Goal: Information Seeking & Learning: Learn about a topic

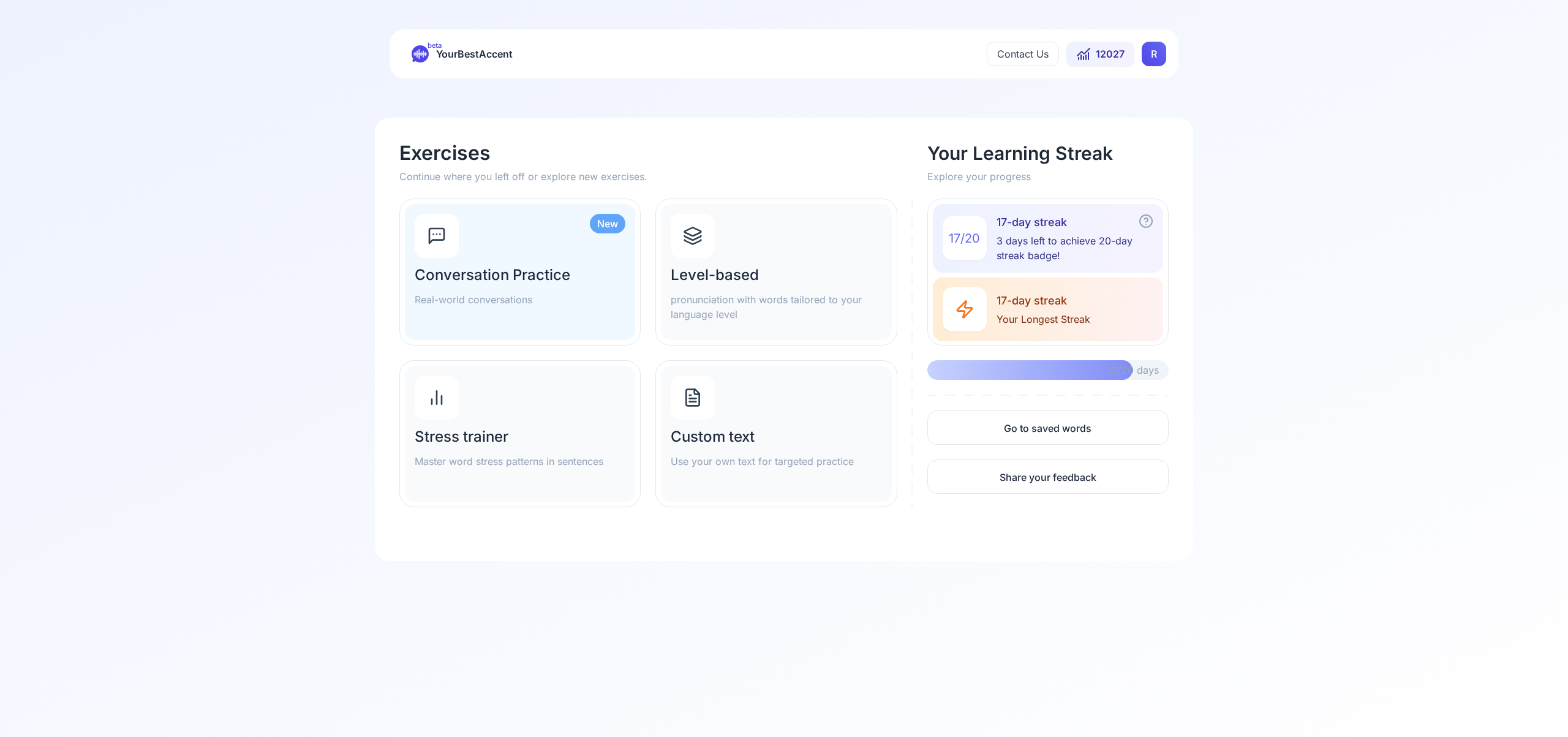
click at [1149, 51] on html "beta YourBestAccent Contact Us 12027 R Exercises Continue where you left off or…" at bounding box center [784, 368] width 1568 height 737
click at [1142, 105] on span "Settings" at bounding box center [1129, 108] width 43 height 17
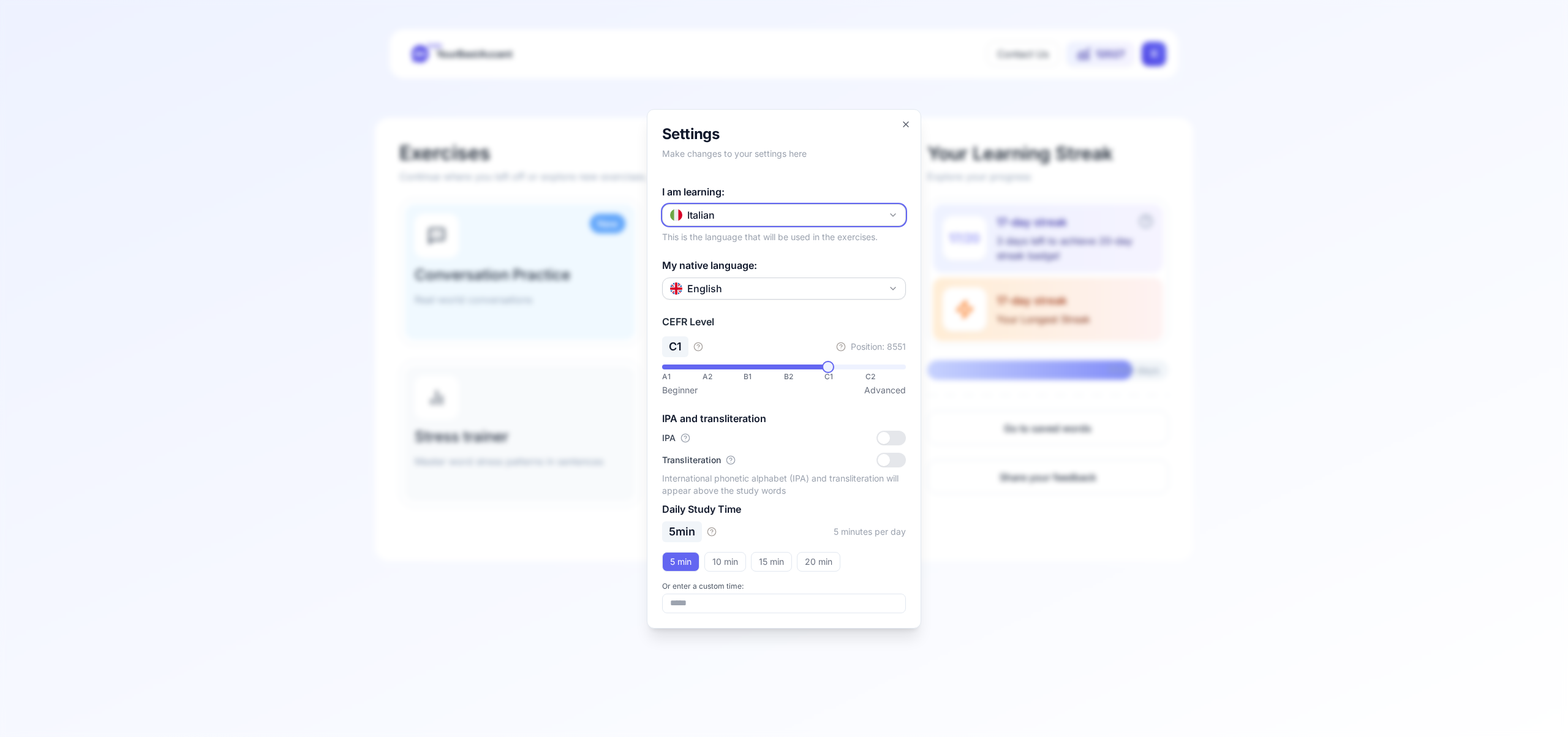
click at [889, 209] on button "Italian" at bounding box center [784, 215] width 244 height 22
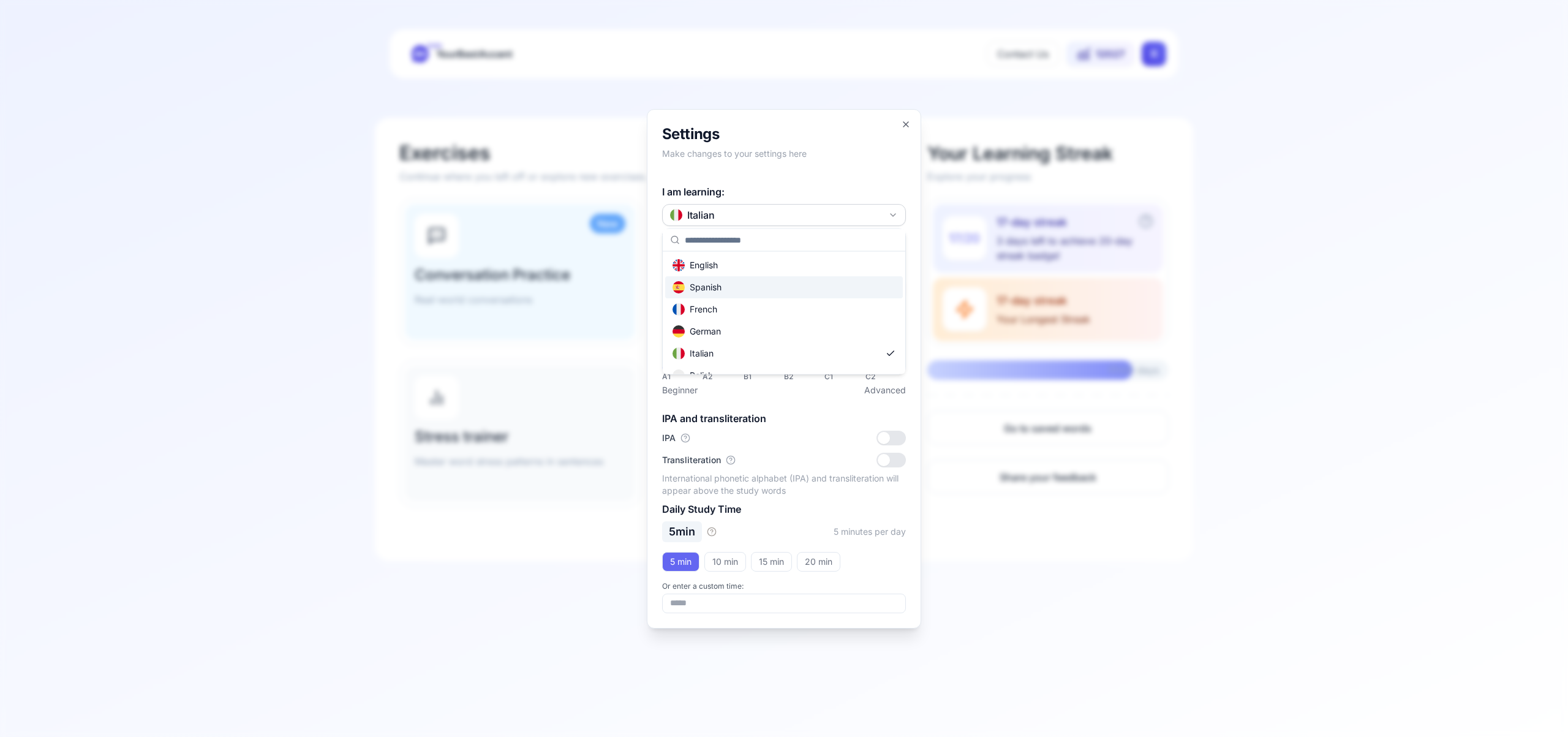
click at [827, 292] on div "Spanish" at bounding box center [783, 287] width 237 height 22
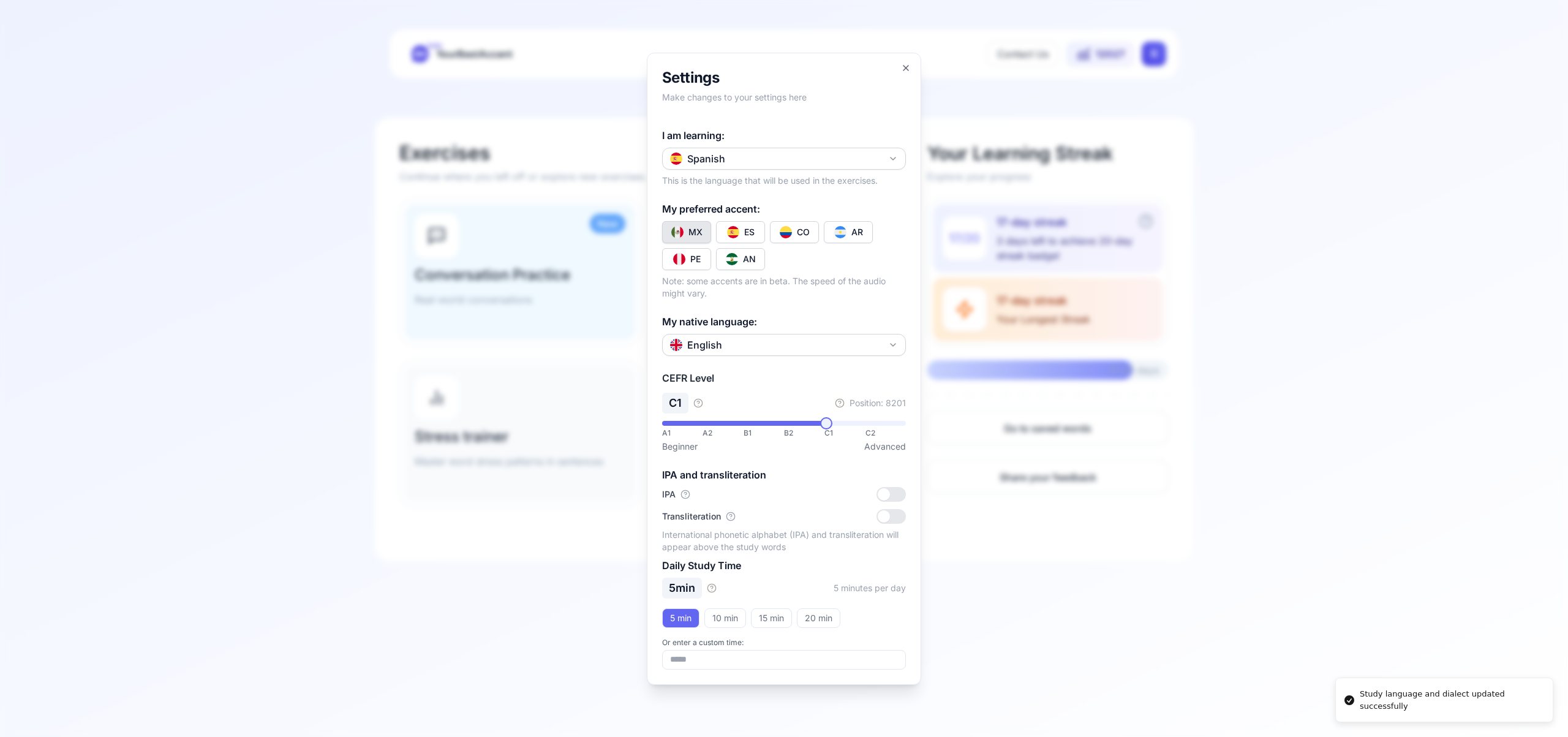
click at [790, 237] on img "Toggle es-CO" at bounding box center [785, 232] width 12 height 12
click at [902, 65] on icon "button" at bounding box center [905, 68] width 10 height 10
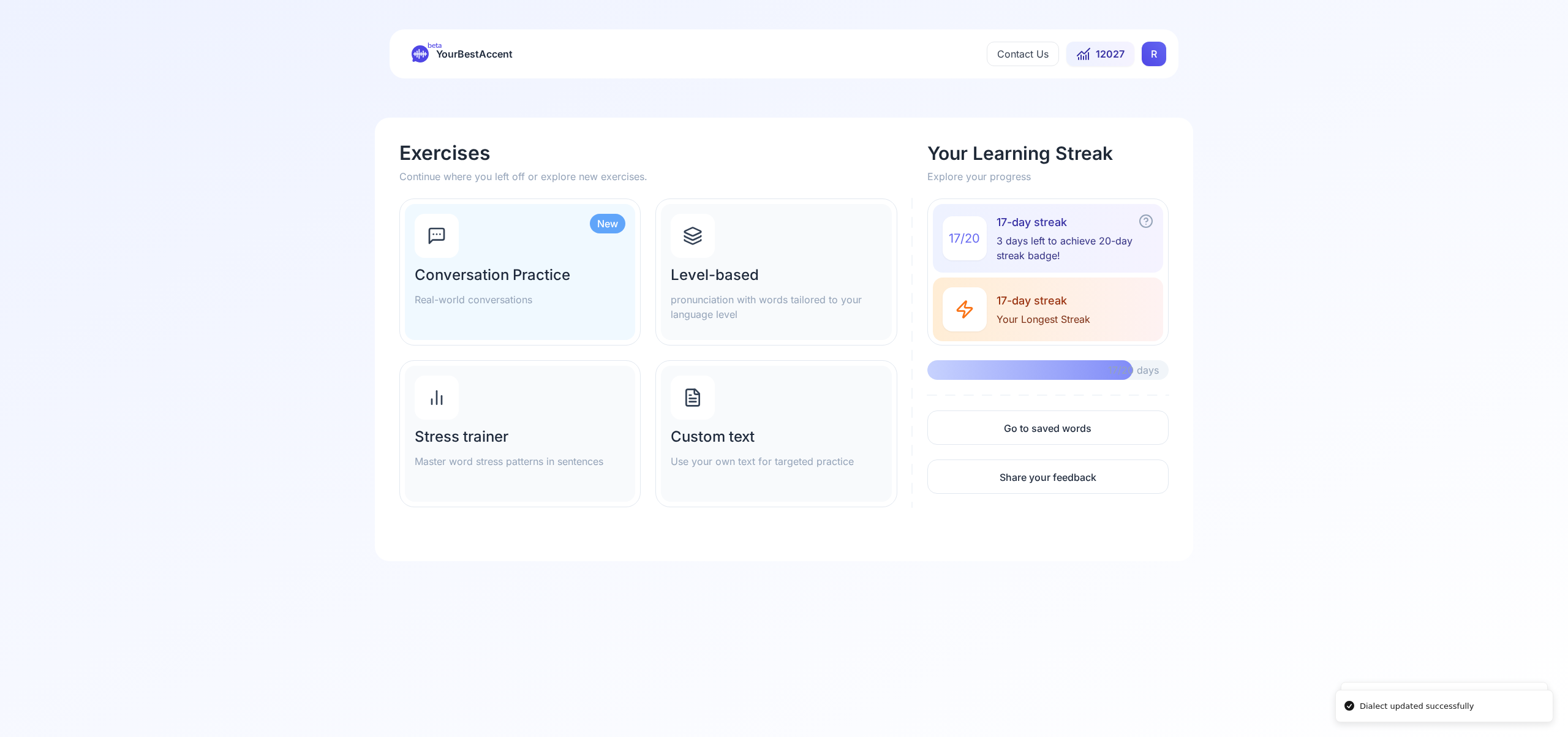
click at [699, 241] on icon at bounding box center [693, 242] width 17 height 4
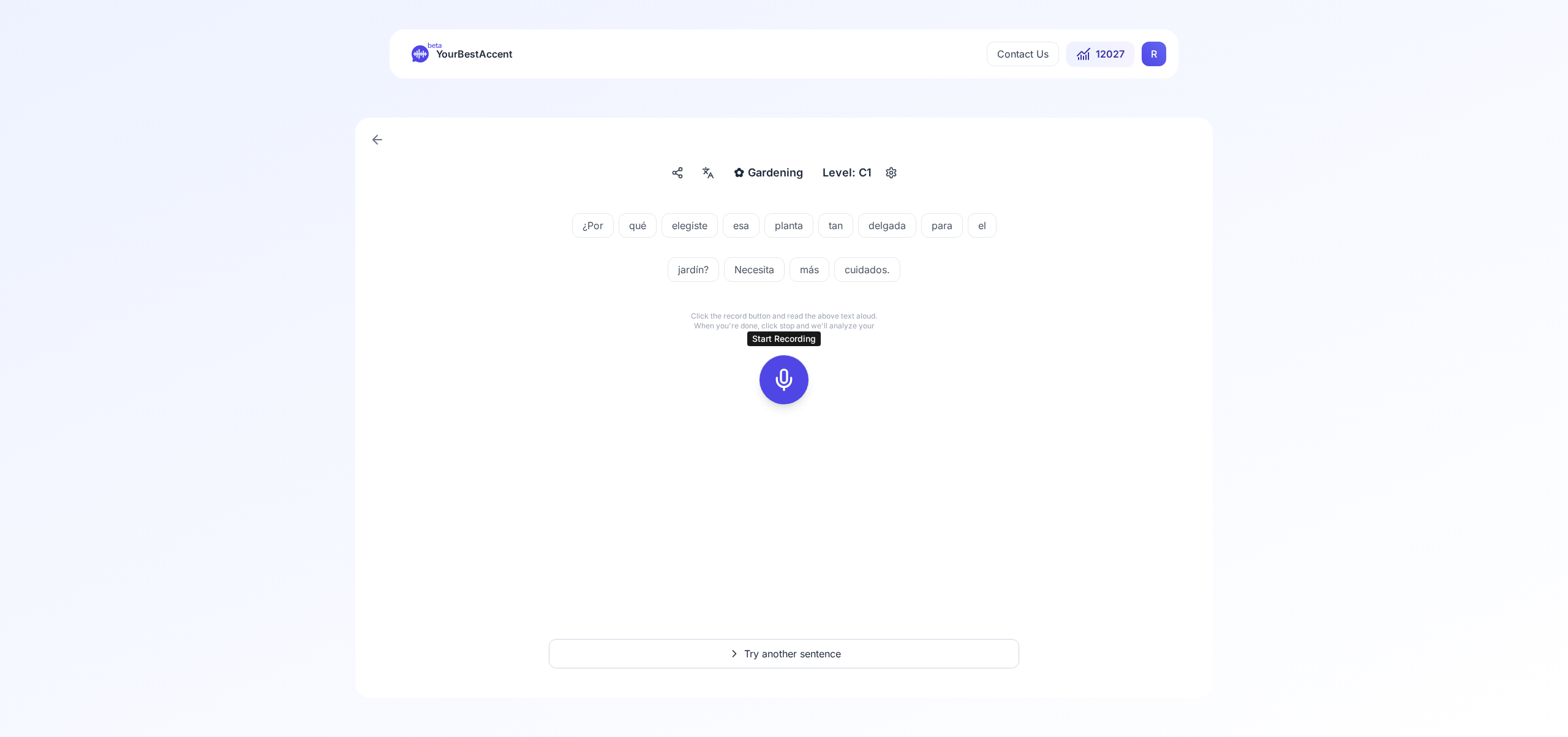
click at [788, 384] on icon at bounding box center [783, 379] width 24 height 24
click at [778, 374] on icon at bounding box center [783, 379] width 24 height 24
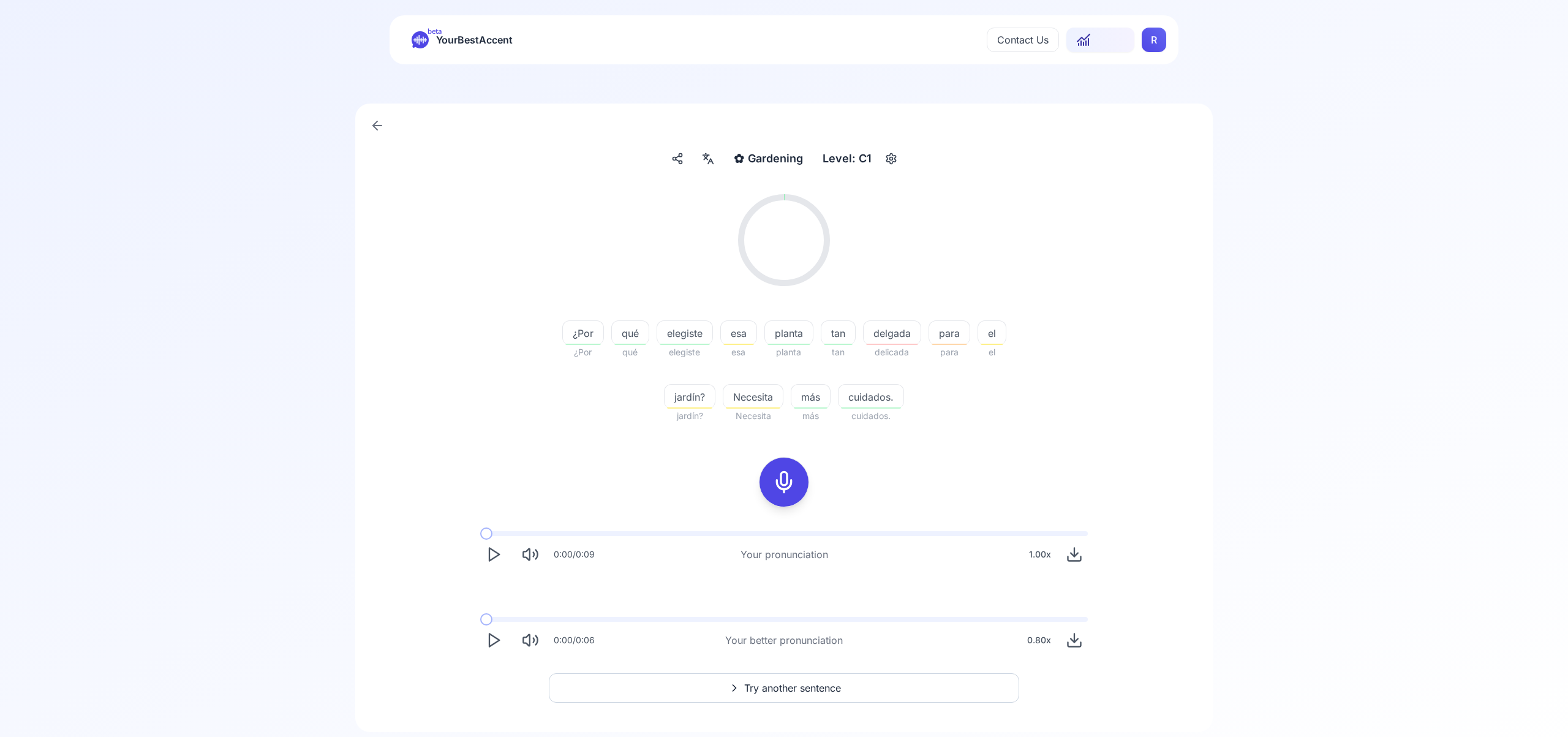
scroll to position [16, 0]
click at [788, 682] on span "Try another sentence" at bounding box center [793, 686] width 97 height 15
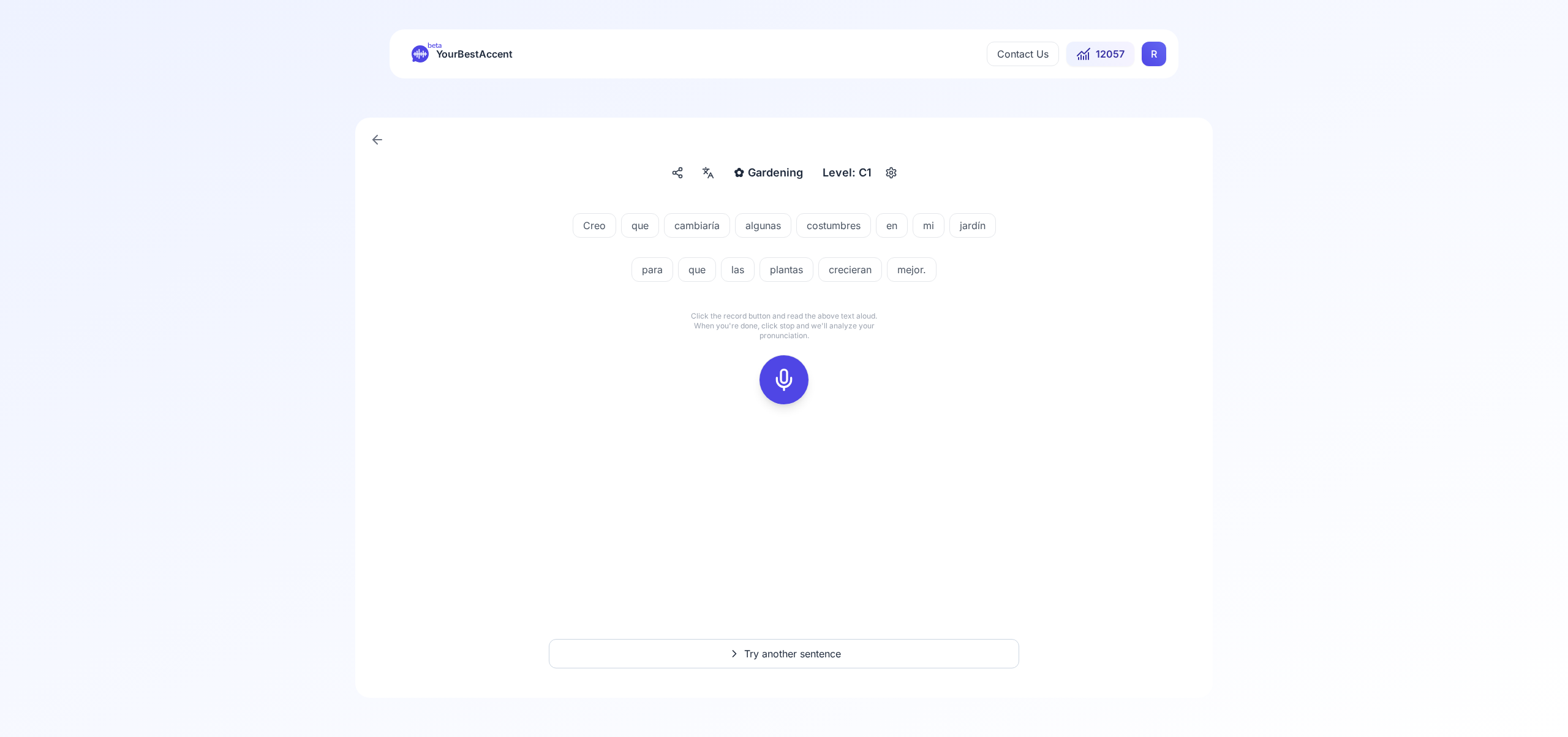
click at [787, 378] on icon at bounding box center [783, 379] width 24 height 24
click at [787, 380] on icon at bounding box center [783, 379] width 24 height 24
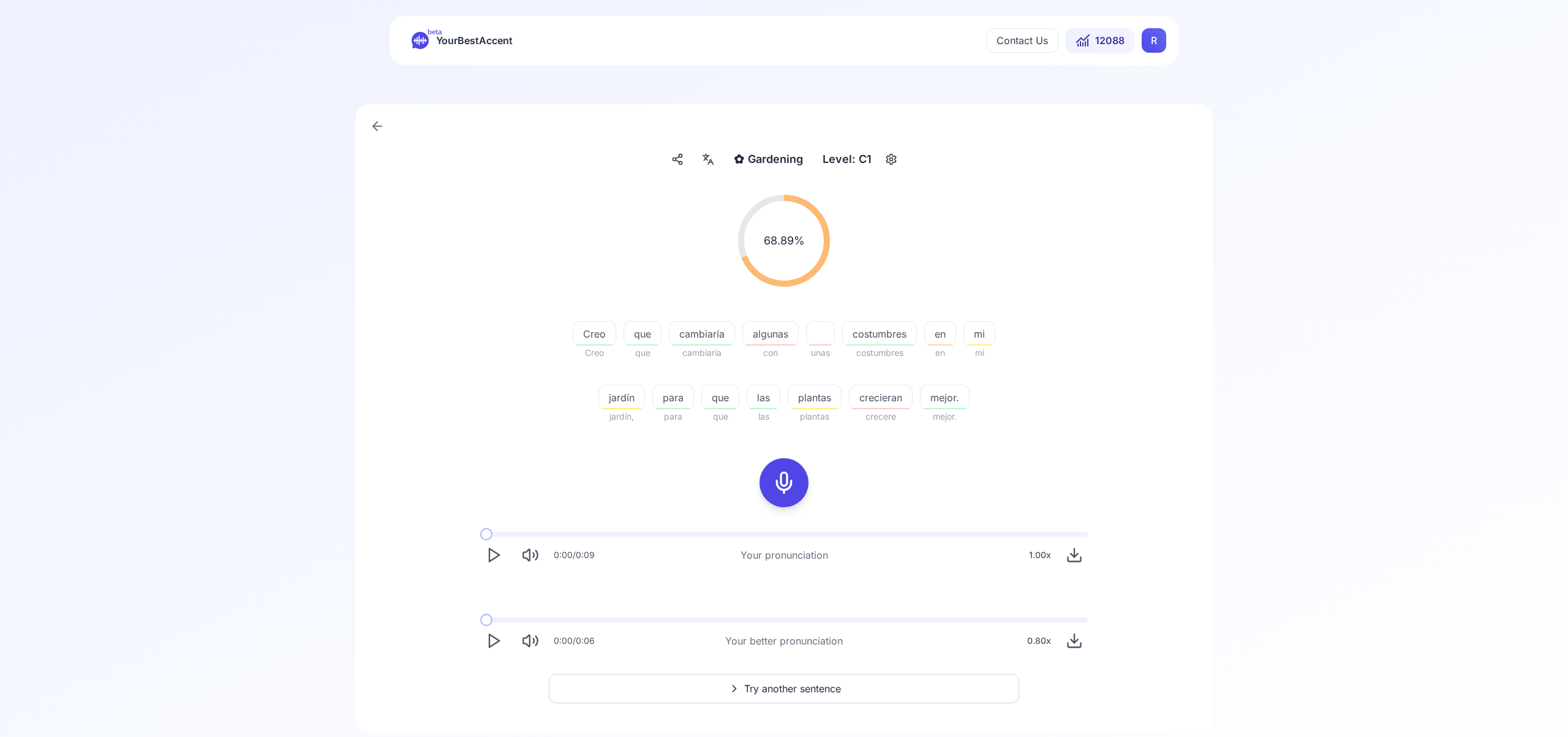
scroll to position [10, 0]
click at [777, 683] on button "Try another sentence" at bounding box center [784, 692] width 470 height 29
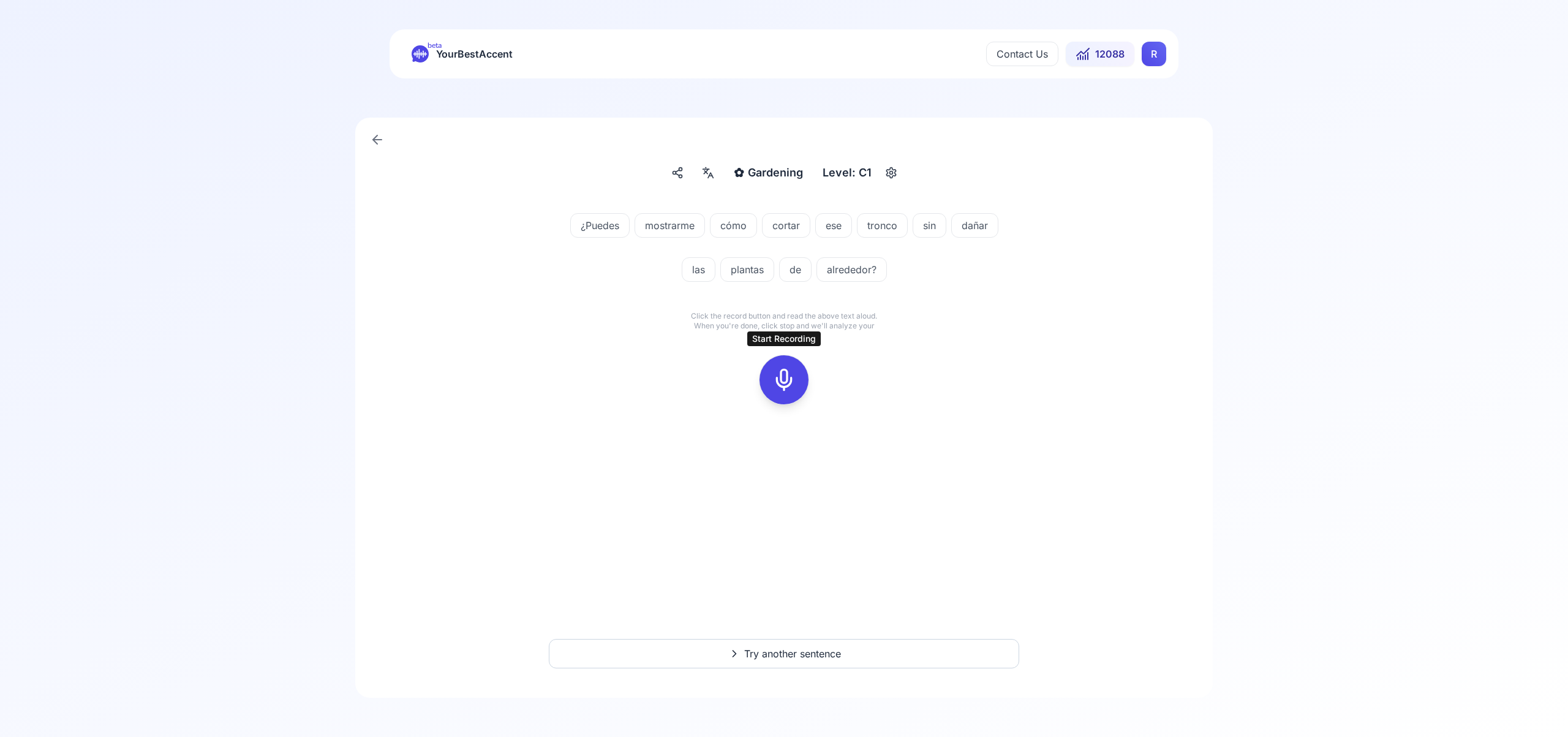
click at [781, 374] on icon at bounding box center [783, 379] width 24 height 24
click at [777, 384] on icon at bounding box center [783, 379] width 24 height 24
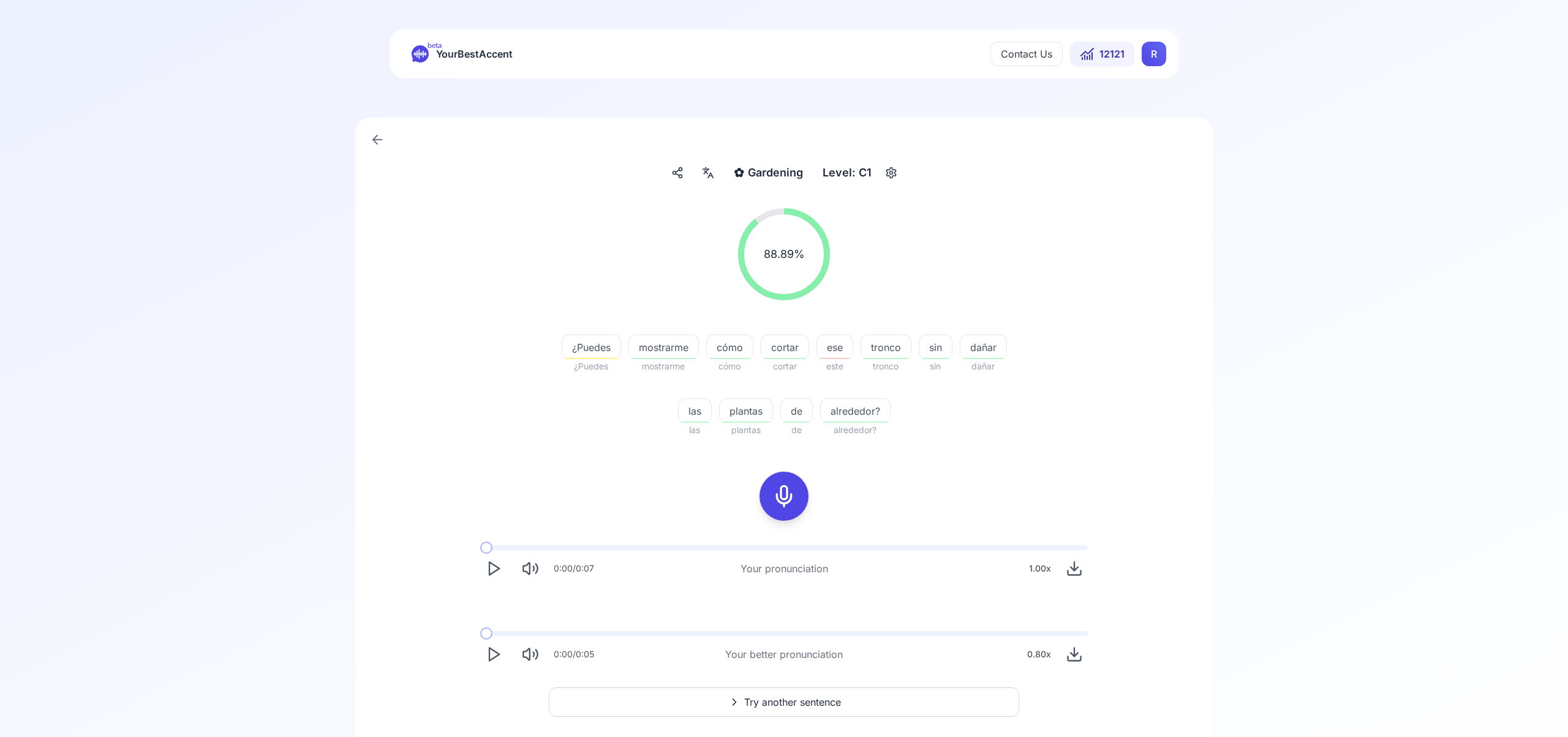
click at [785, 702] on span "Try another sentence" at bounding box center [793, 702] width 97 height 15
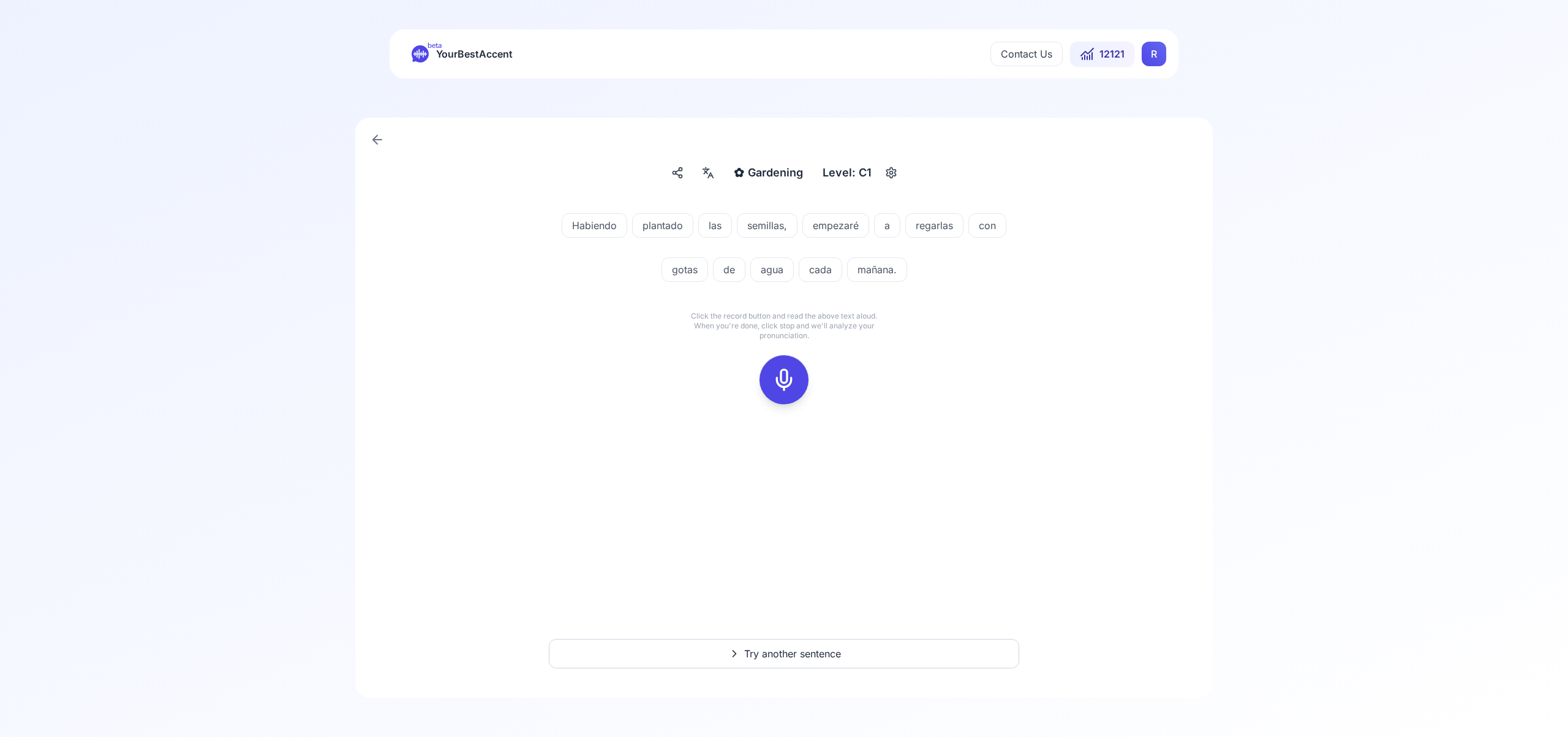
click at [783, 375] on icon at bounding box center [783, 379] width 24 height 24
click at [783, 373] on icon at bounding box center [783, 379] width 24 height 24
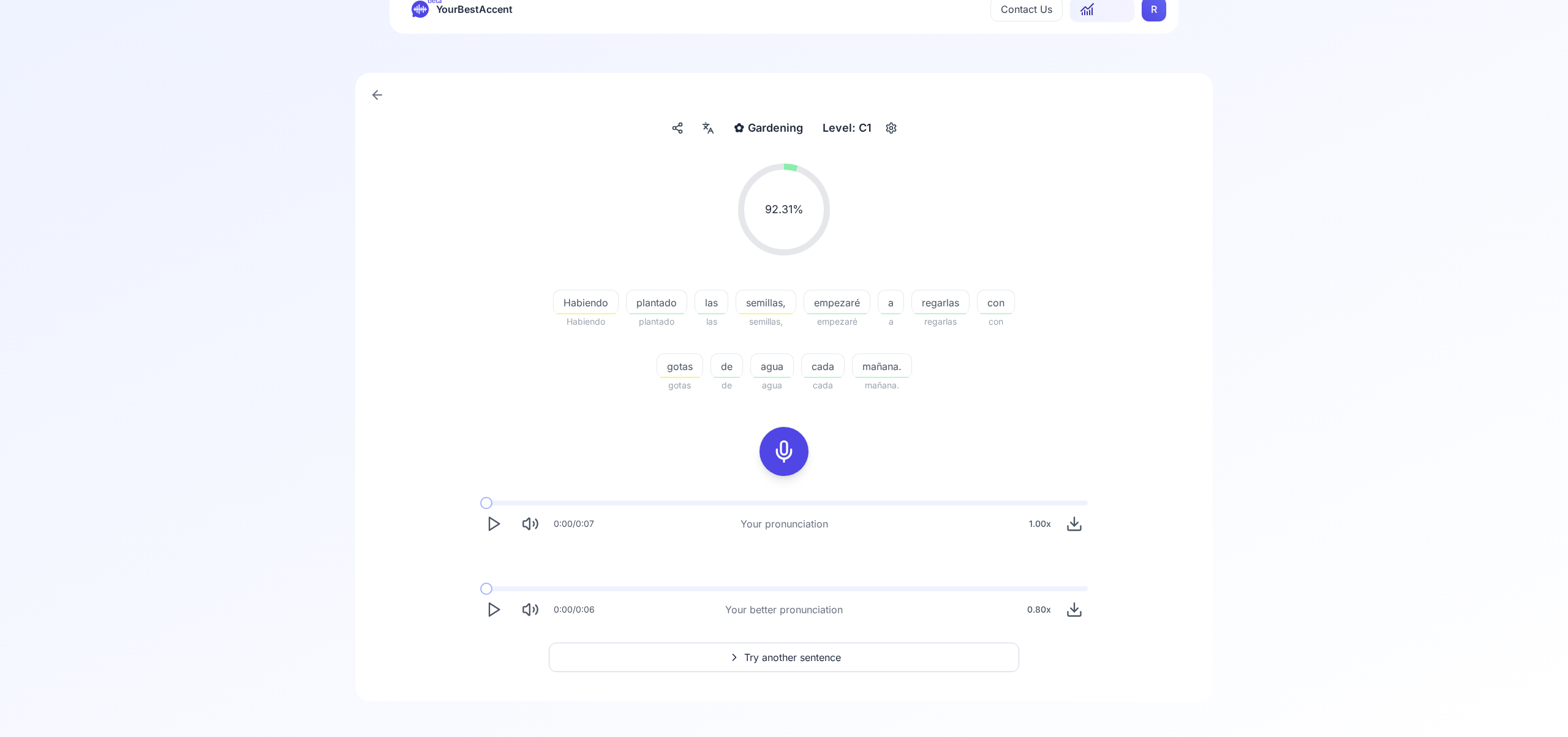
scroll to position [48, 0]
click at [794, 652] on span "Try another sentence" at bounding box center [793, 653] width 97 height 15
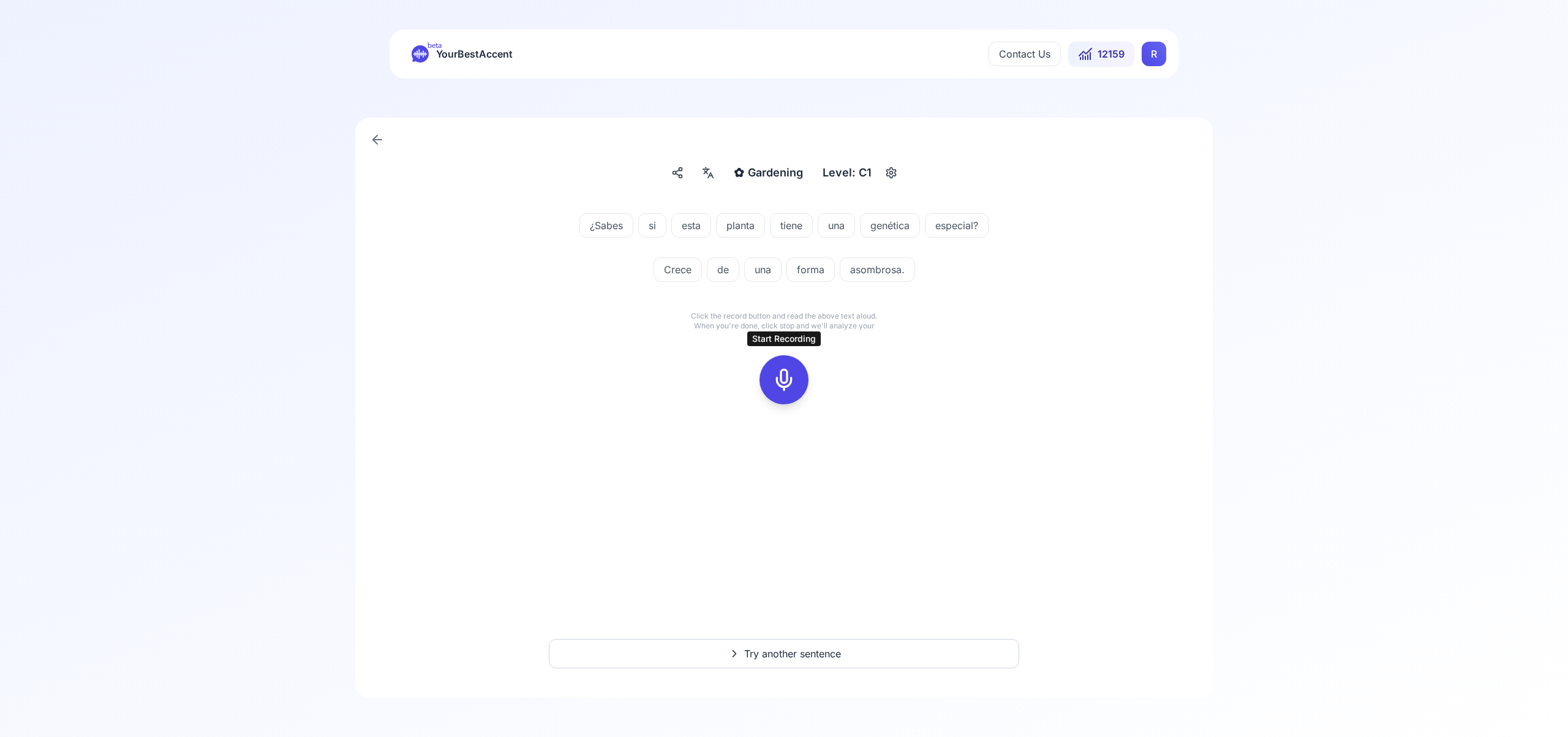
click at [780, 378] on icon at bounding box center [783, 379] width 24 height 24
click at [790, 378] on icon at bounding box center [783, 379] width 24 height 24
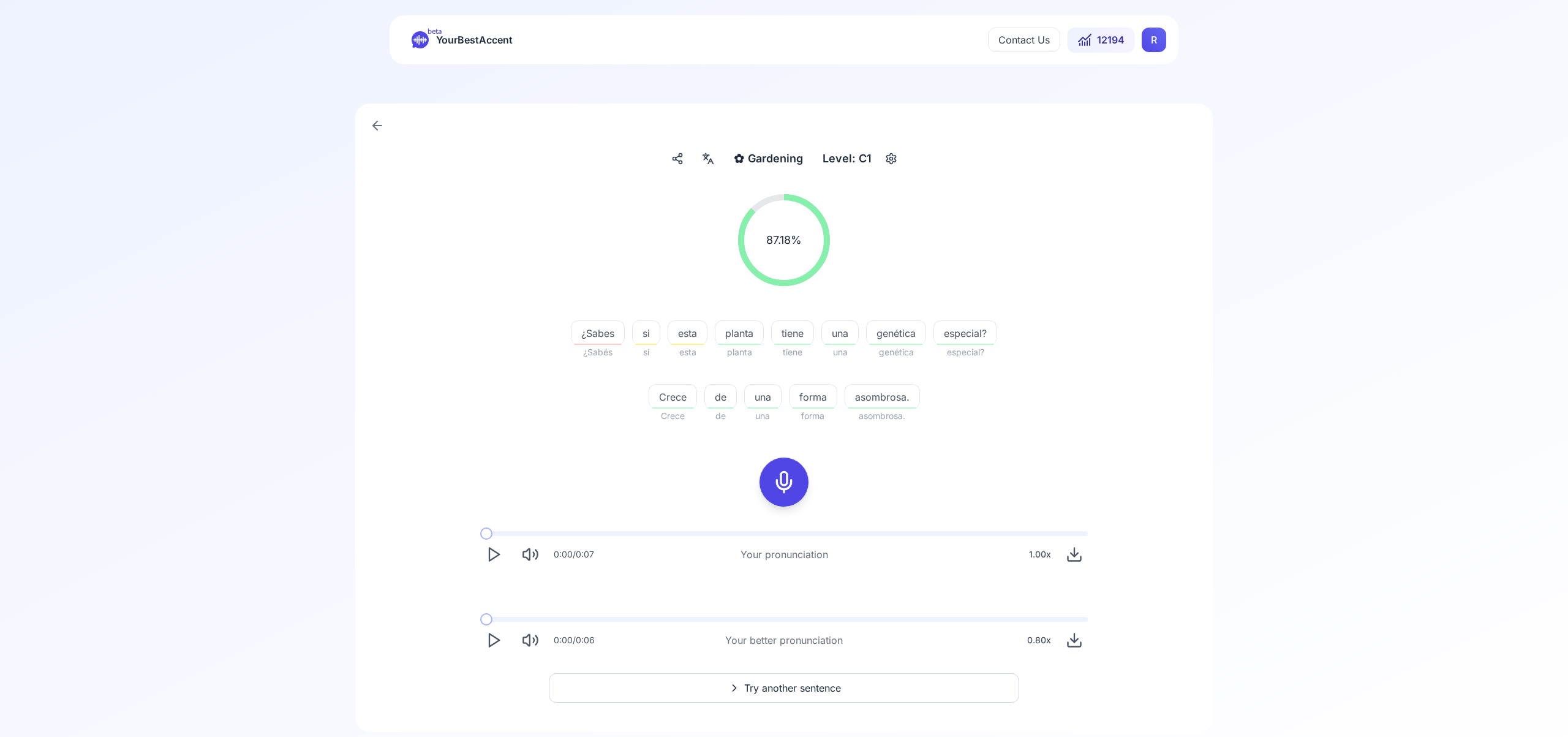
scroll to position [12, 0]
click at [786, 686] on span "Try another sentence" at bounding box center [793, 690] width 97 height 15
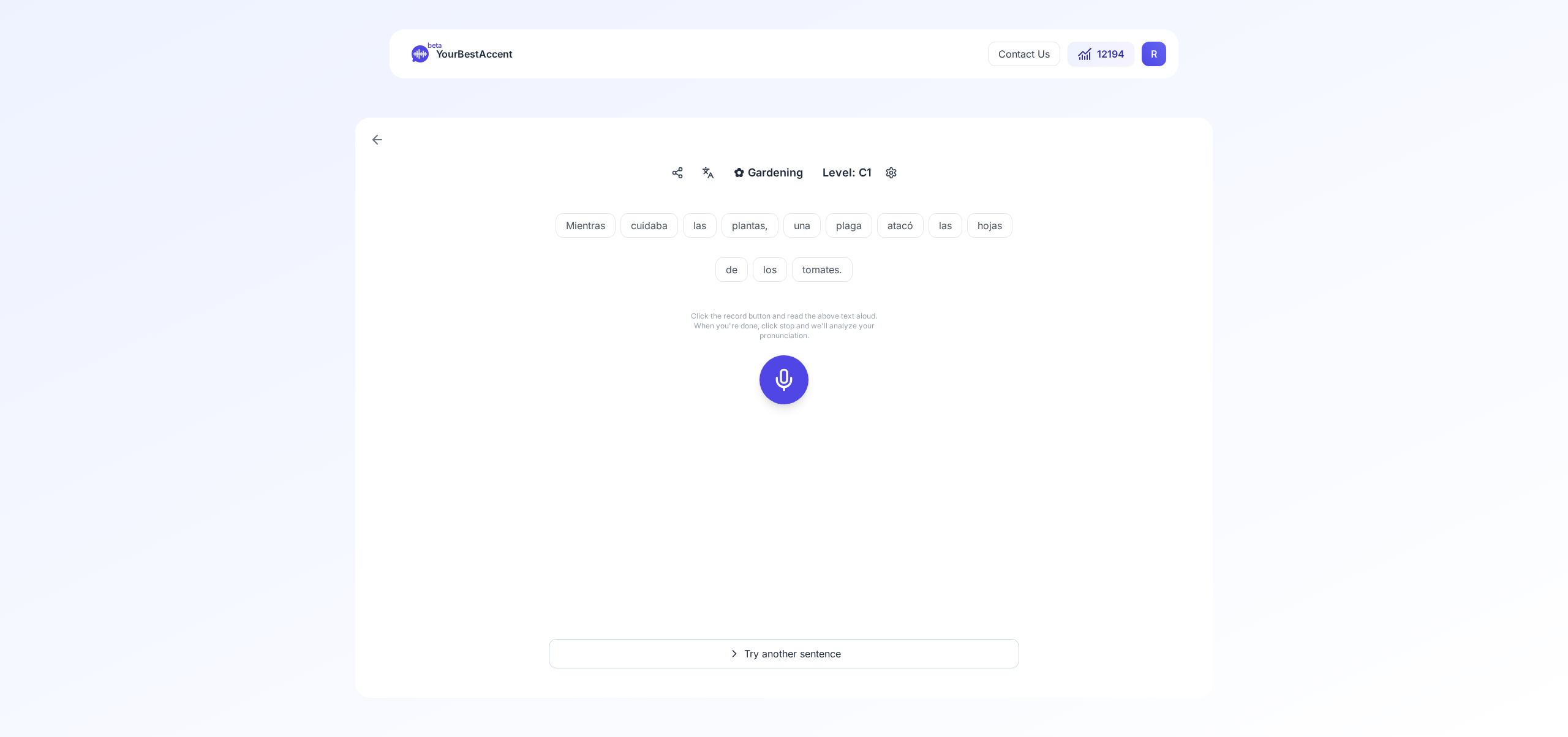
click at [780, 377] on icon at bounding box center [783, 379] width 24 height 24
click at [784, 377] on icon at bounding box center [783, 379] width 24 height 24
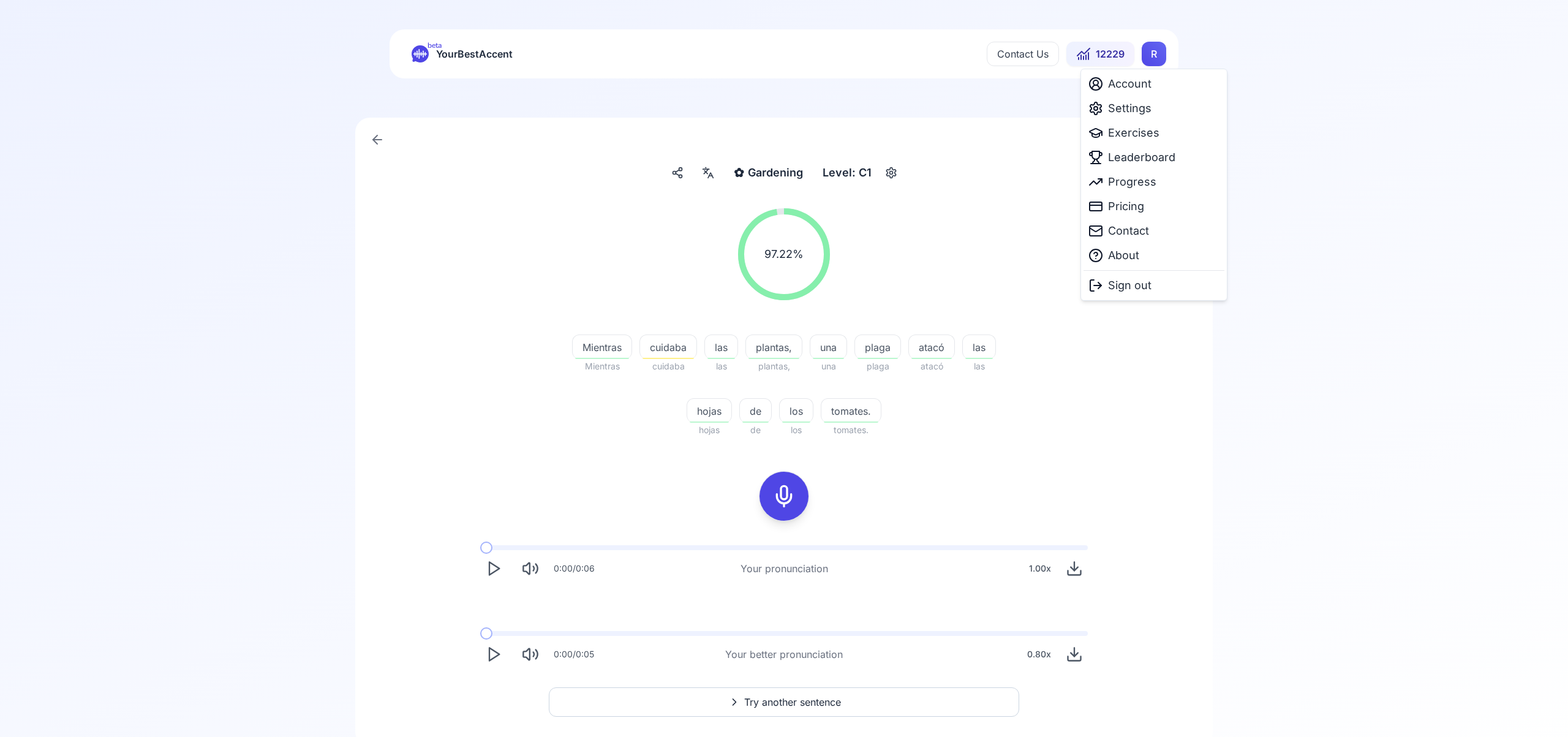
click at [1154, 59] on html "beta YourBestAccent Contact Us 12229 R ✿ Gardening Gardening Level: C1 97.22 % …" at bounding box center [784, 368] width 1568 height 737
click at [1145, 109] on span "Settings" at bounding box center [1129, 108] width 43 height 17
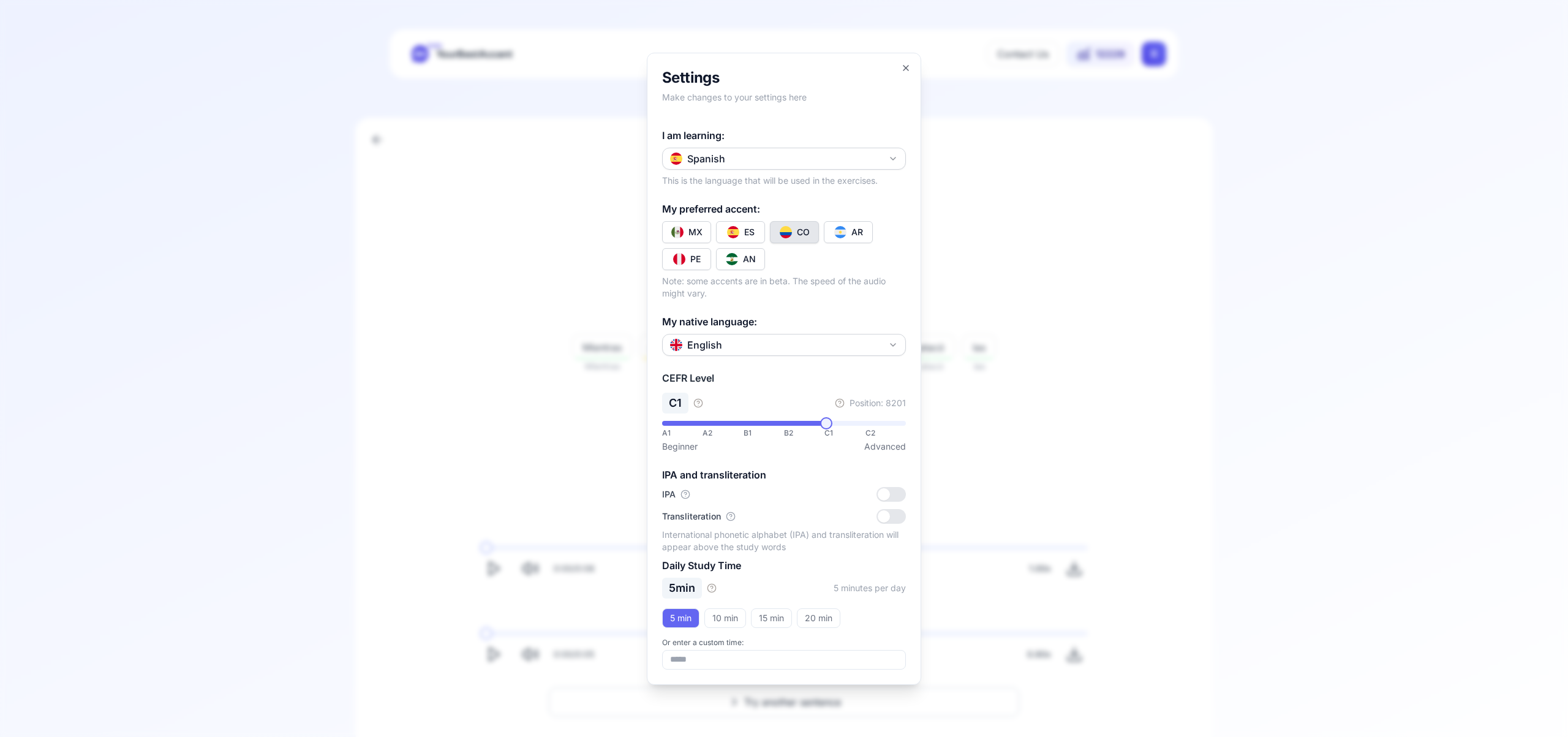
click at [899, 157] on button "Spanish" at bounding box center [784, 159] width 244 height 22
click at [808, 254] on div "French" at bounding box center [783, 253] width 237 height 22
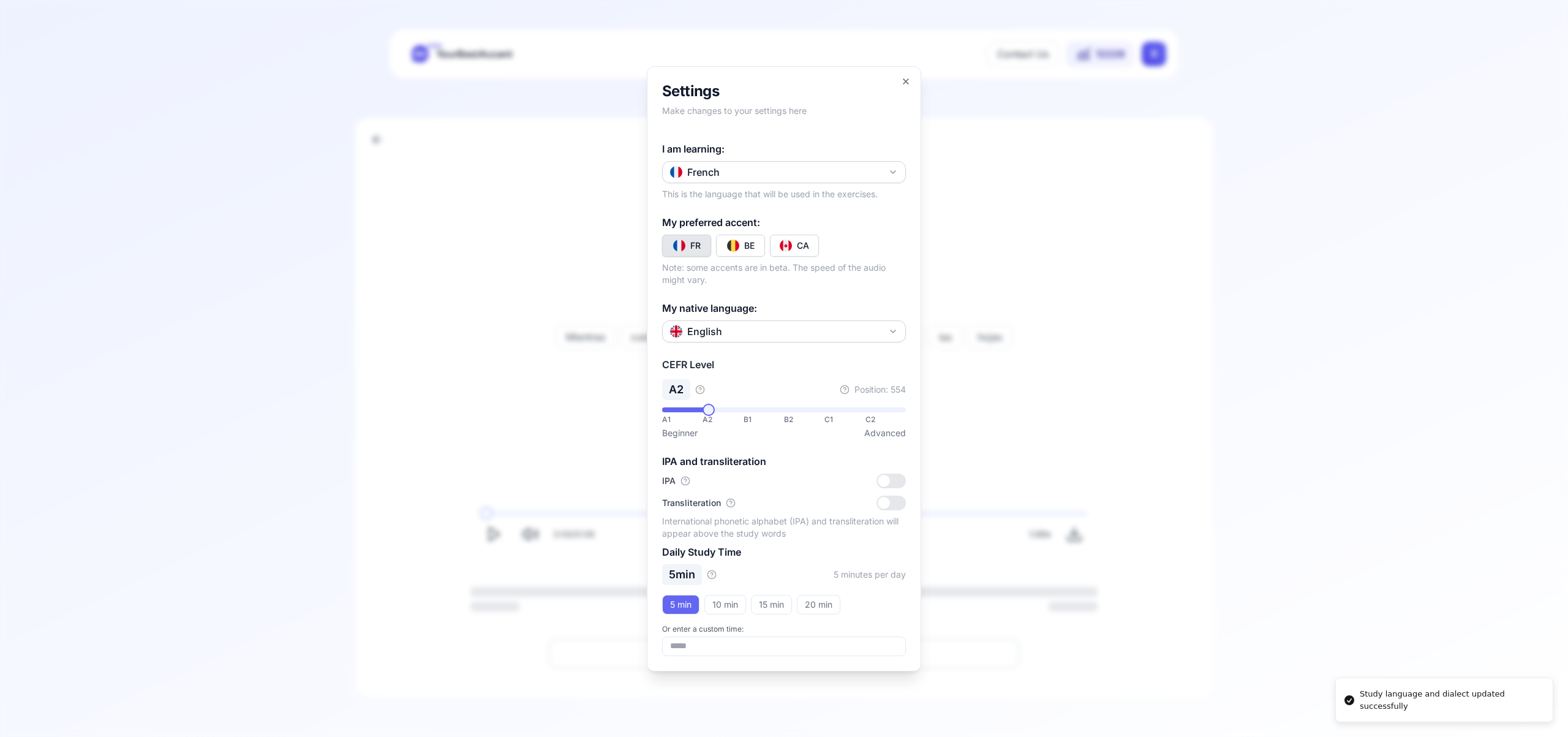
click at [797, 245] on div "CA" at bounding box center [802, 245] width 12 height 12
click at [907, 79] on icon "button" at bounding box center [905, 81] width 10 height 10
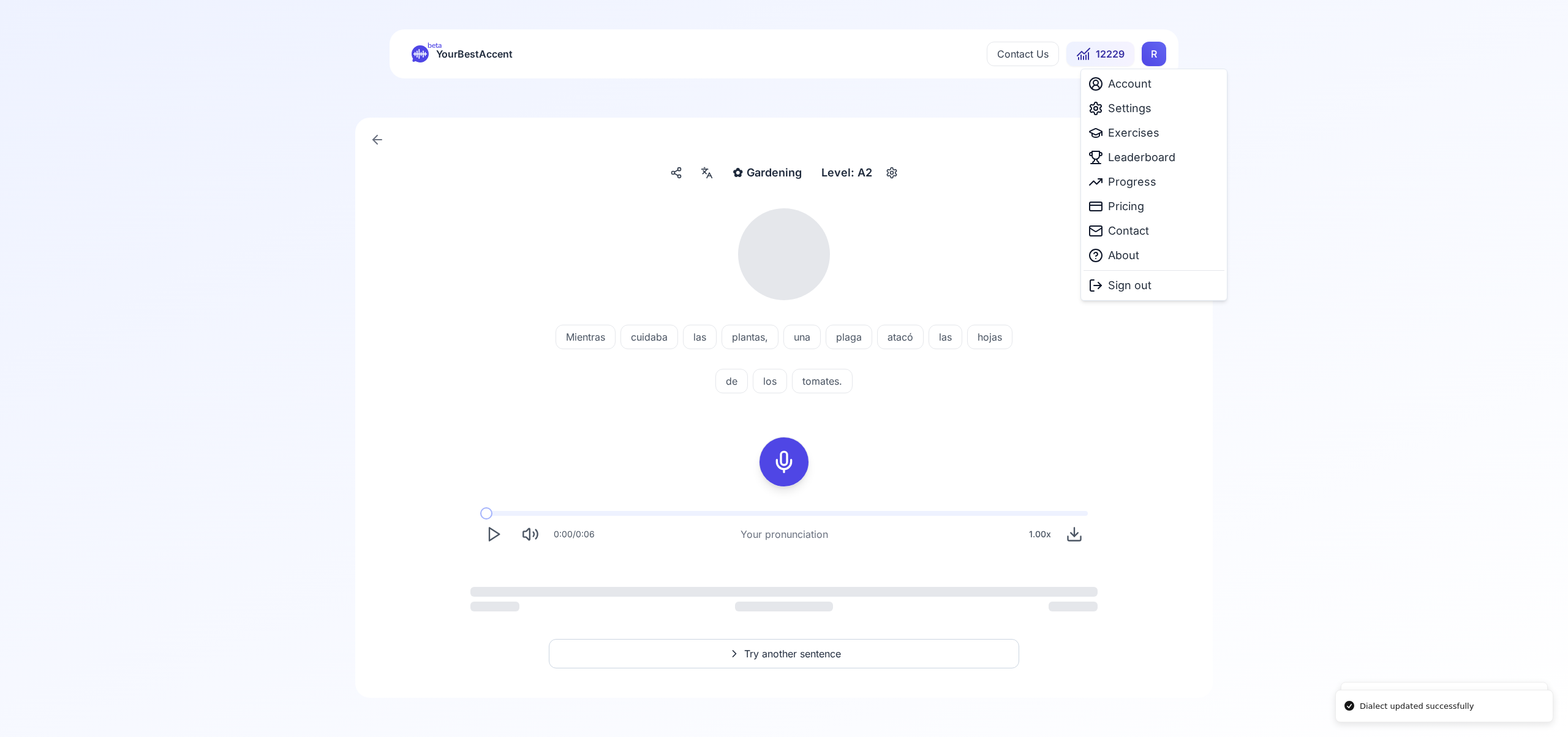
click at [1146, 57] on html "Dialect updated successfully Study language and dialect updated successfully be…" at bounding box center [784, 368] width 1568 height 737
click at [1137, 135] on span "Exercises" at bounding box center [1134, 132] width 51 height 17
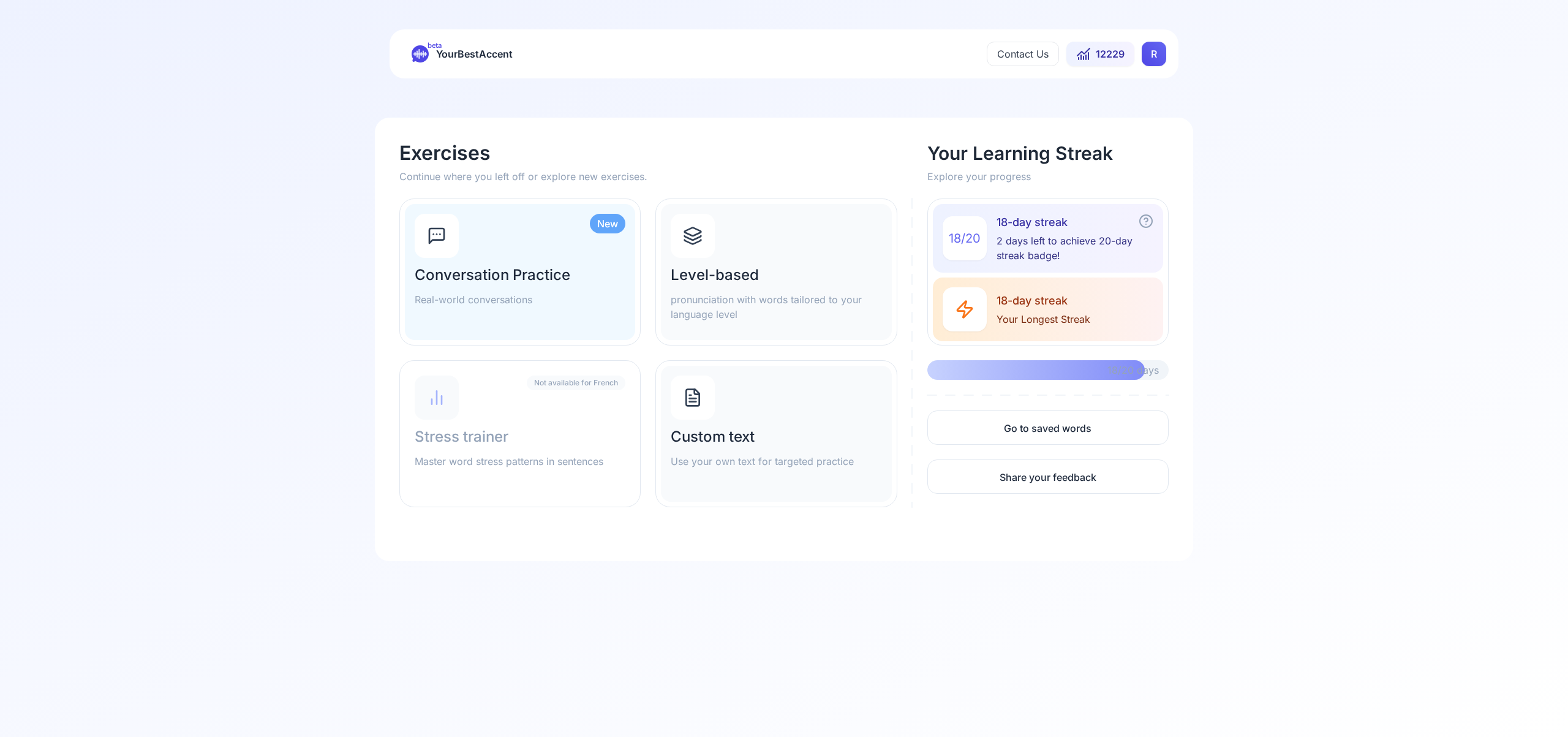
click at [688, 232] on icon at bounding box center [692, 236] width 20 height 20
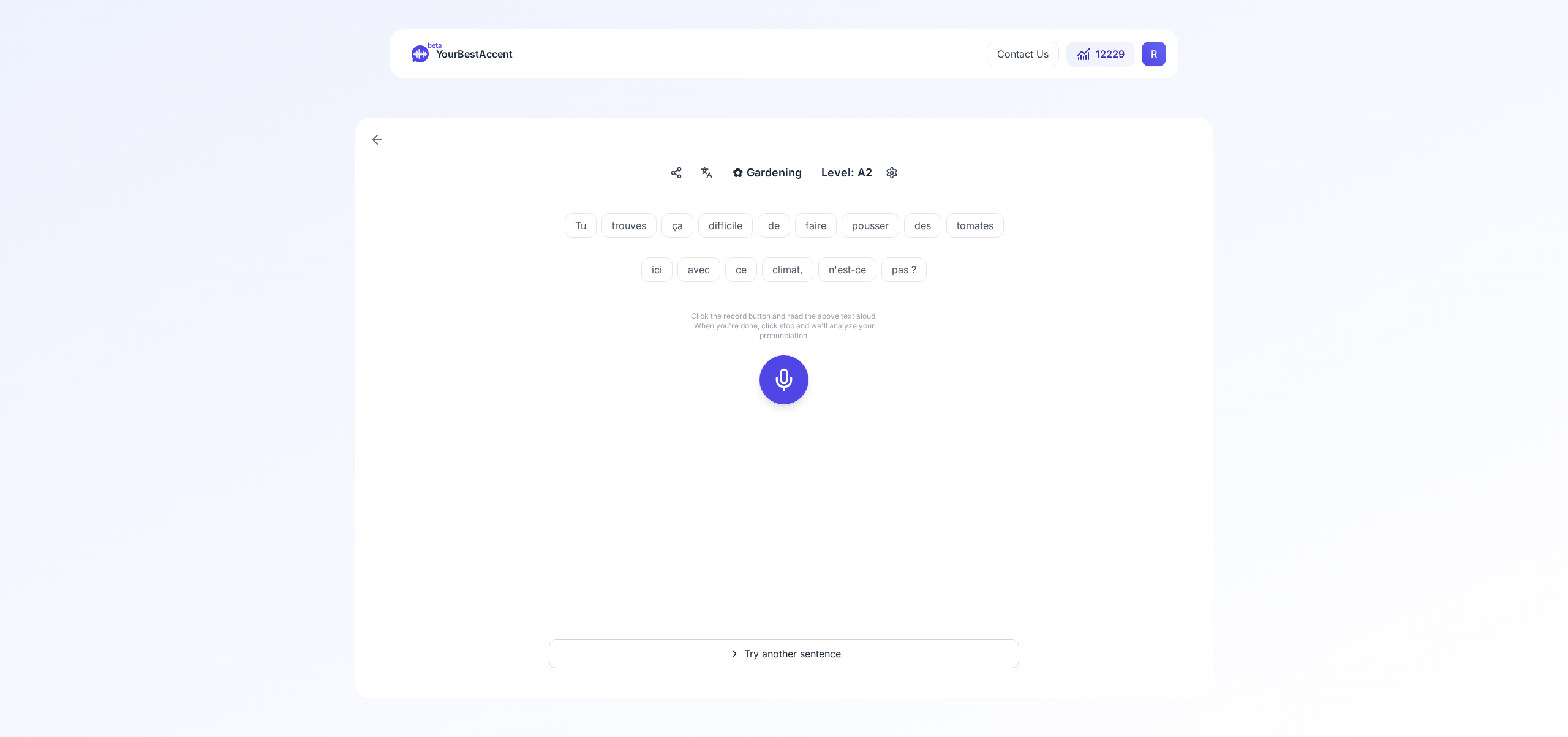
click at [791, 384] on icon at bounding box center [783, 379] width 24 height 24
click at [785, 381] on icon at bounding box center [783, 379] width 24 height 24
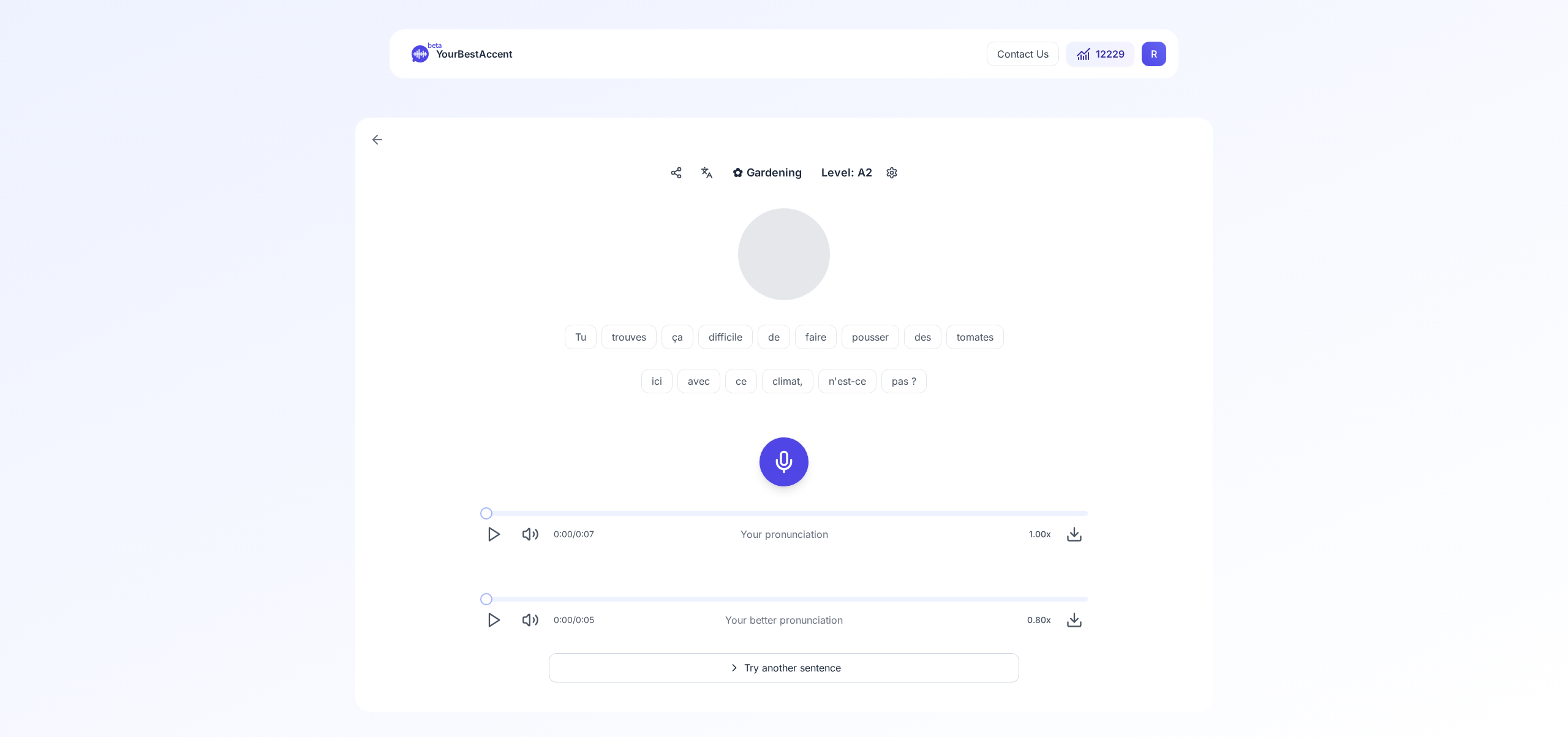
scroll to position [14, 0]
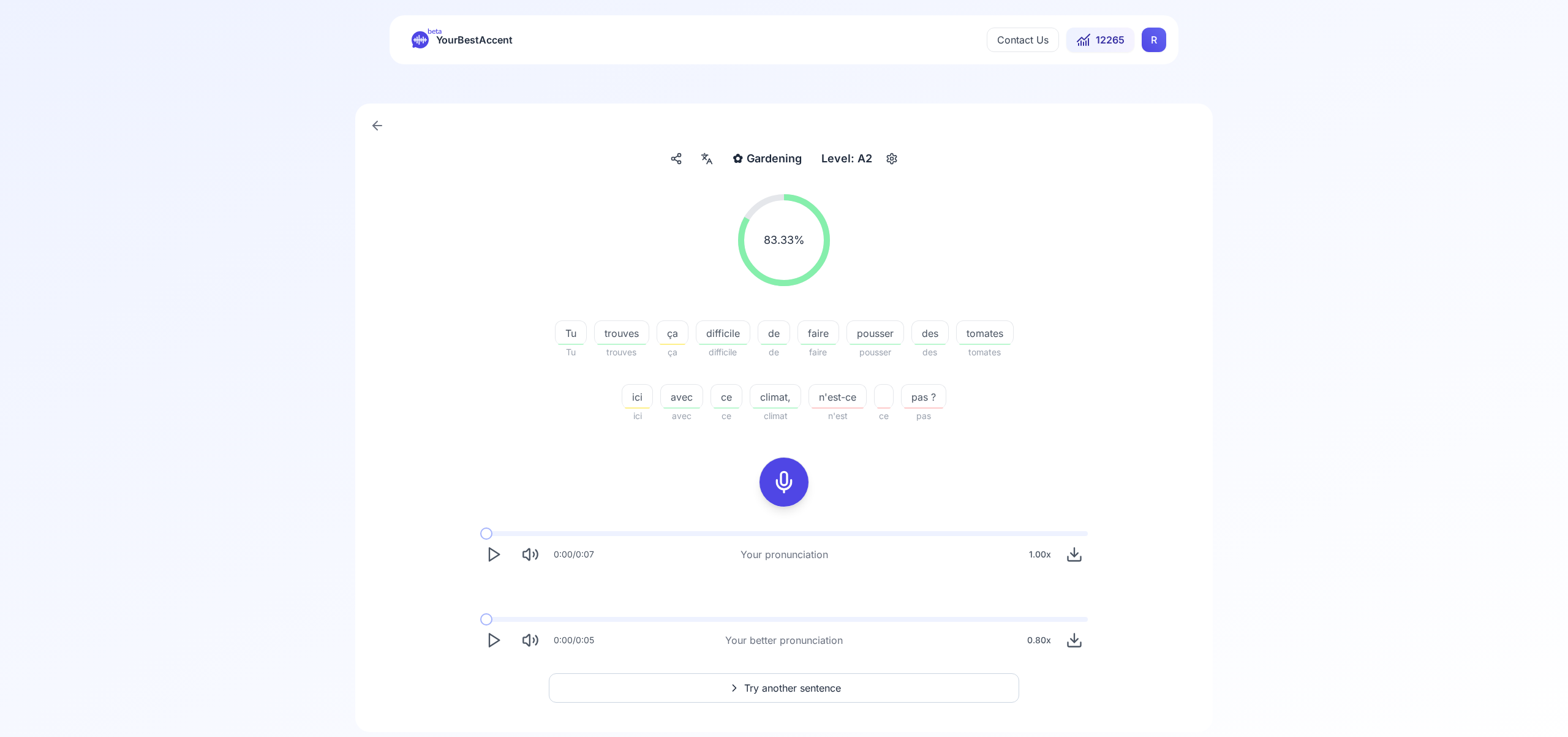
click at [789, 689] on span "Try another sentence" at bounding box center [793, 688] width 97 height 15
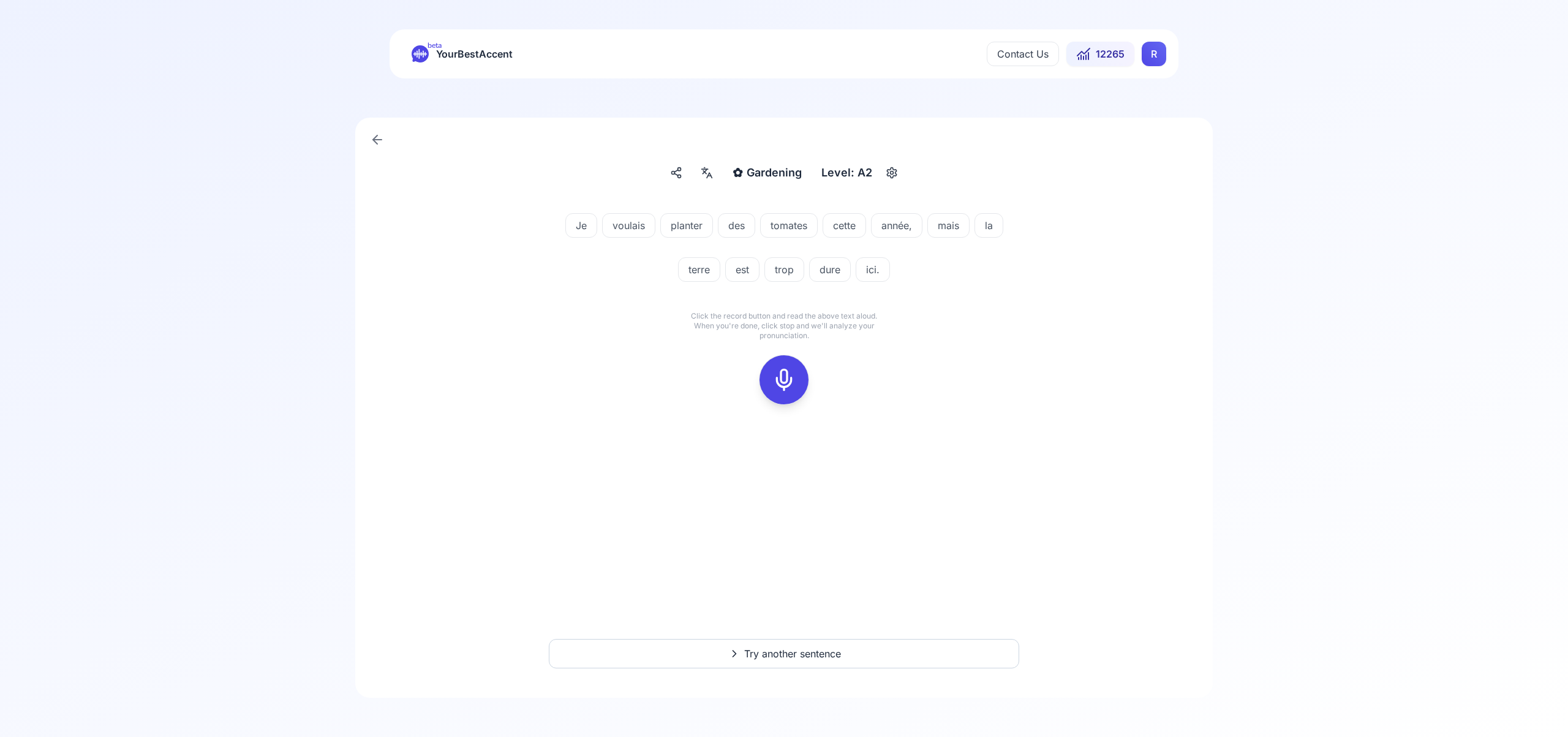
click at [783, 373] on icon at bounding box center [783, 379] width 24 height 24
click at [794, 388] on icon at bounding box center [783, 379] width 24 height 24
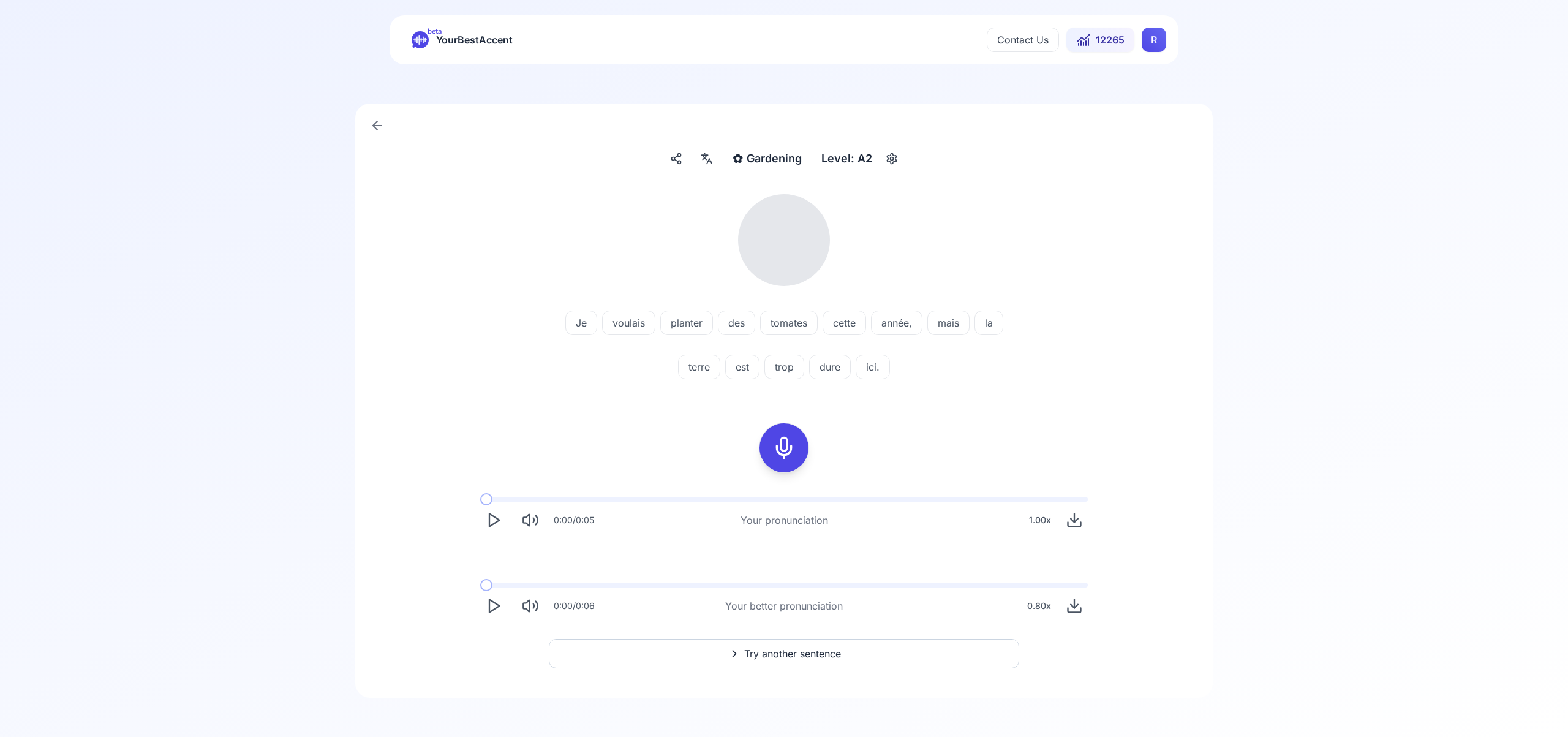
scroll to position [15, 0]
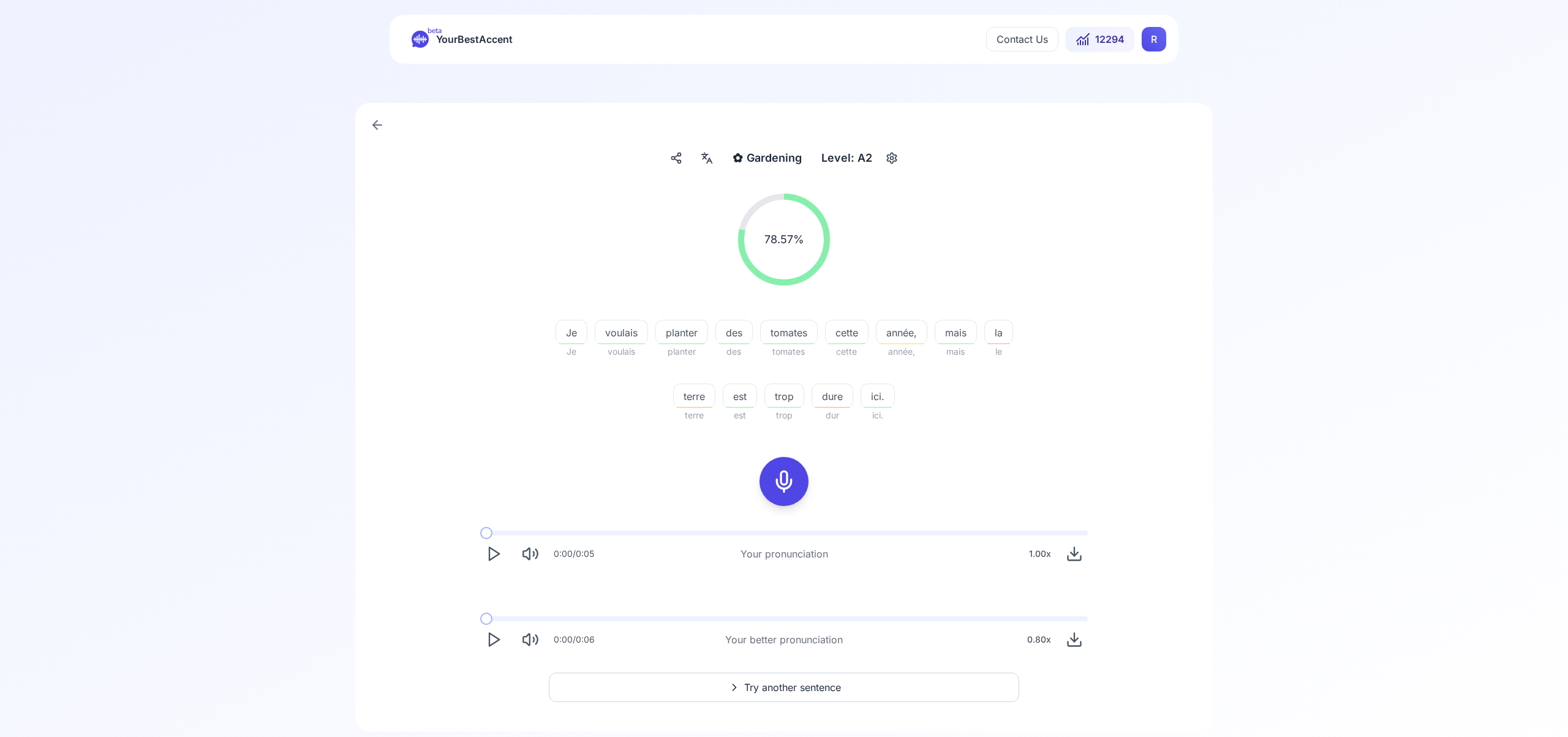
click at [805, 686] on span "Try another sentence" at bounding box center [793, 687] width 97 height 15
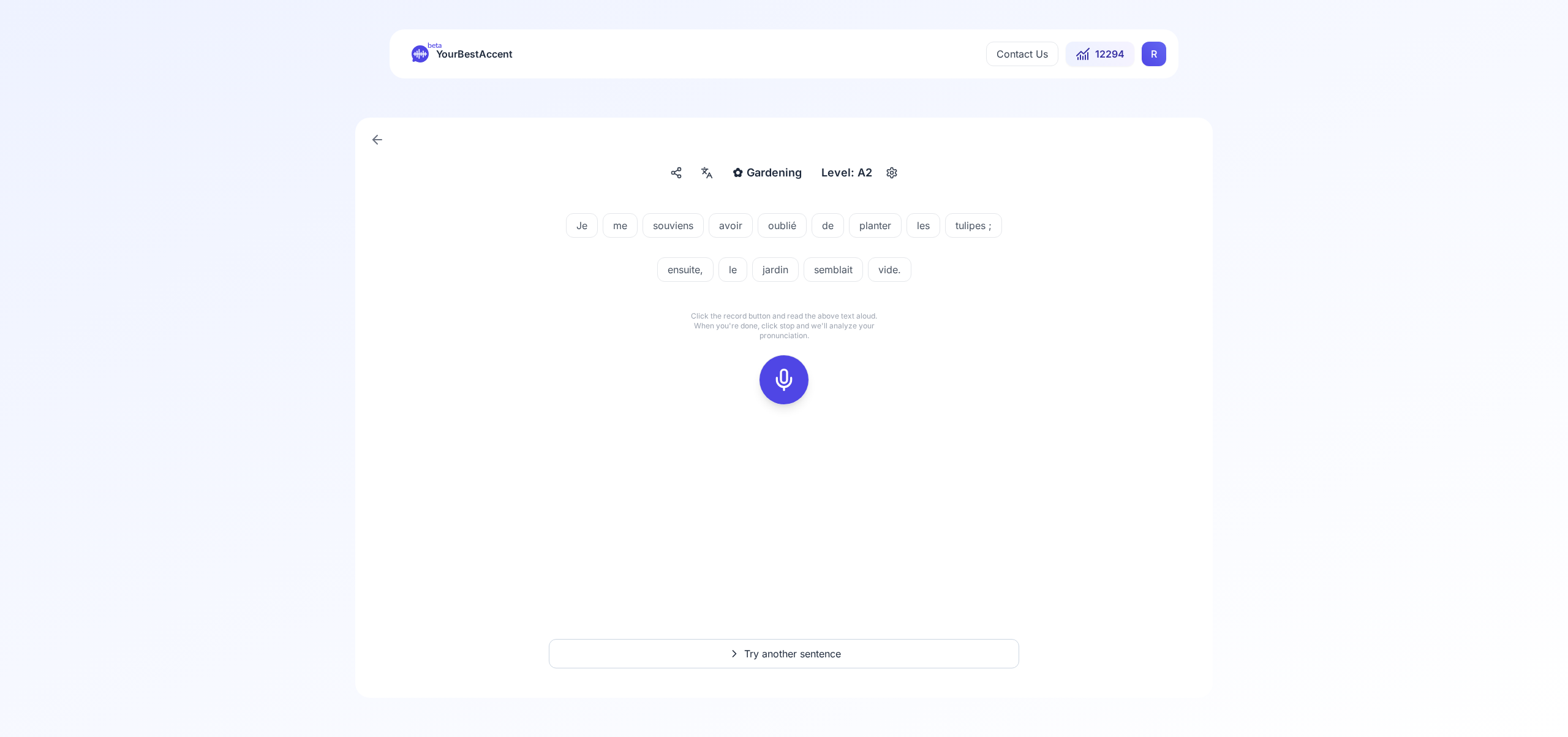
click at [785, 376] on icon at bounding box center [783, 379] width 24 height 24
click at [779, 387] on icon at bounding box center [783, 379] width 24 height 24
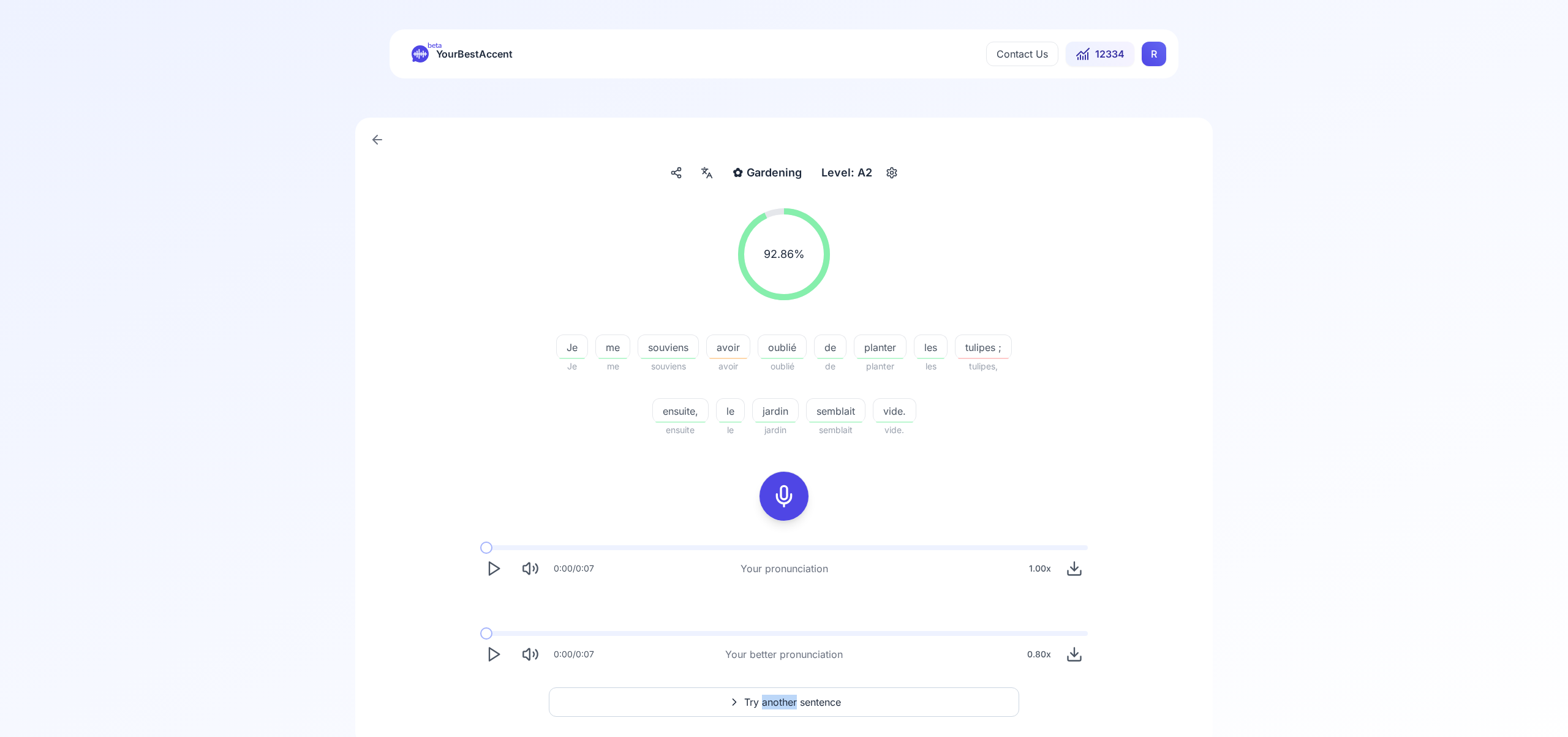
click at [771, 701] on span "Try another sentence" at bounding box center [793, 702] width 97 height 15
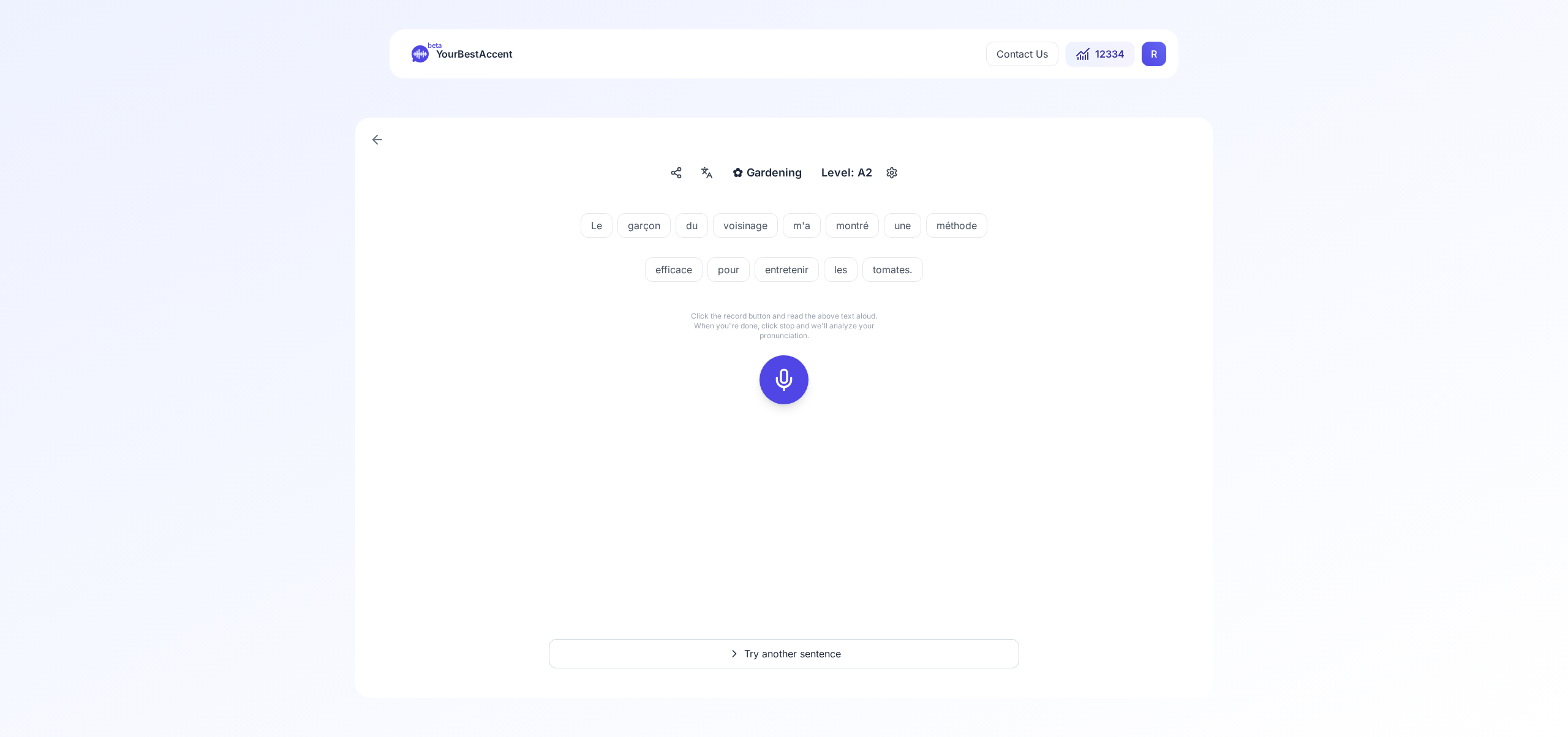
click at [788, 397] on div at bounding box center [784, 379] width 29 height 49
click at [790, 381] on icon at bounding box center [783, 379] width 24 height 24
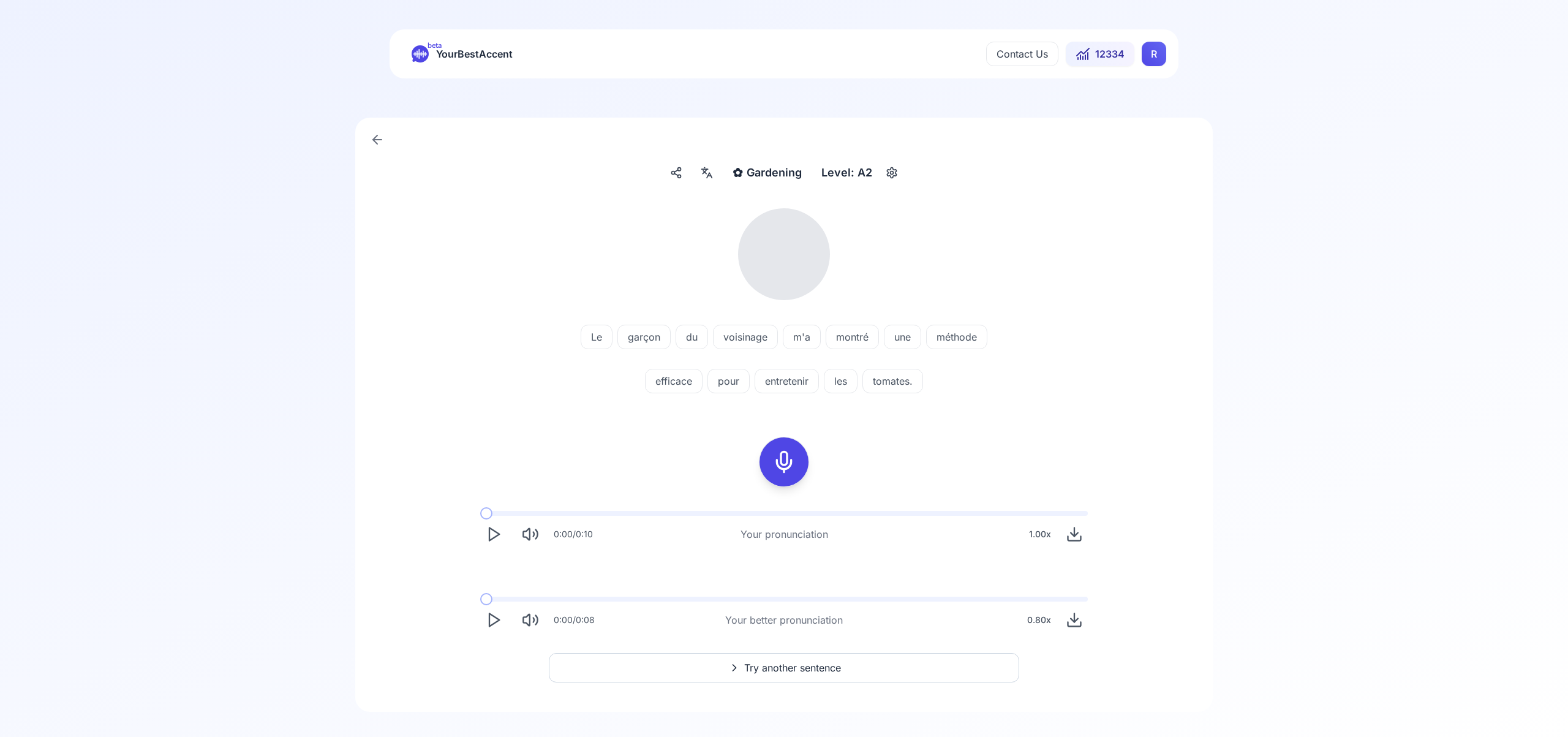
click at [705, 175] on icon at bounding box center [707, 173] width 15 height 12
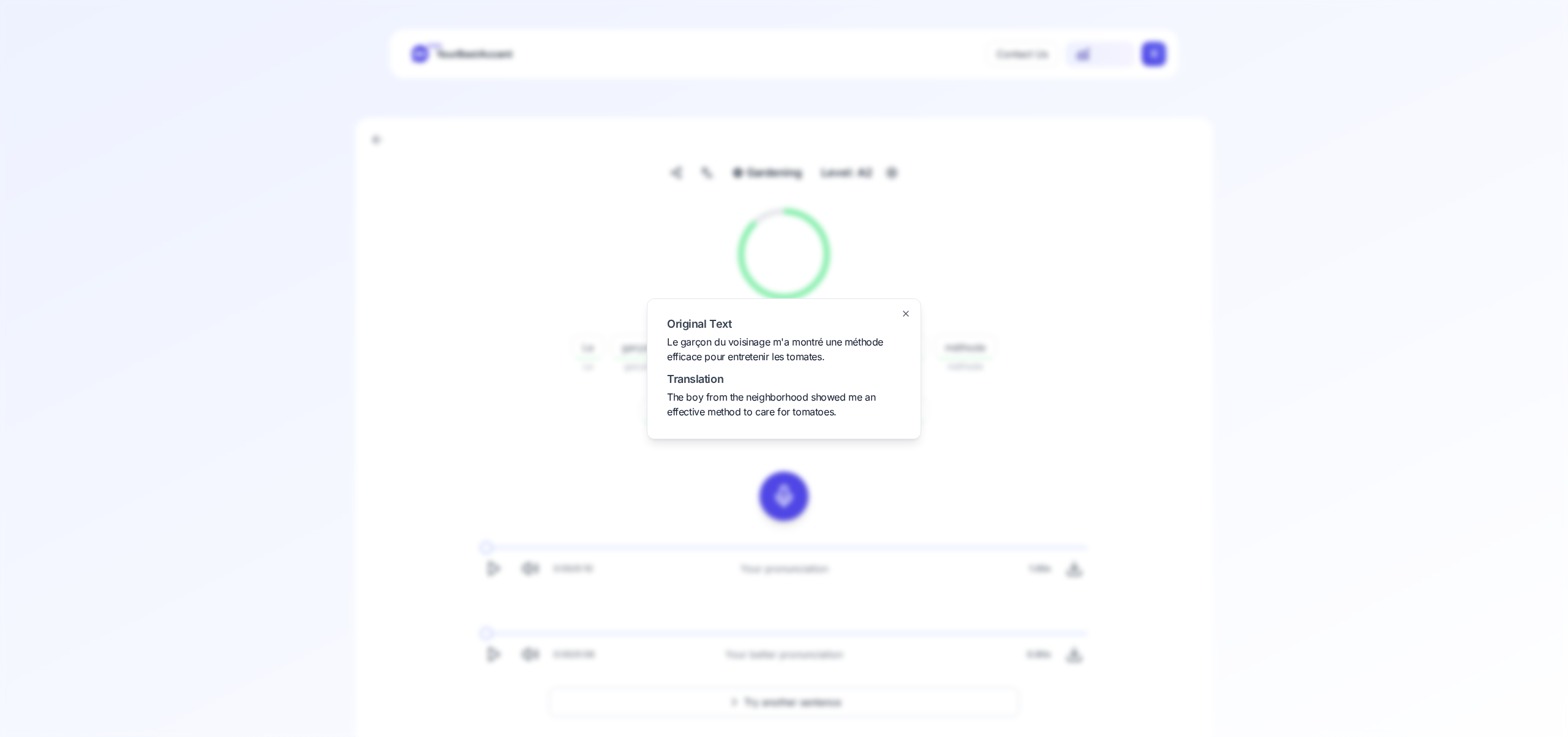
click at [903, 319] on div "Original Text Le garçon du voisinage m'a montré une méthode efficace pour entre…" at bounding box center [783, 369] width 274 height 141
click at [903, 318] on icon "button" at bounding box center [905, 313] width 10 height 10
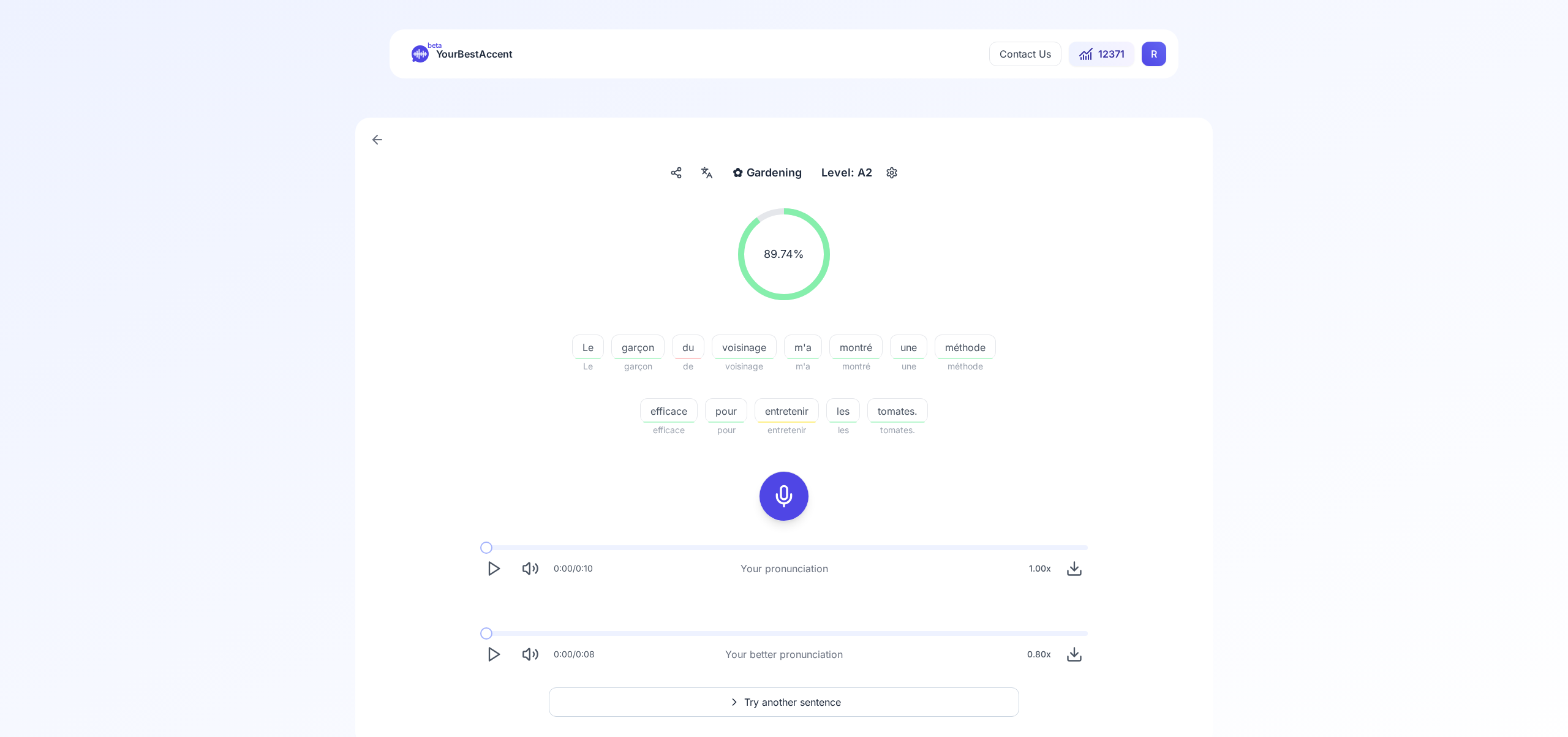
click at [822, 698] on span "Try another sentence" at bounding box center [793, 702] width 97 height 15
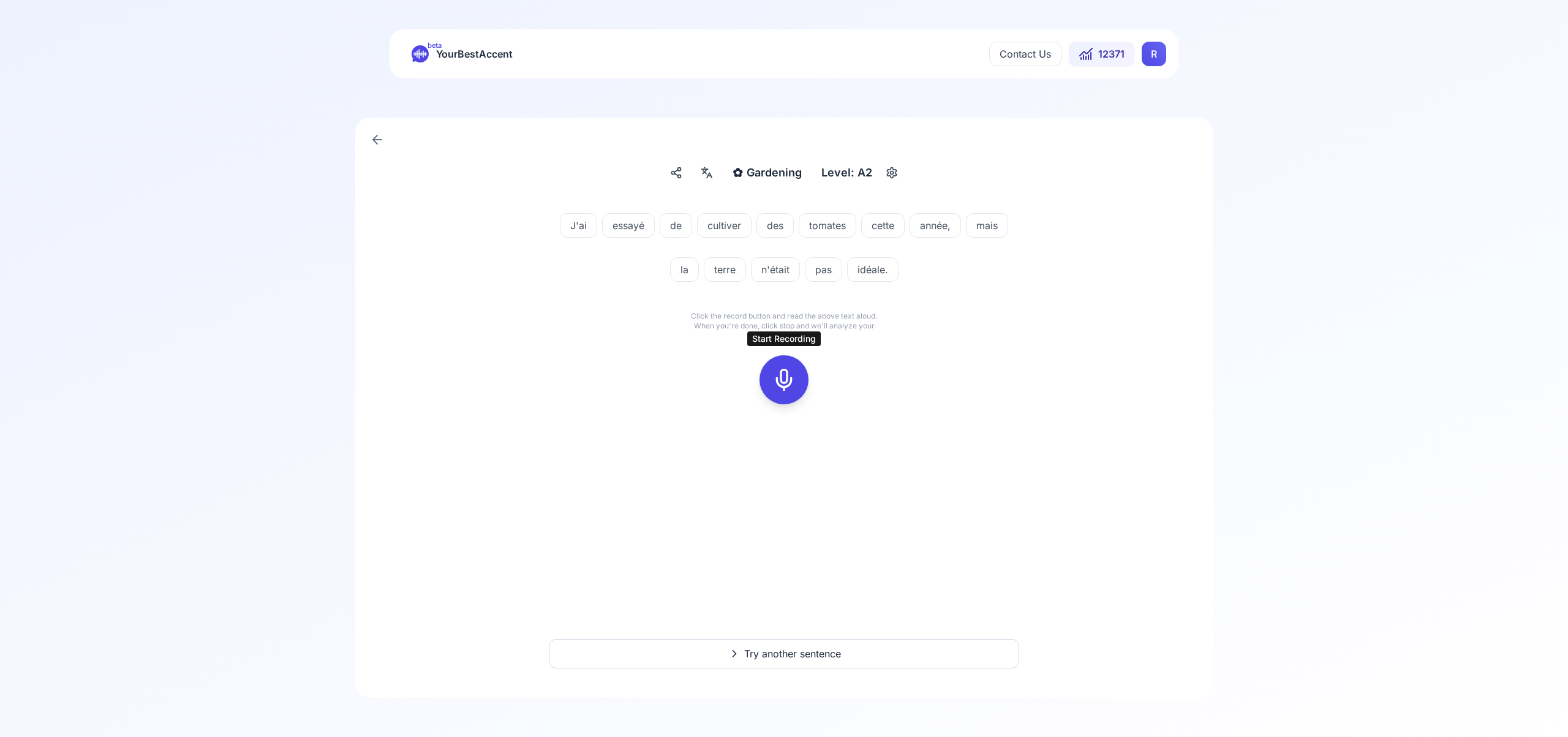
click at [784, 386] on icon at bounding box center [783, 379] width 24 height 24
click at [773, 377] on icon at bounding box center [783, 379] width 24 height 24
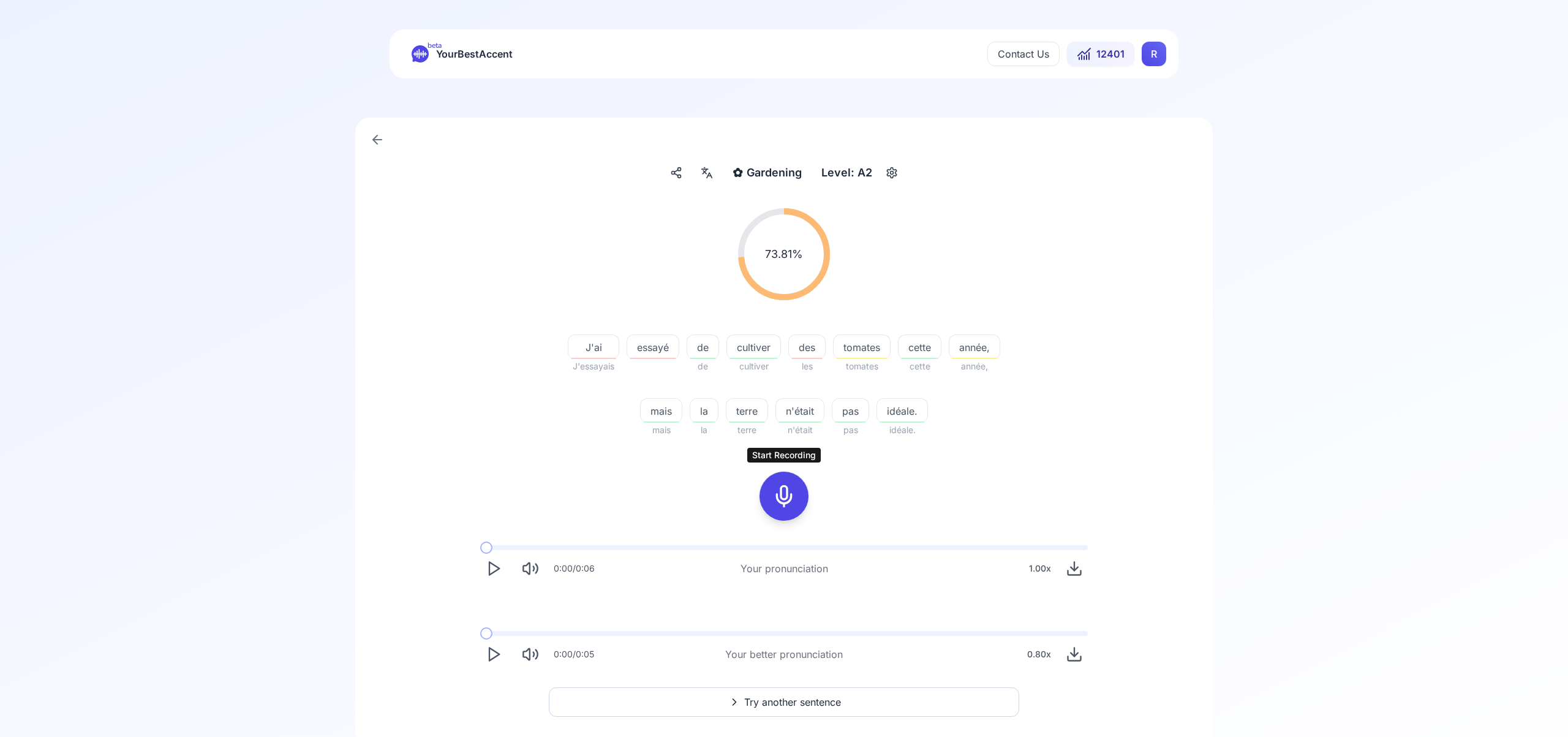
click at [864, 699] on button "Try another sentence" at bounding box center [784, 702] width 470 height 29
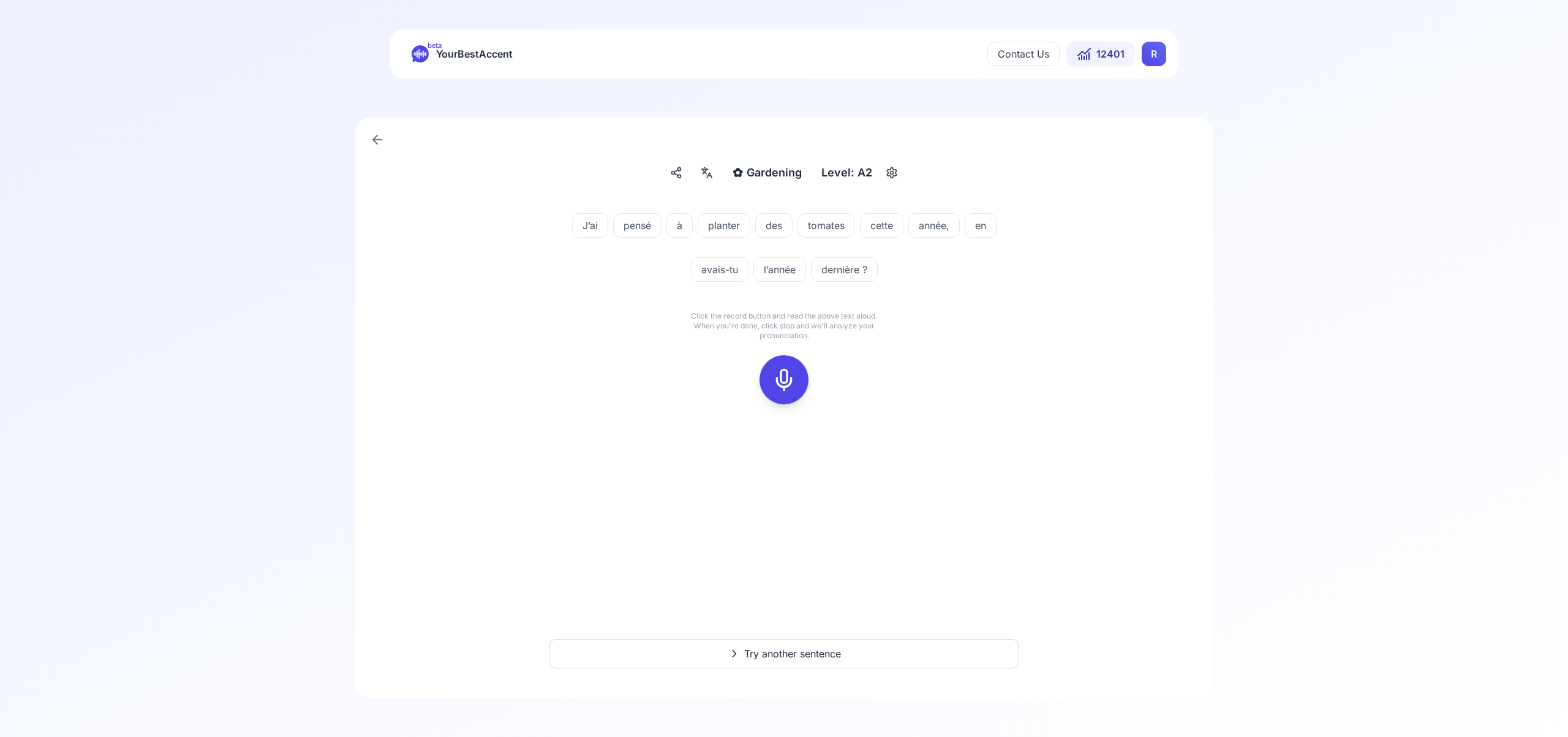
click at [783, 380] on icon at bounding box center [783, 379] width 24 height 24
click at [799, 381] on button at bounding box center [784, 379] width 49 height 49
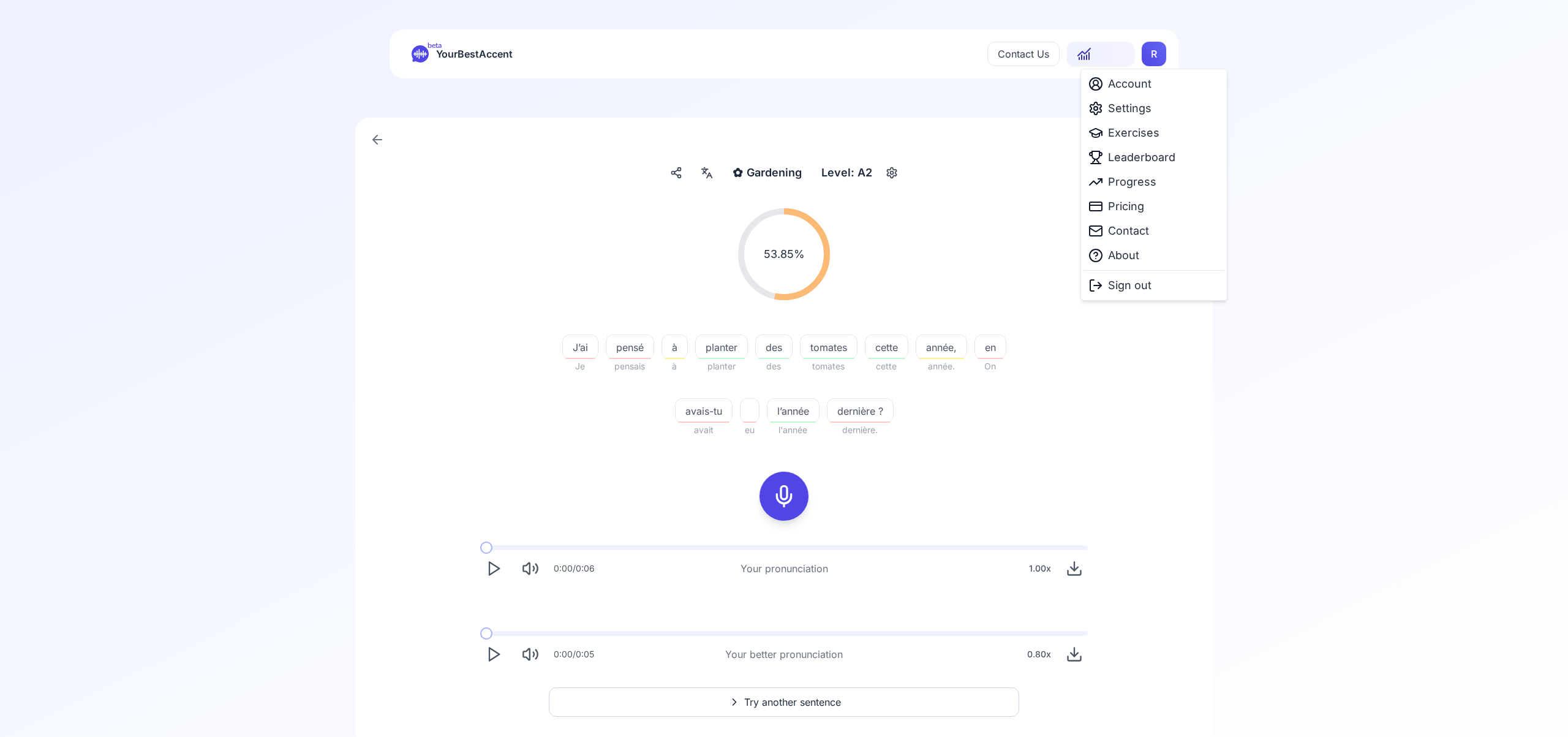
click at [1149, 57] on html "beta YourBestAccent Contact Us 12401 R ✿ Gardening Gardening Level: A2 53.85 % …" at bounding box center [784, 368] width 1568 height 737
click at [1150, 115] on div "Settings" at bounding box center [1154, 108] width 141 height 24
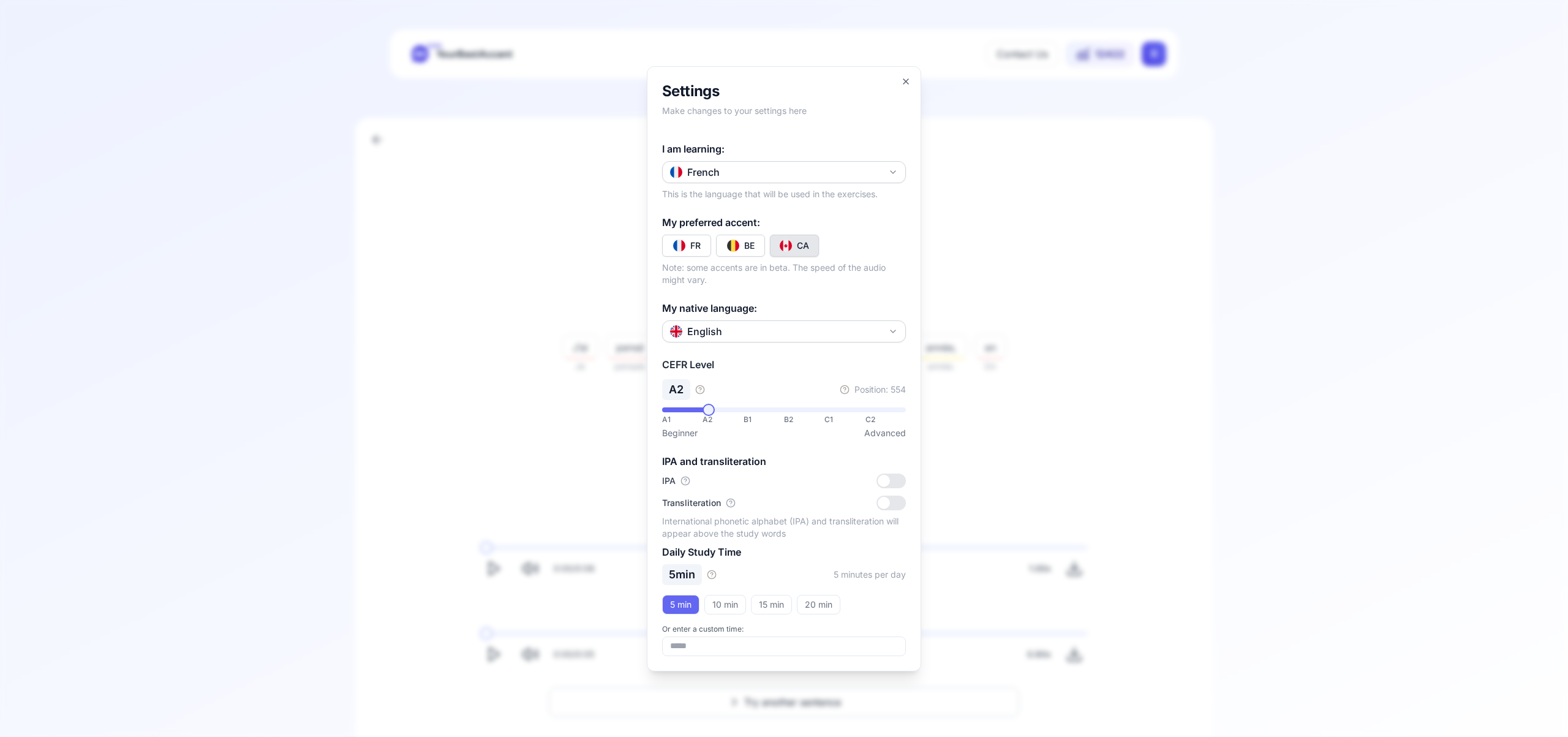
click at [894, 173] on icon "button" at bounding box center [893, 172] width 10 height 10
click at [814, 301] on div "Russian" at bounding box center [783, 300] width 237 height 22
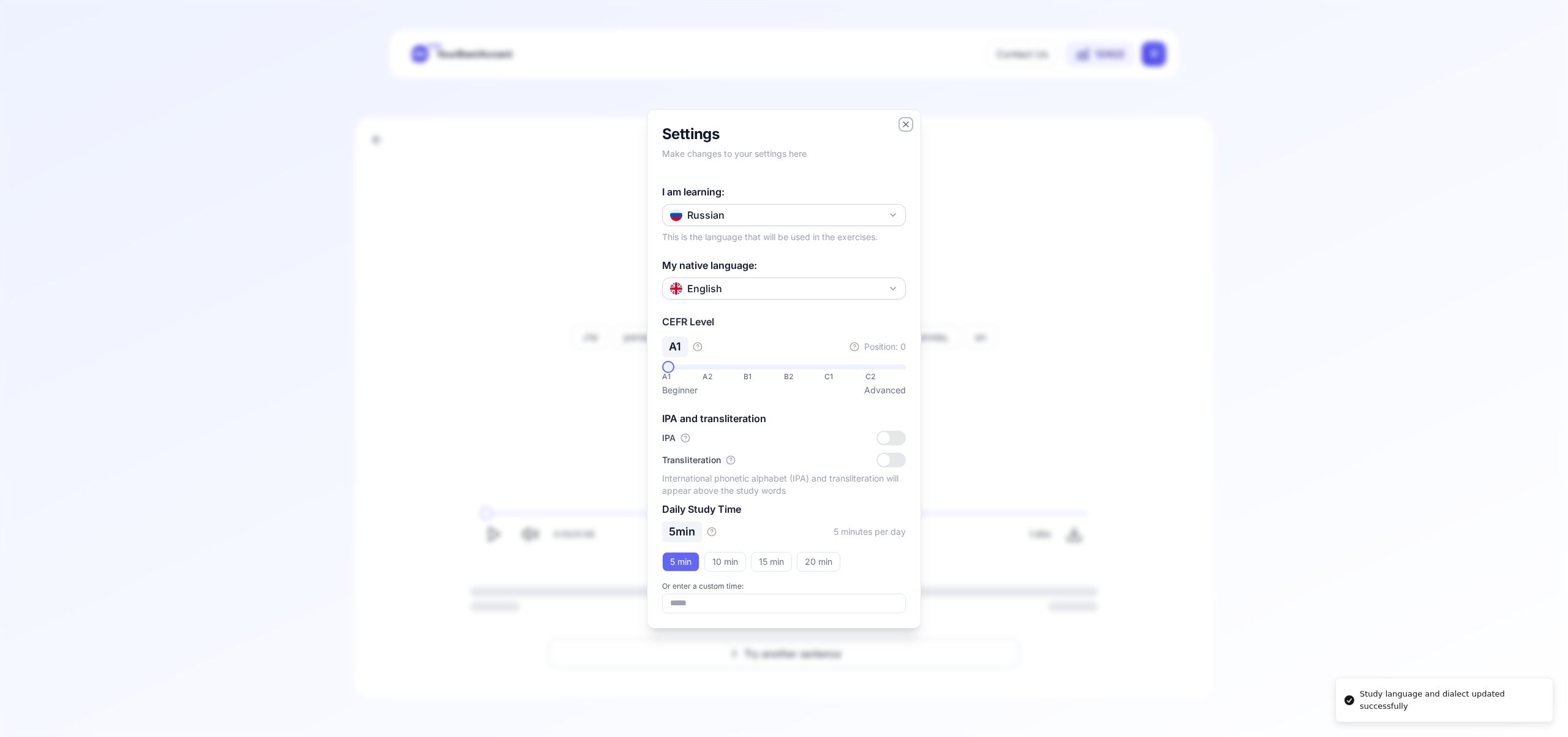
click at [905, 123] on icon "button" at bounding box center [905, 124] width 10 height 10
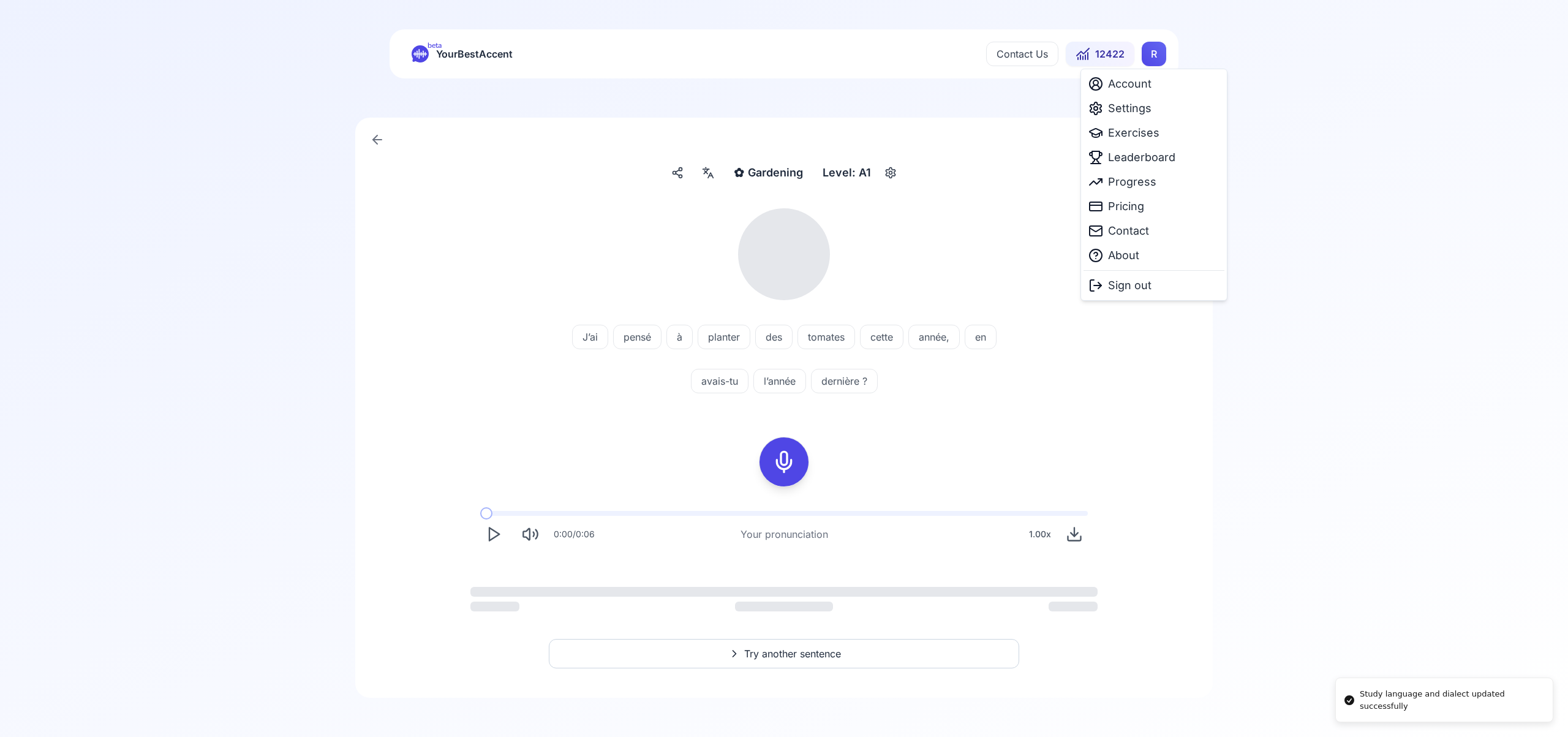
click at [1145, 54] on html "Study language and dialect updated successfully beta YourBestAccent Contact Us …" at bounding box center [784, 368] width 1568 height 737
click at [1132, 134] on span "Exercises" at bounding box center [1134, 132] width 51 height 17
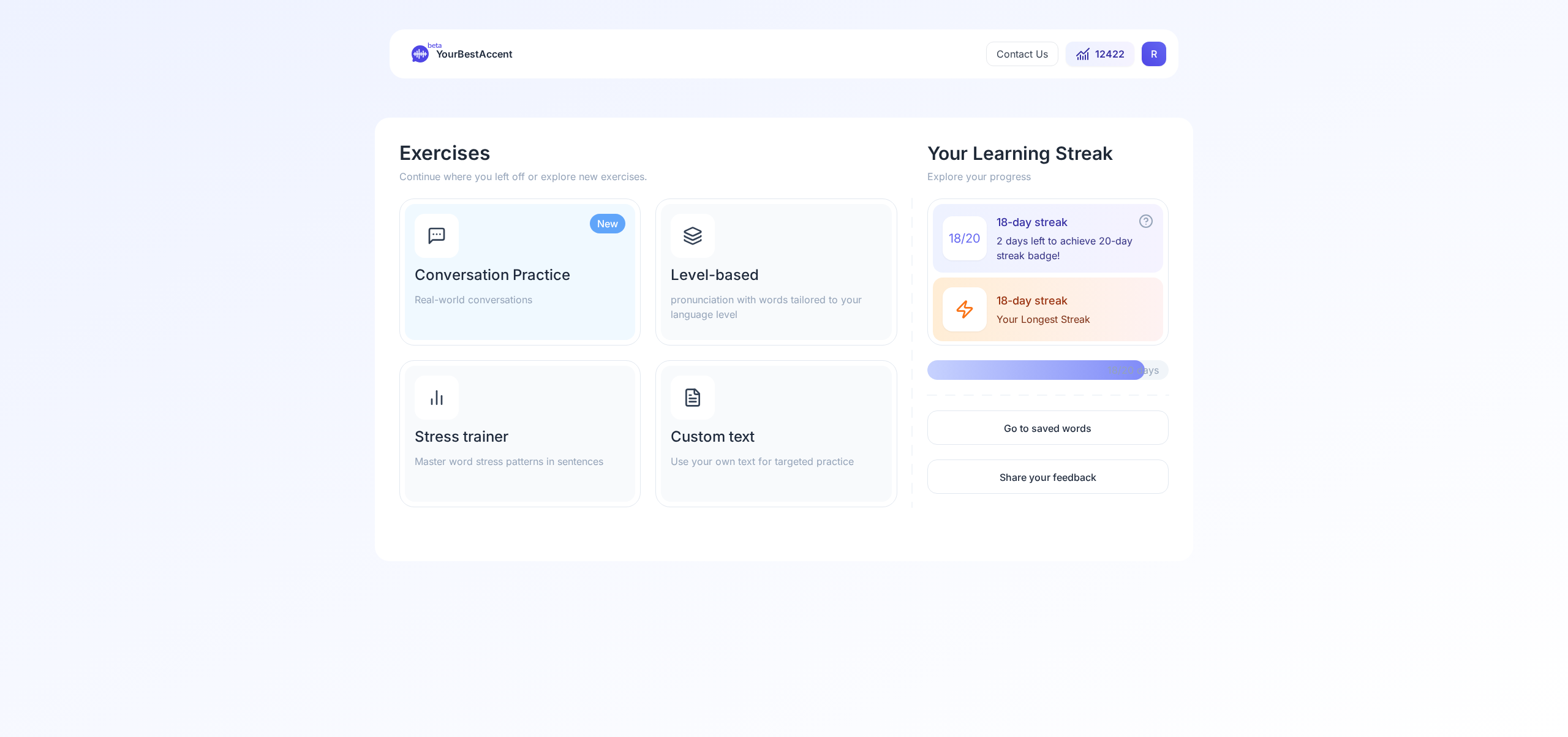
click at [692, 241] on icon at bounding box center [692, 236] width 20 height 20
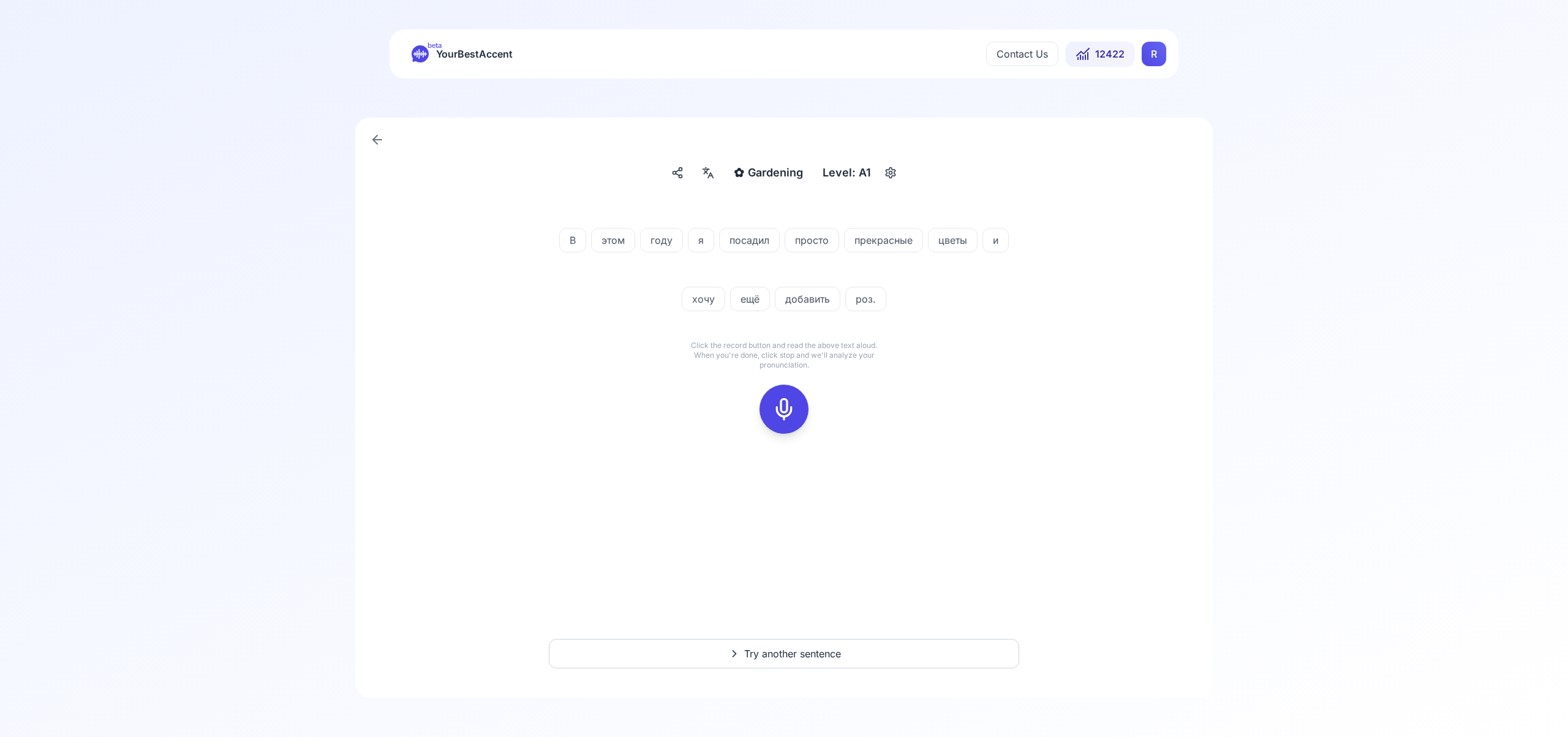
click at [784, 405] on icon at bounding box center [783, 409] width 24 height 24
click at [779, 416] on icon at bounding box center [783, 409] width 24 height 24
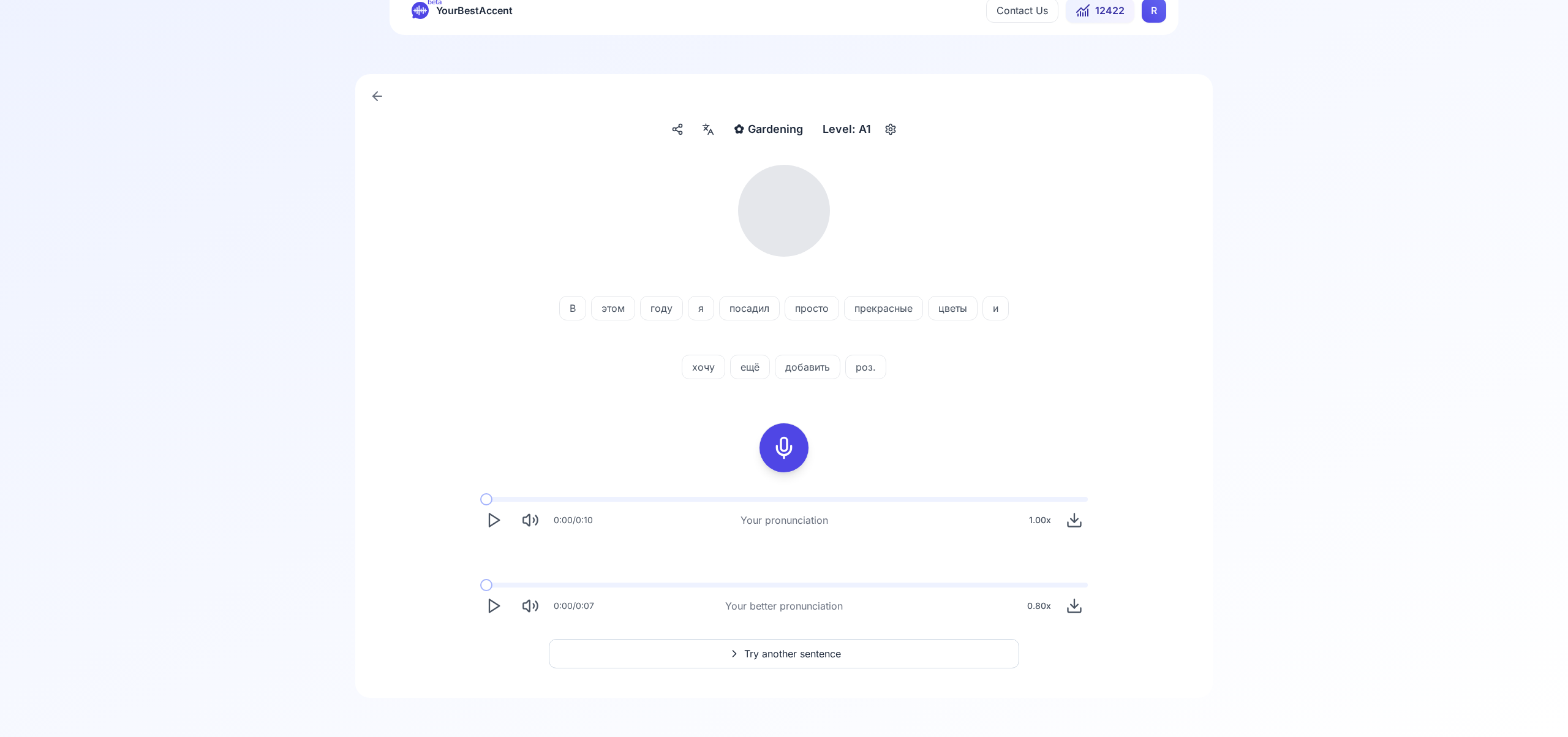
scroll to position [78, 0]
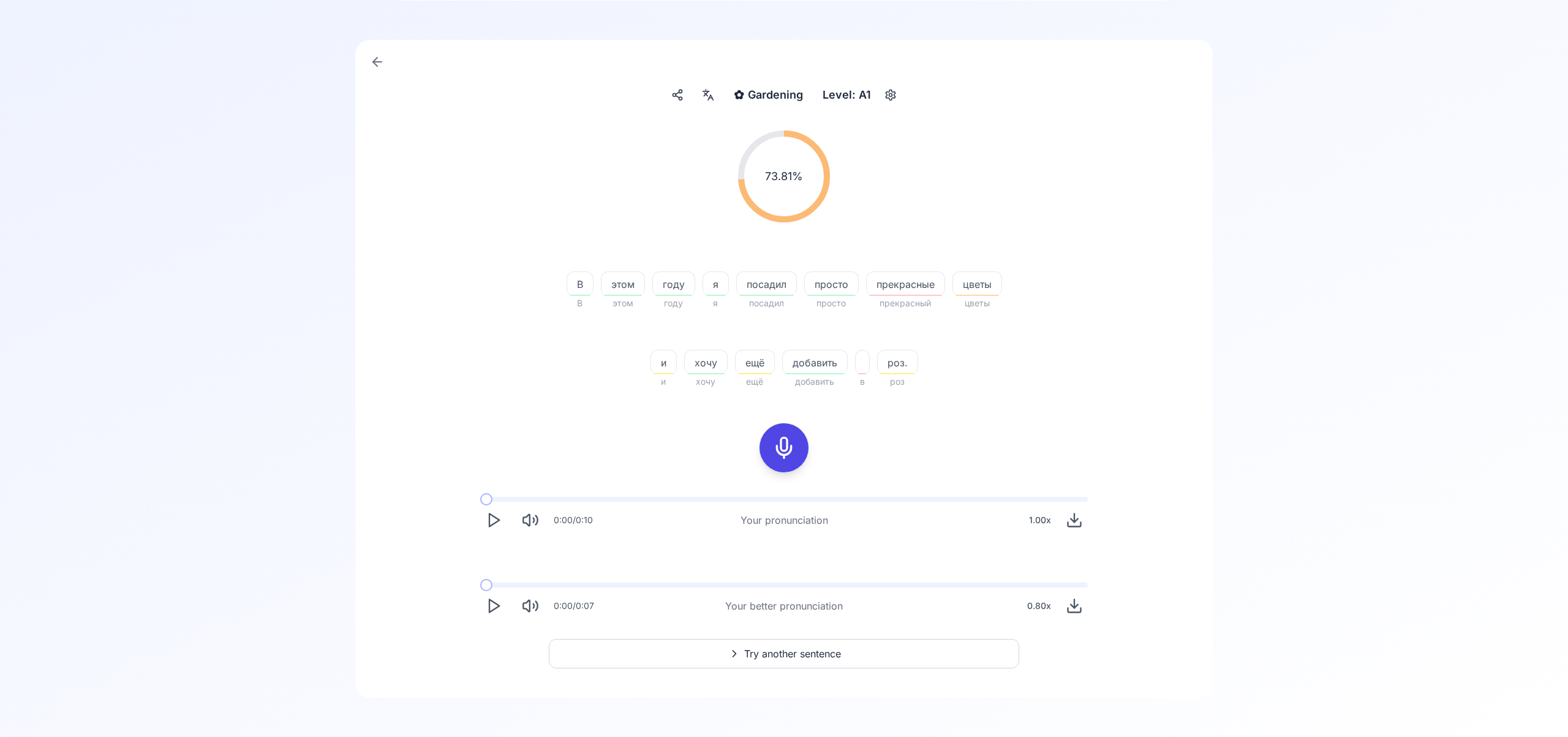
click at [799, 655] on span "Try another sentence" at bounding box center [793, 653] width 97 height 15
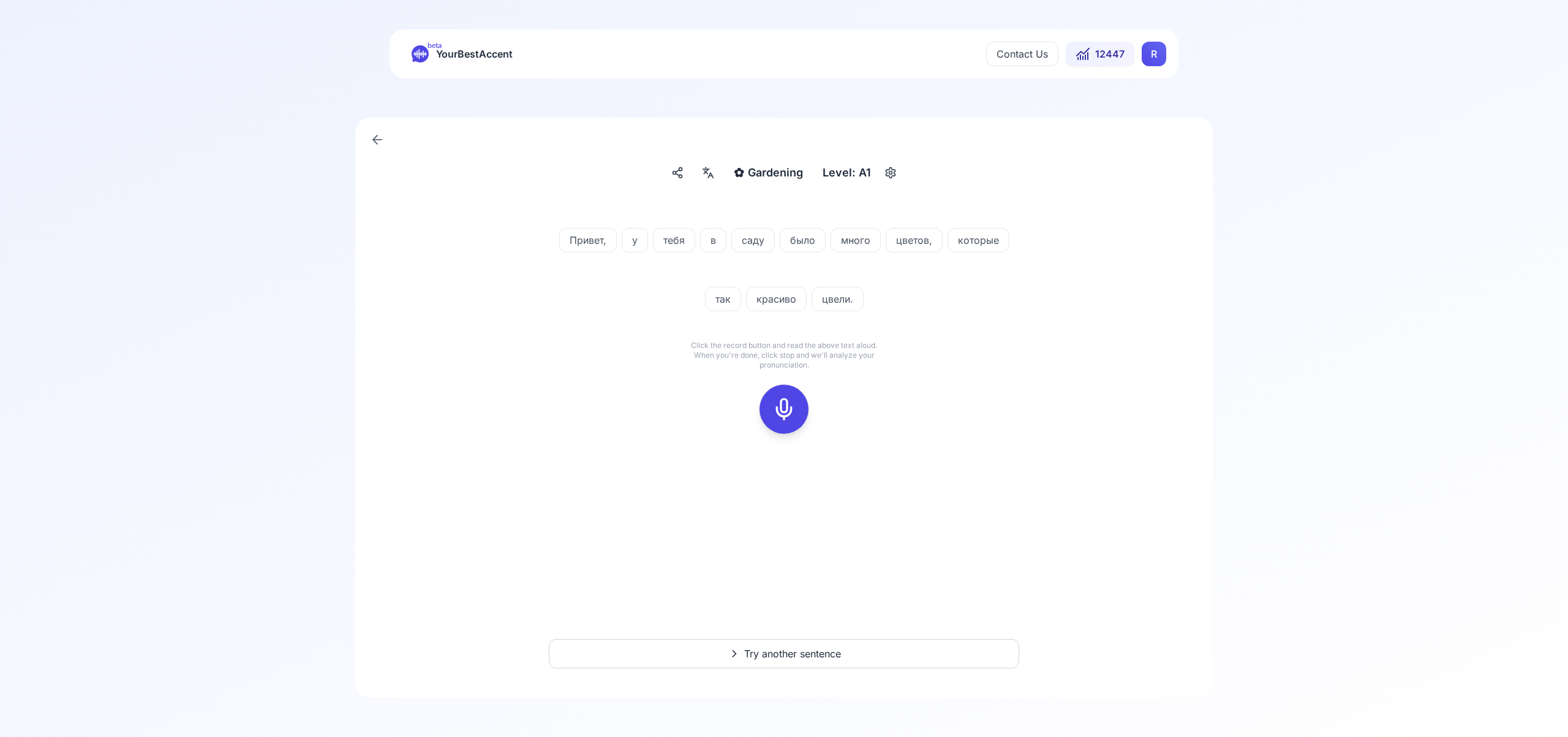
click at [787, 412] on icon at bounding box center [783, 409] width 24 height 24
click at [802, 406] on button at bounding box center [784, 409] width 49 height 49
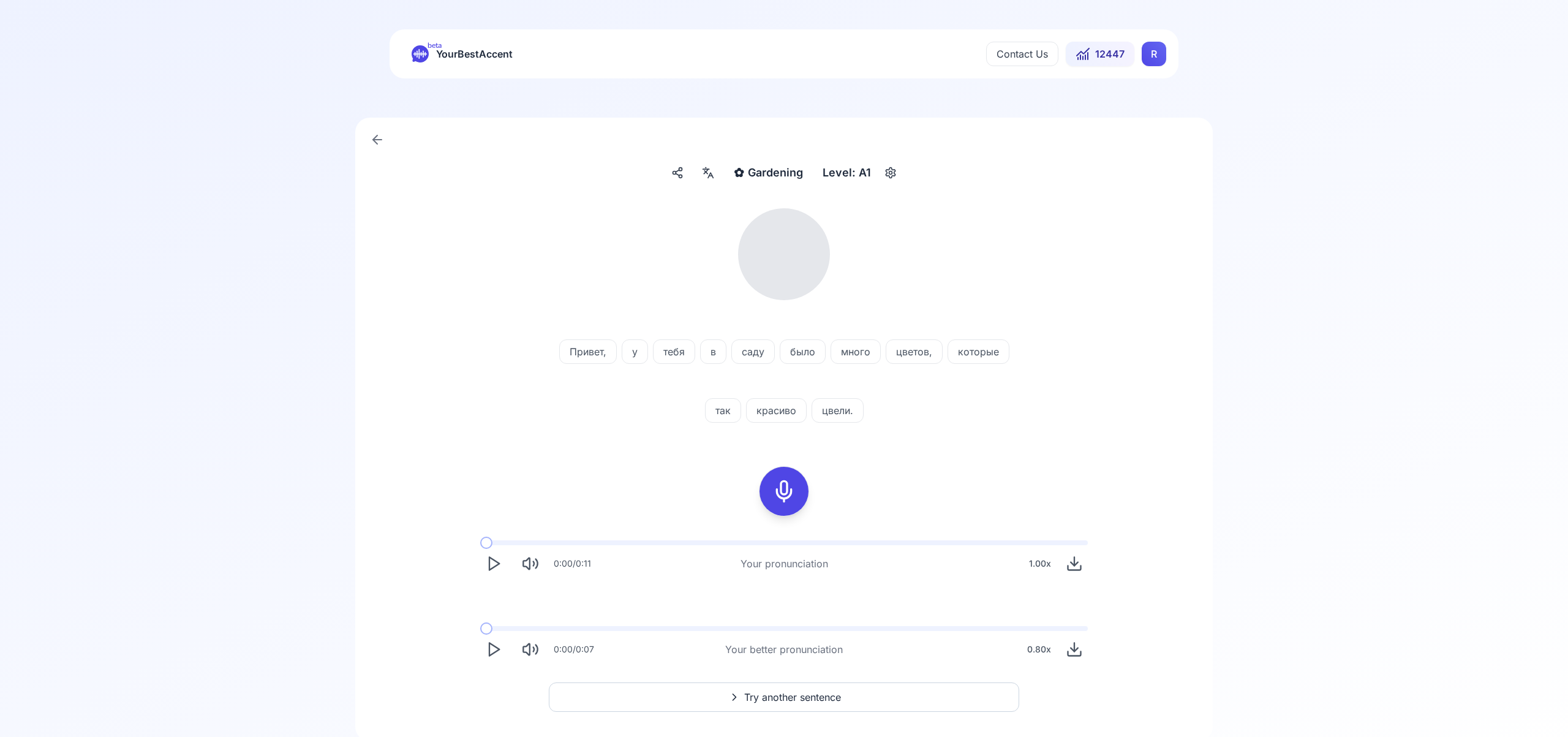
click at [706, 173] on icon at bounding box center [708, 173] width 15 height 12
click at [907, 312] on icon "button" at bounding box center [905, 313] width 5 height 5
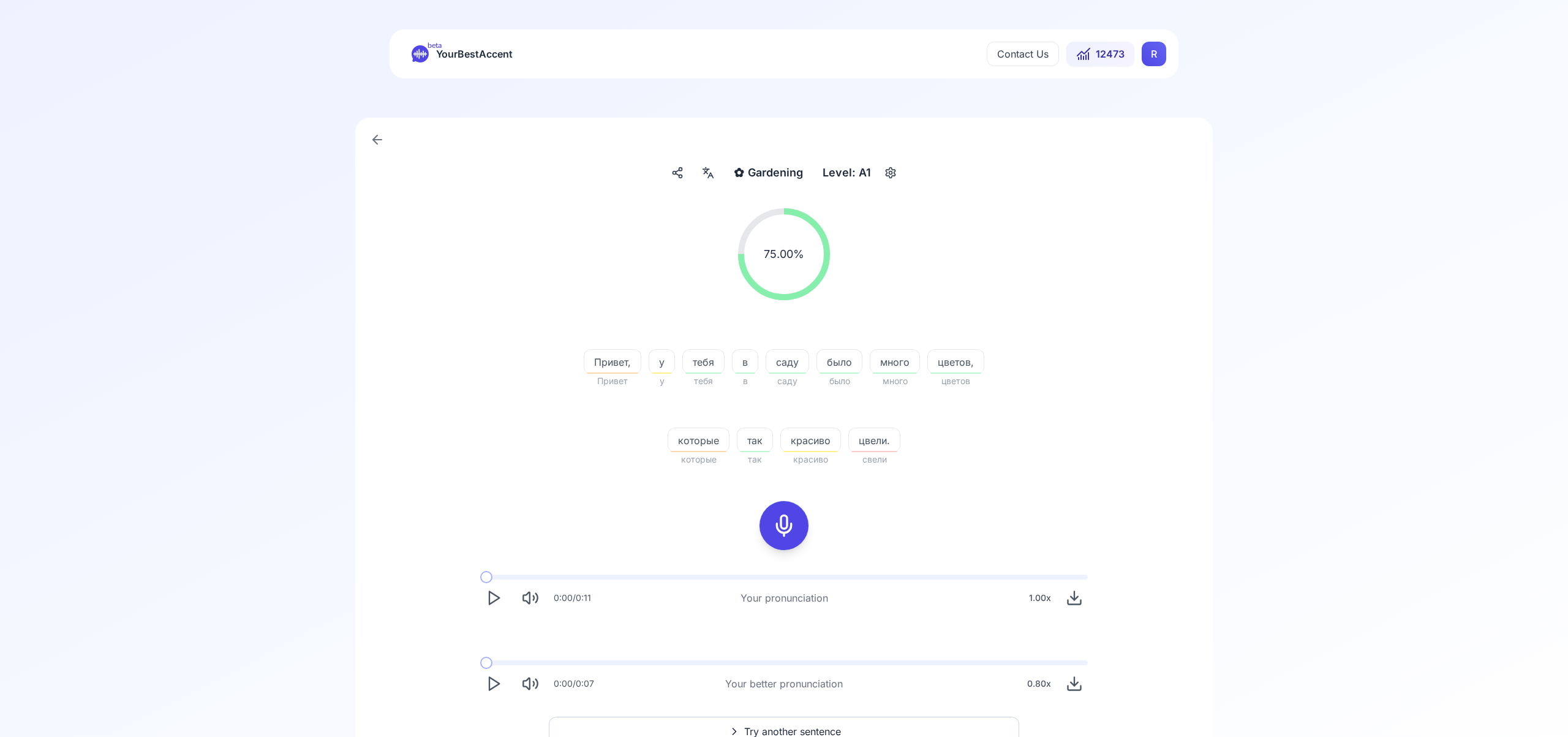
click at [832, 727] on span "Try another sentence" at bounding box center [793, 731] width 97 height 15
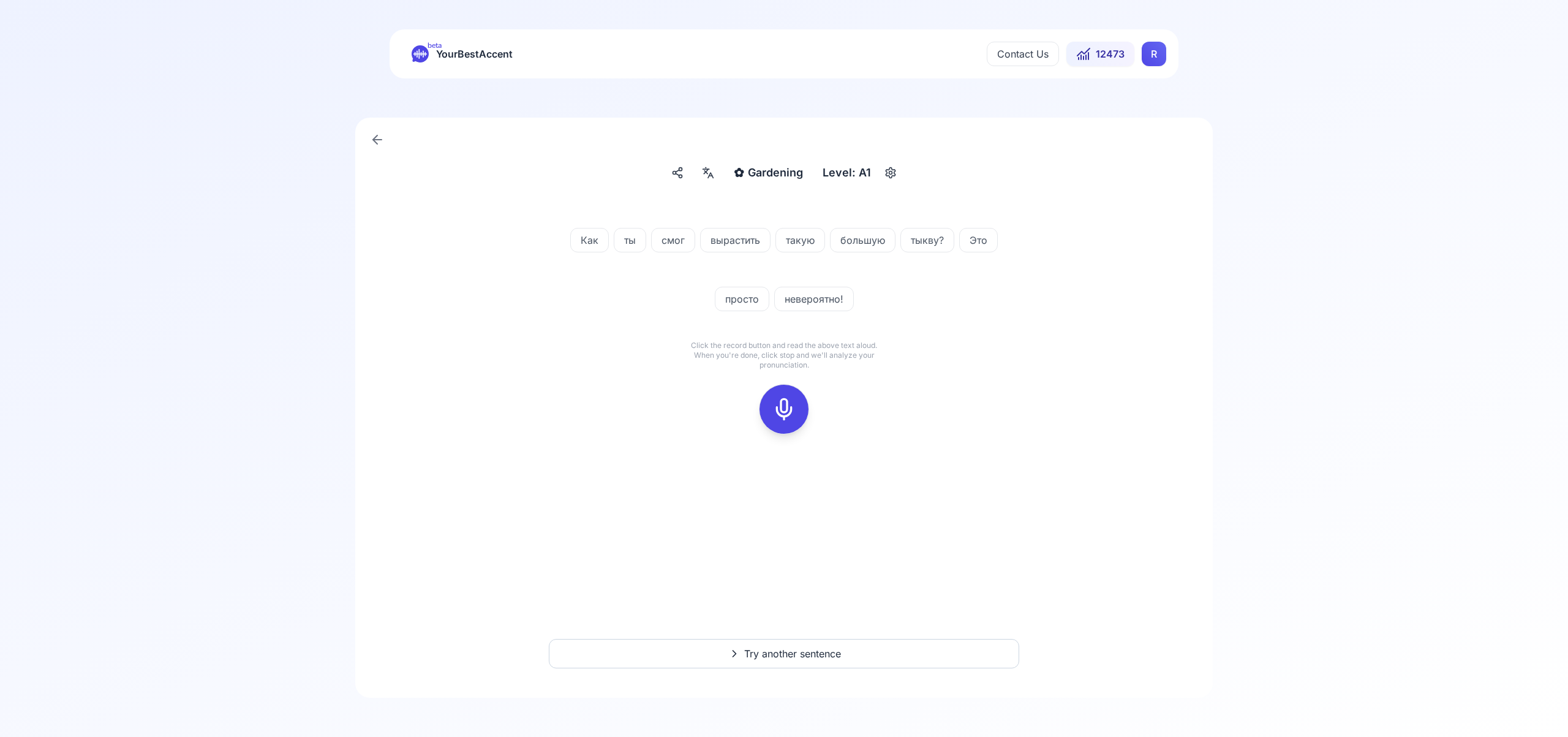
click at [781, 407] on icon at bounding box center [783, 409] width 24 height 24
click at [796, 410] on div at bounding box center [784, 409] width 29 height 49
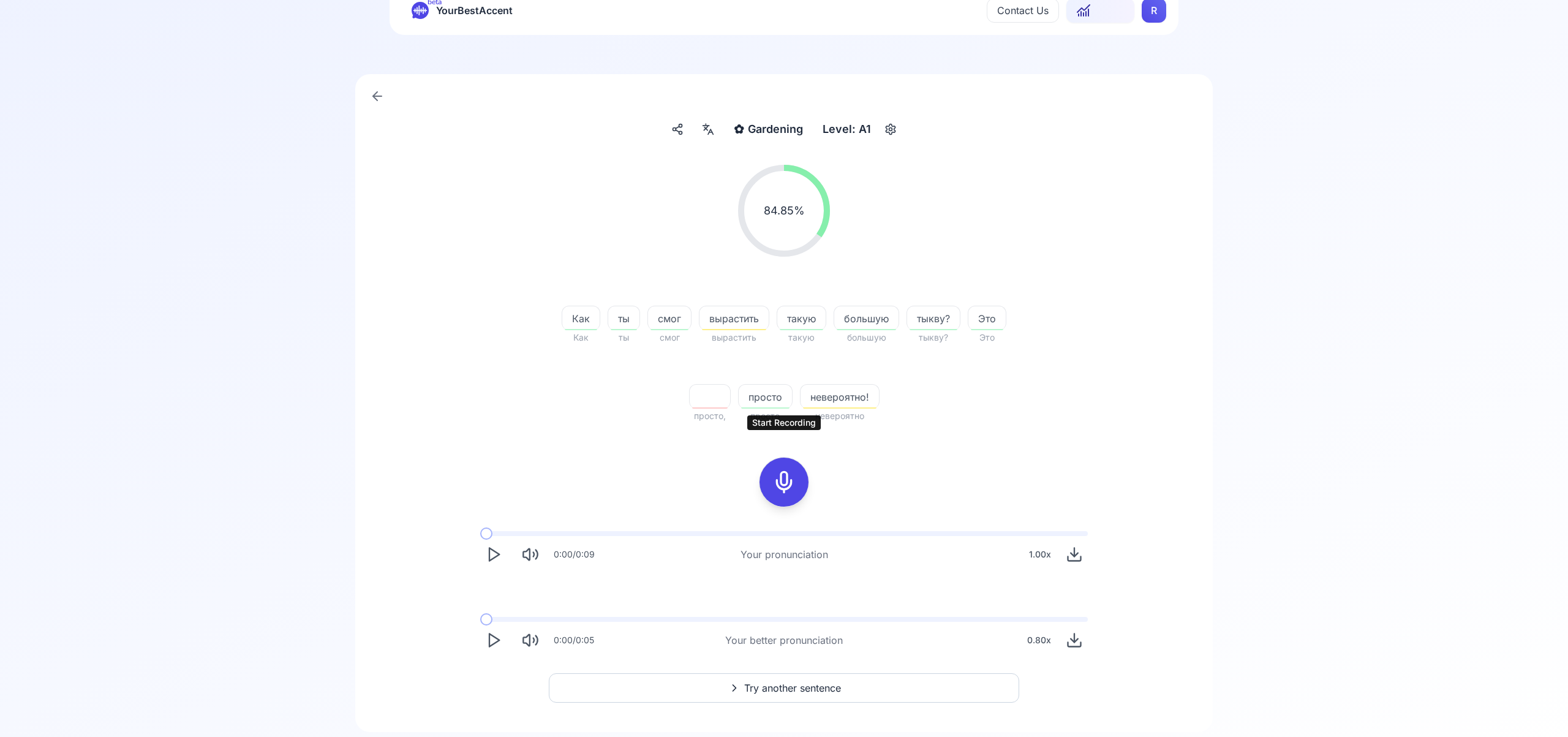
scroll to position [78, 0]
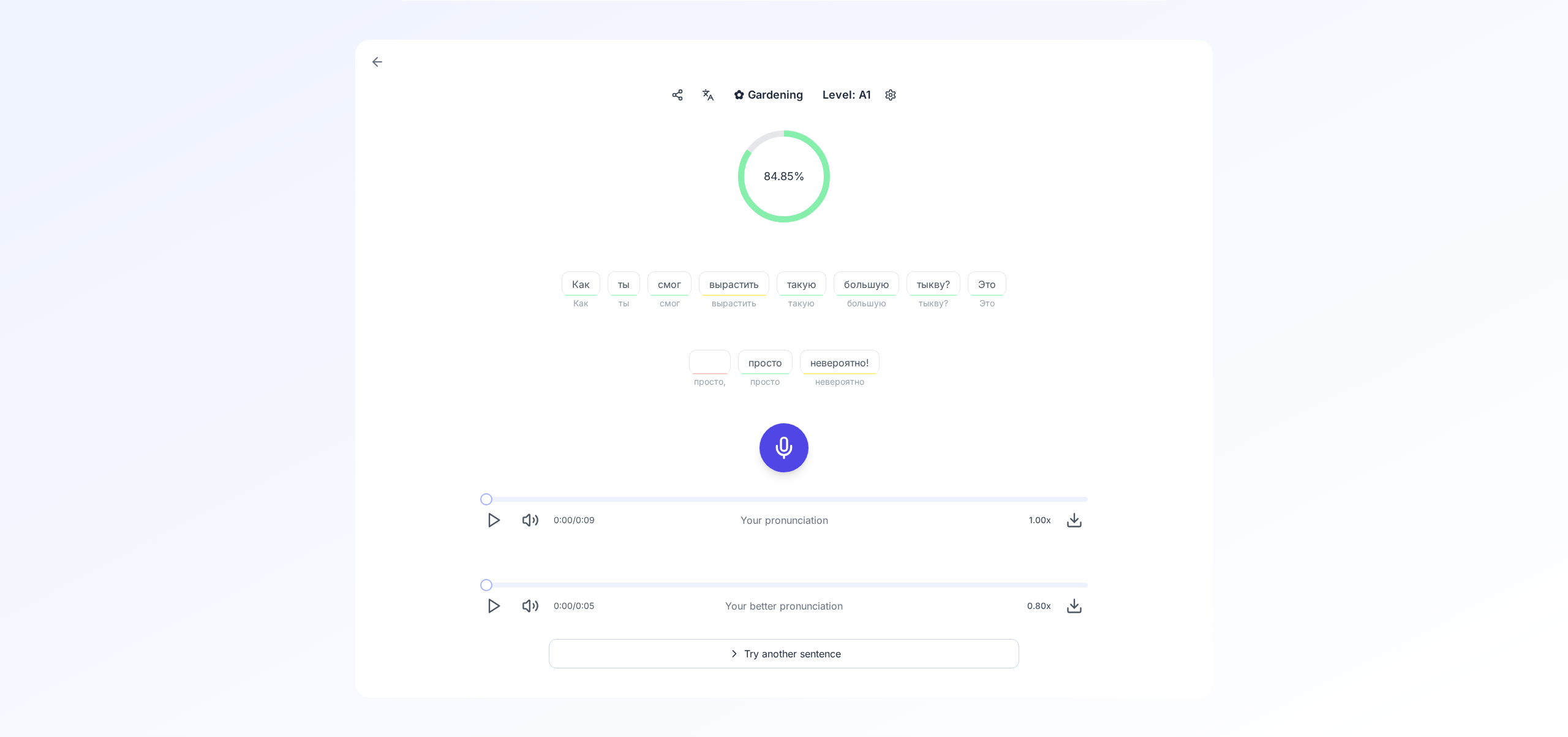
click at [785, 654] on span "Try another sentence" at bounding box center [793, 653] width 97 height 15
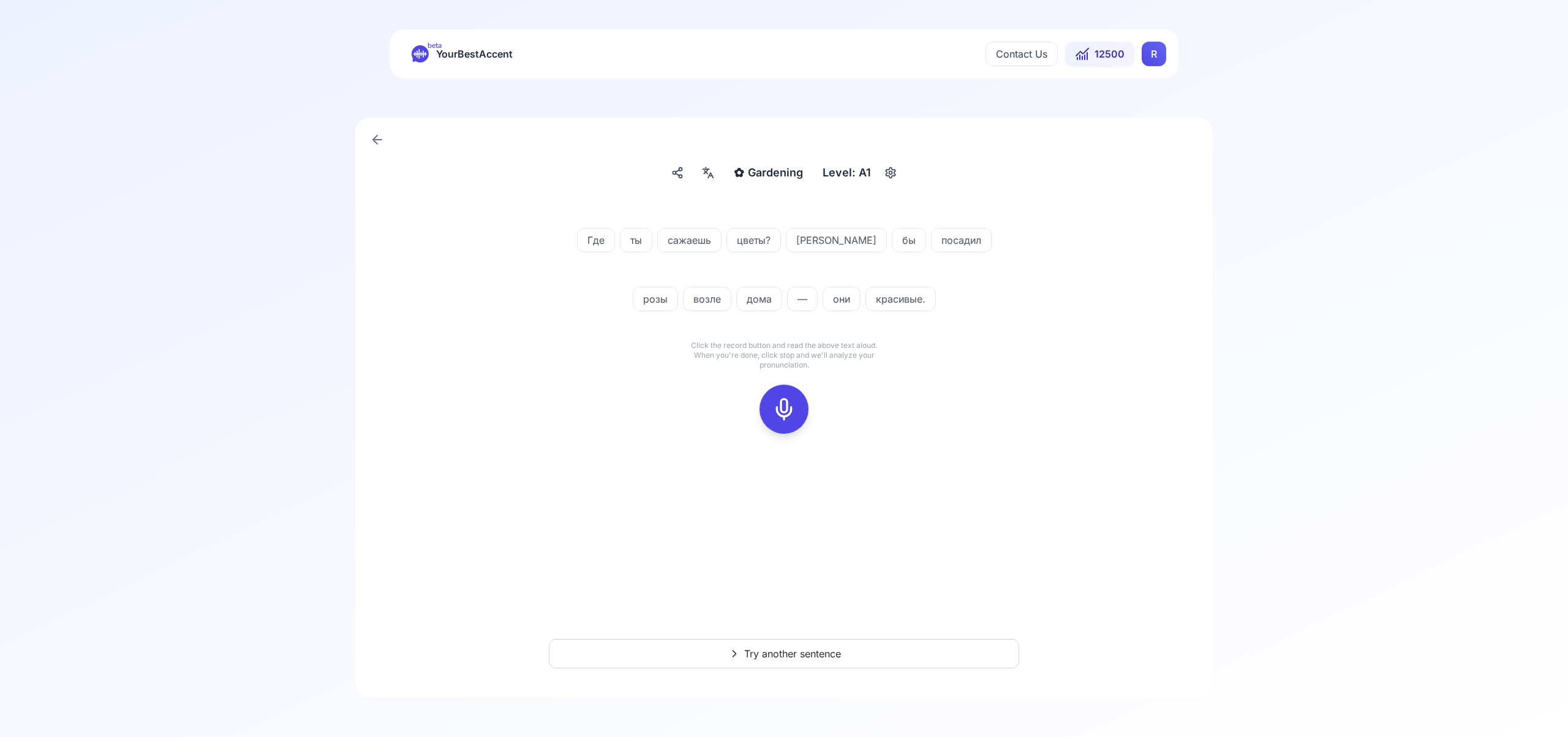
click at [788, 413] on icon at bounding box center [783, 409] width 24 height 24
click at [788, 414] on icon at bounding box center [783, 409] width 24 height 24
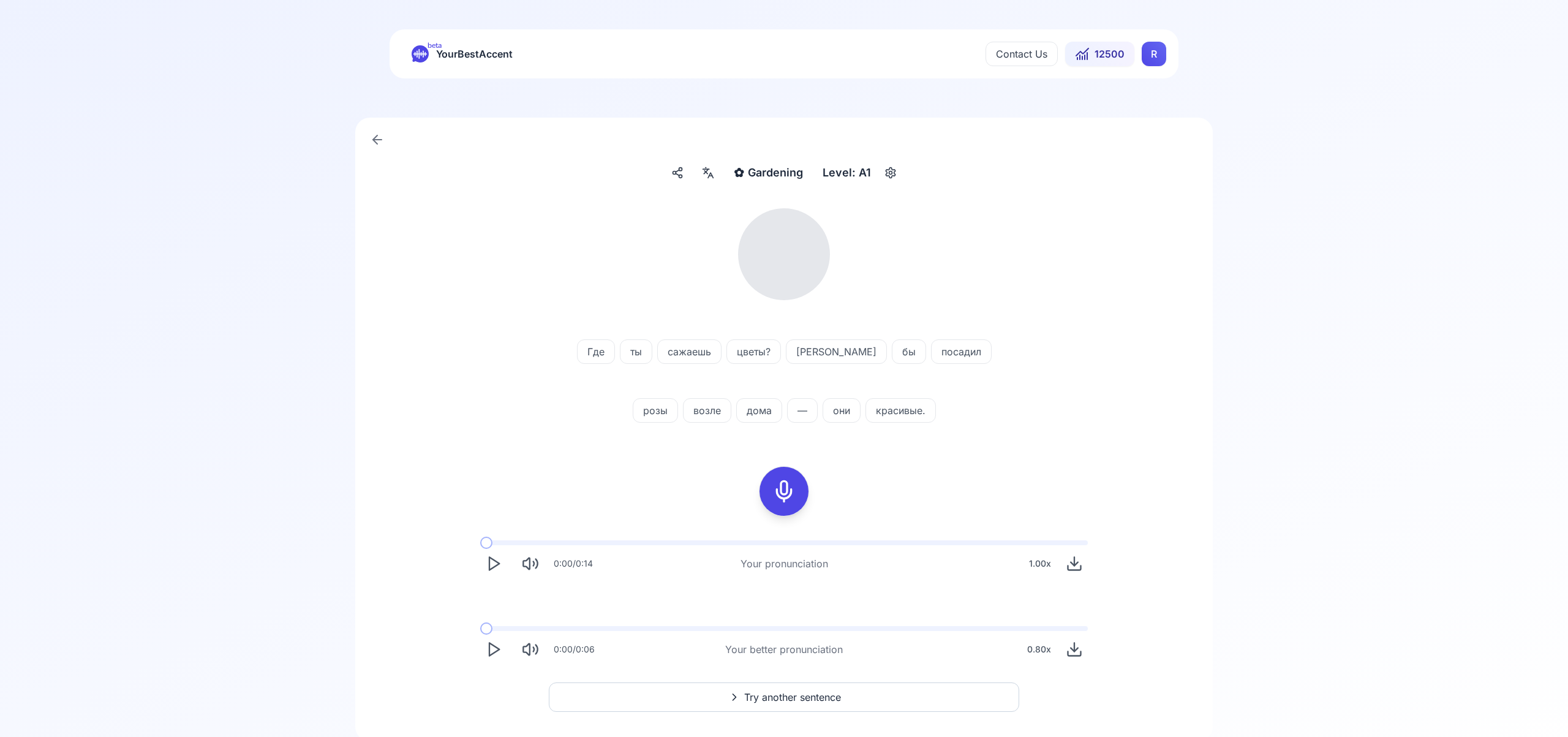
click at [710, 170] on icon at bounding box center [708, 173] width 15 height 12
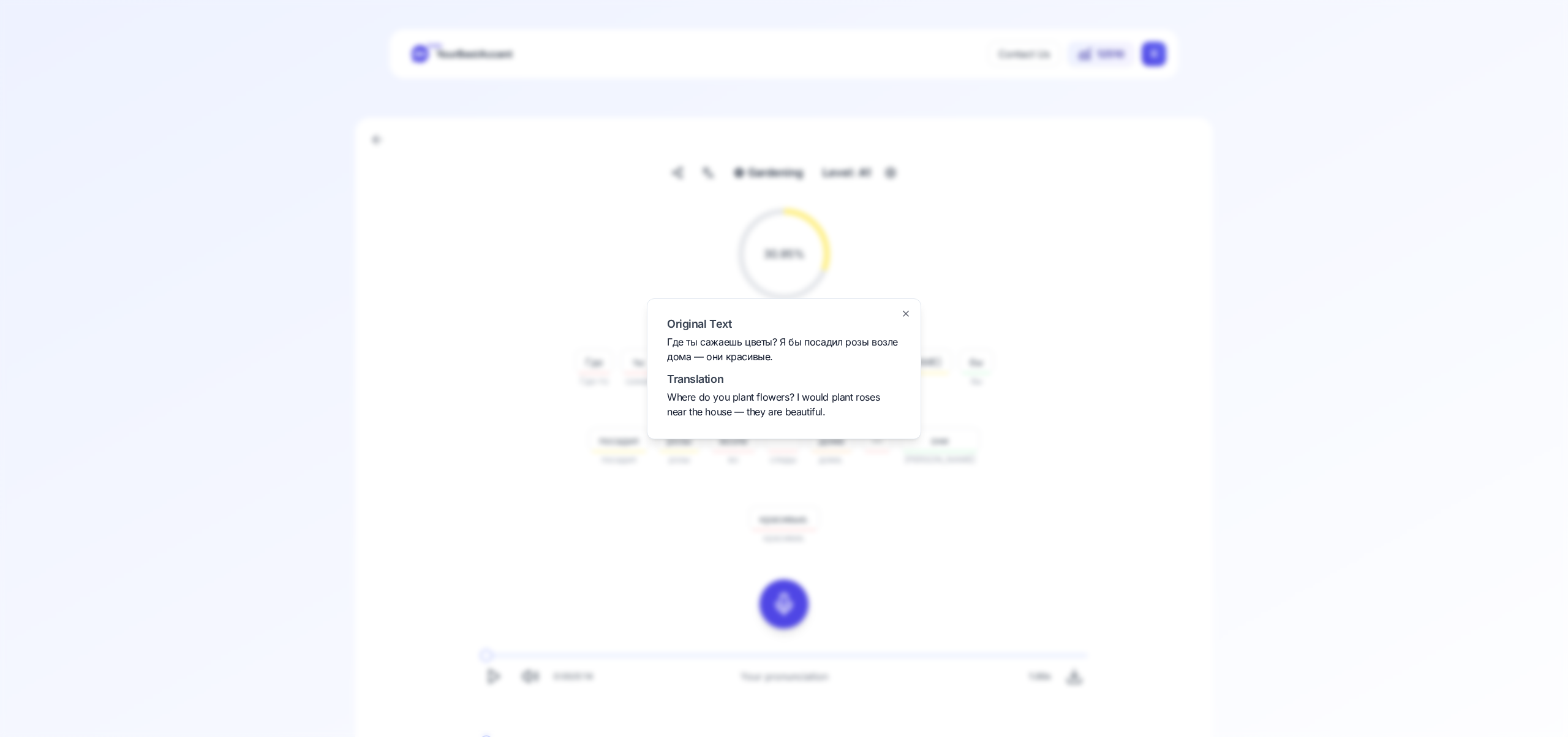
click at [905, 316] on icon "button" at bounding box center [905, 313] width 10 height 10
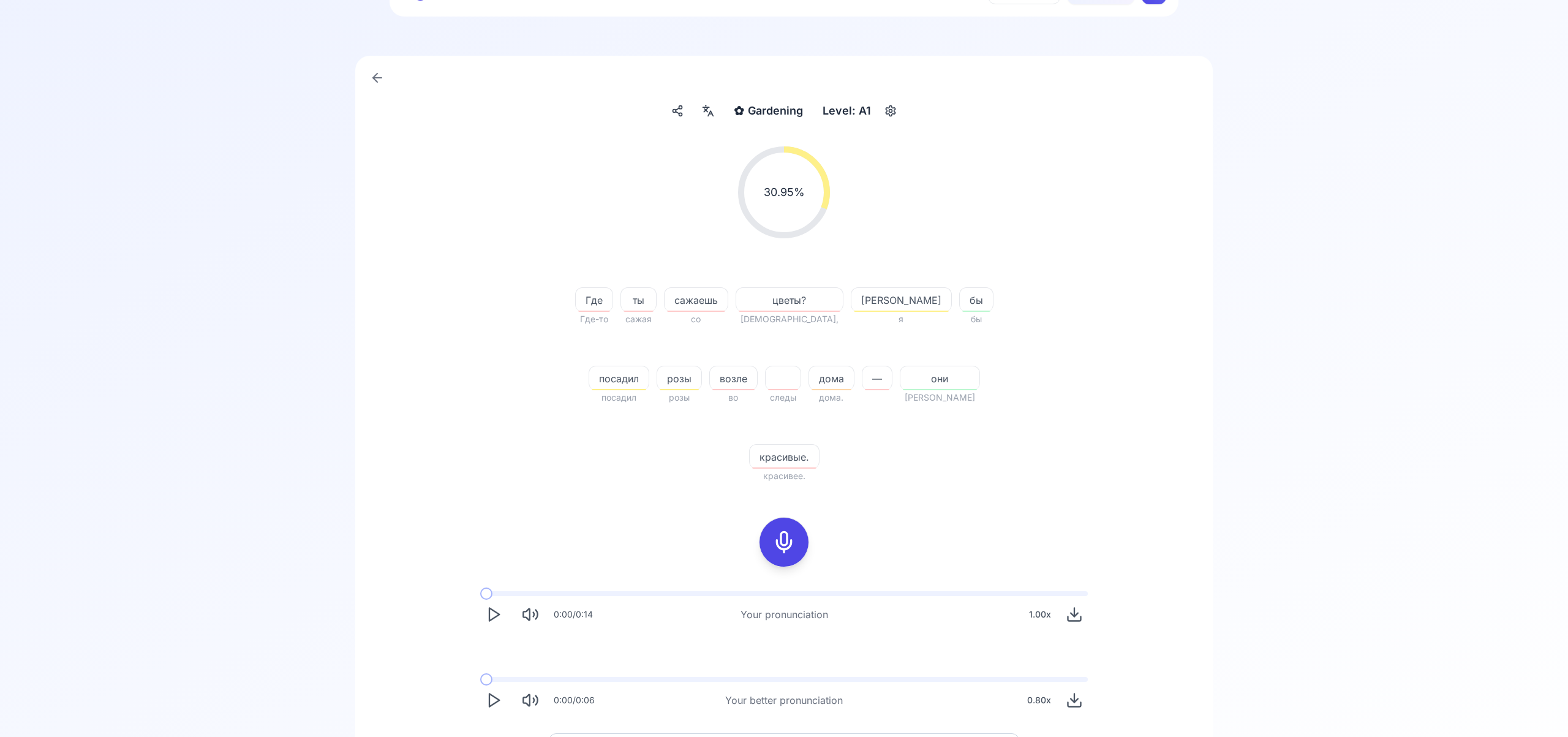
scroll to position [78, 0]
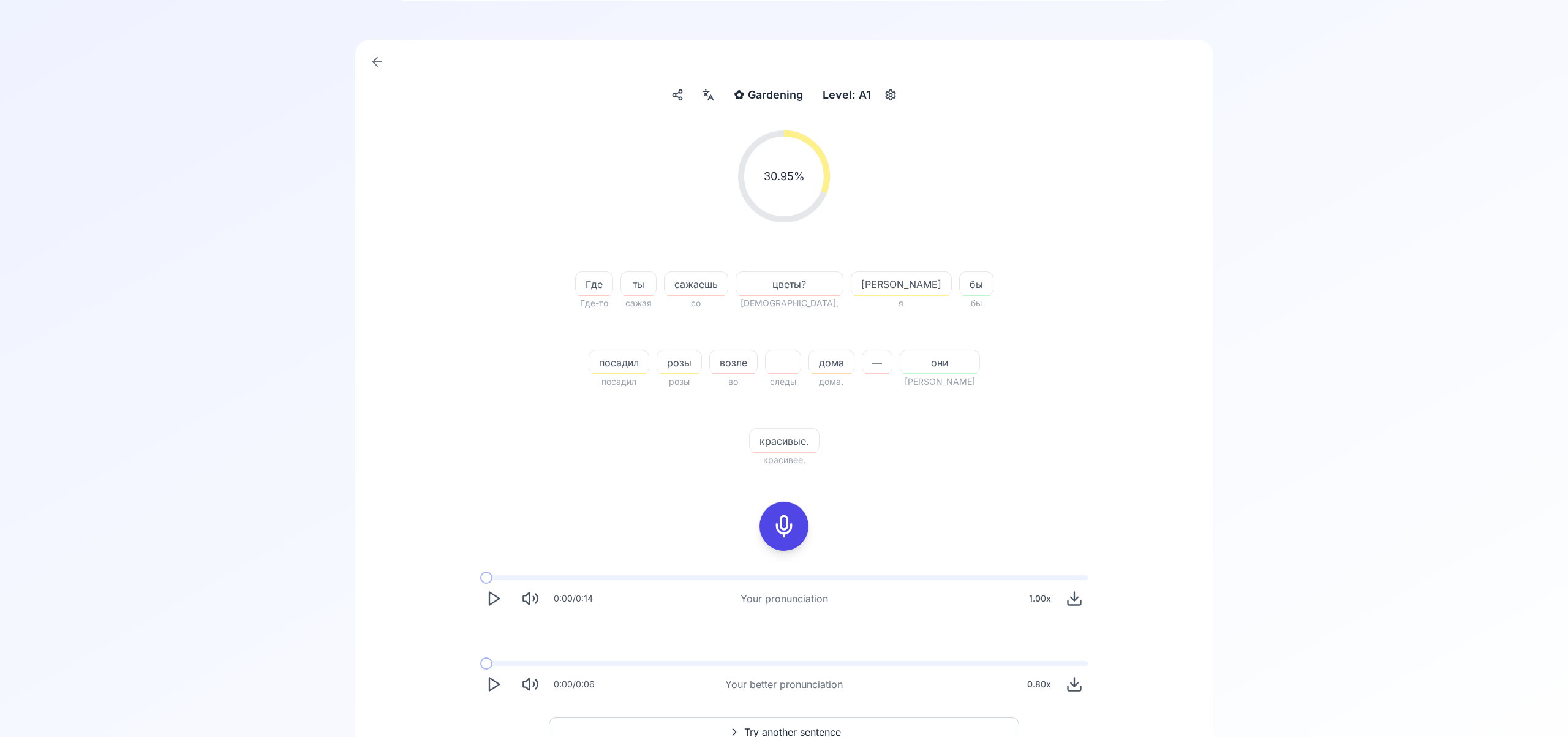
click at [819, 725] on span "Try another sentence" at bounding box center [793, 732] width 97 height 15
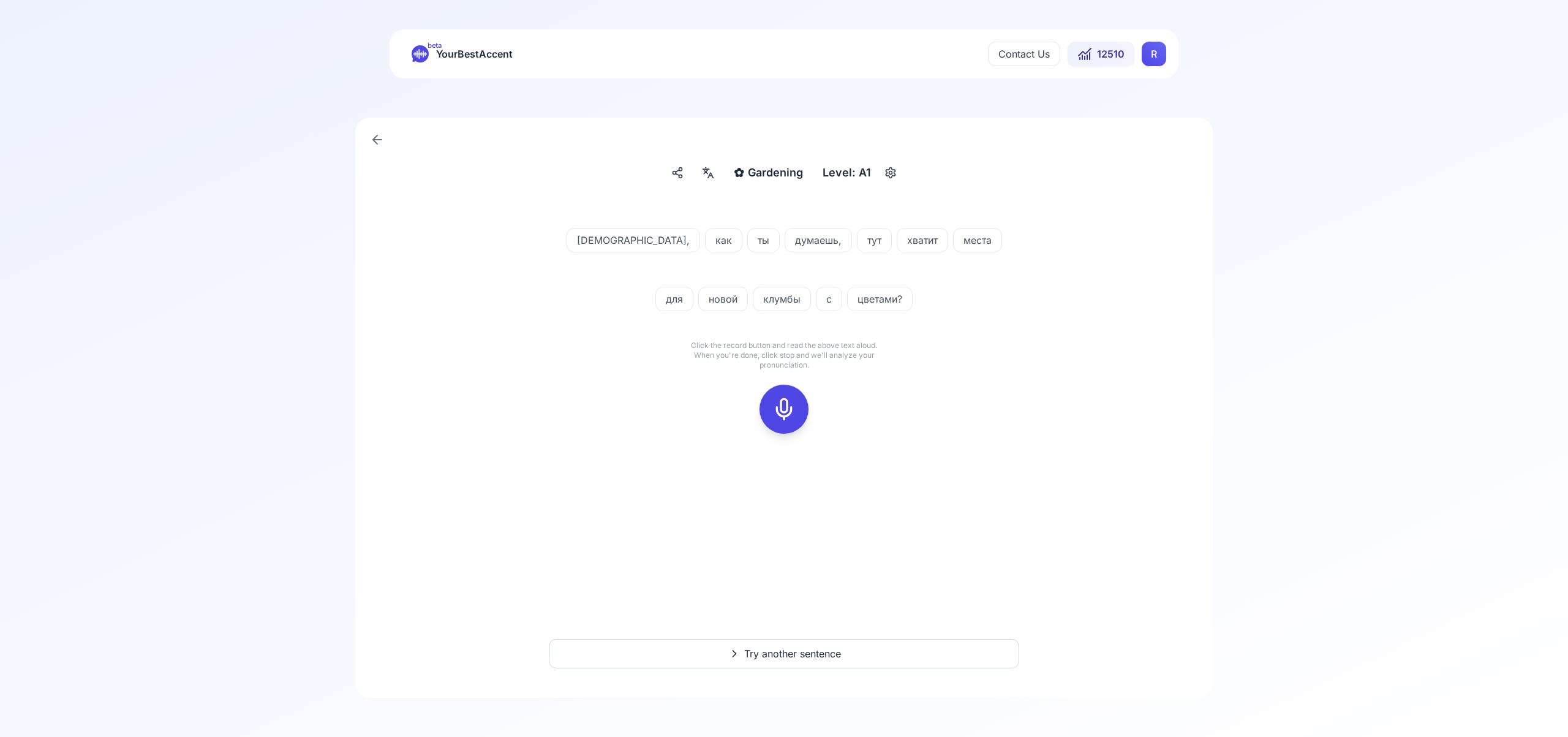
click at [789, 413] on icon at bounding box center [783, 409] width 24 height 24
click at [791, 410] on icon at bounding box center [783, 409] width 24 height 24
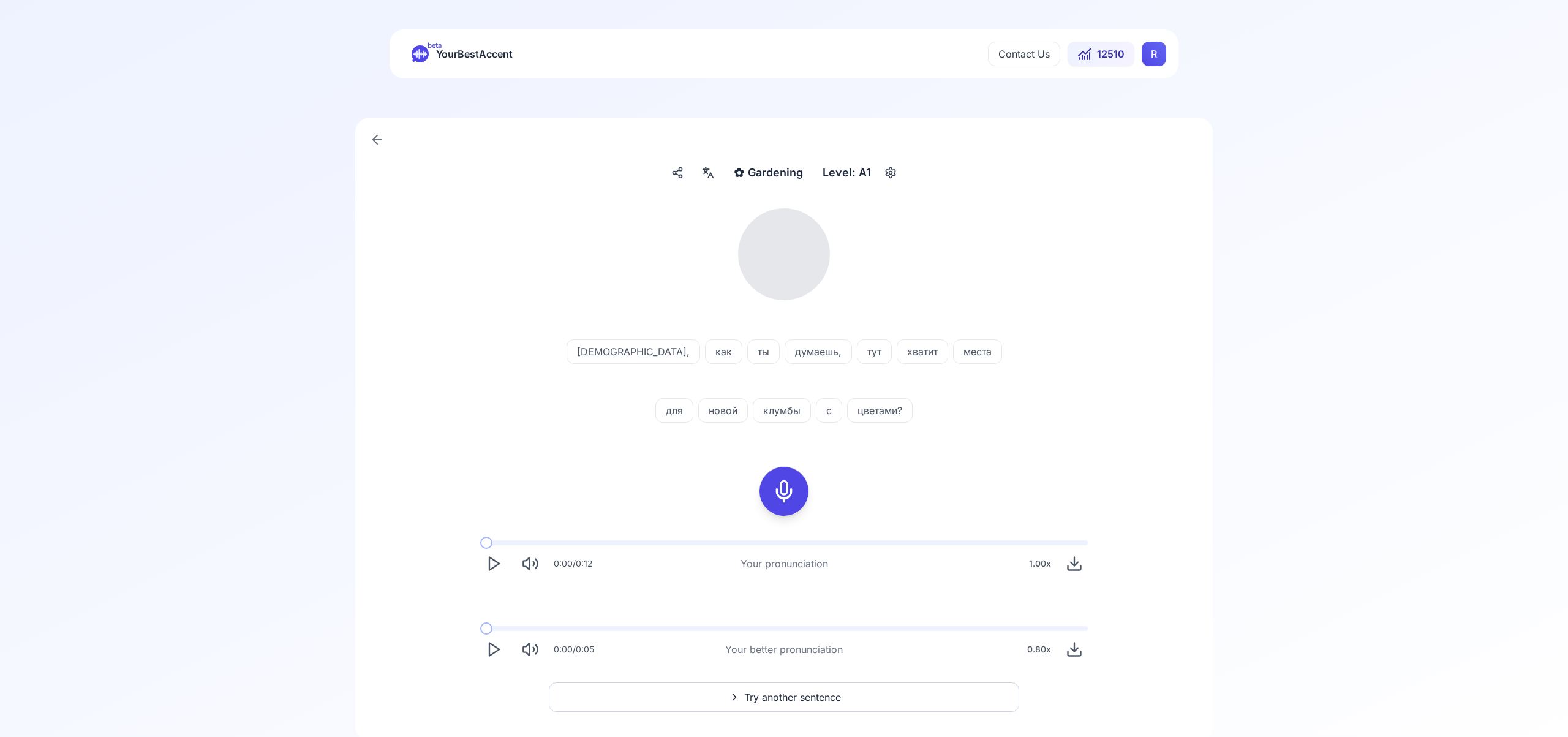
click at [712, 171] on icon at bounding box center [708, 173] width 15 height 12
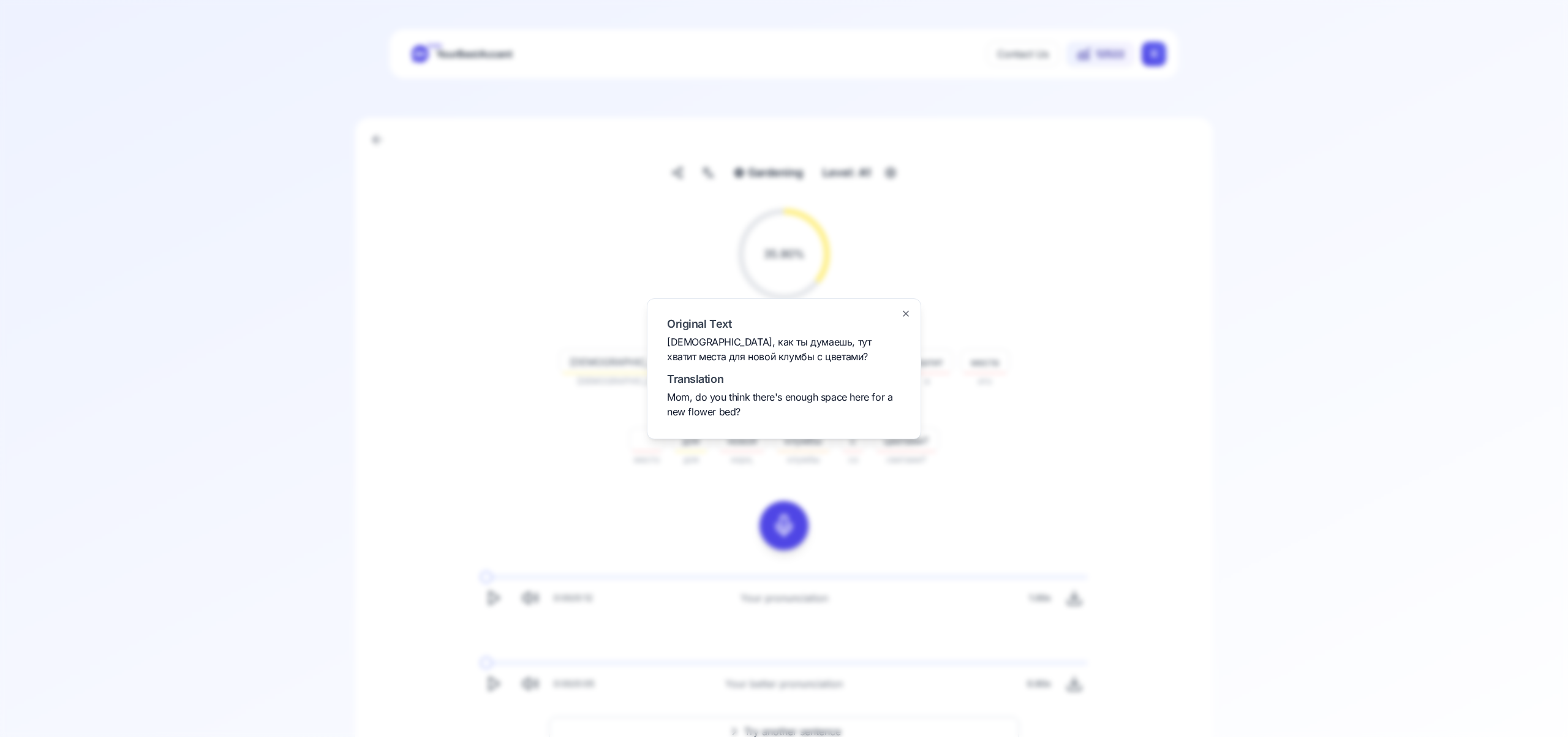
click at [908, 309] on icon "button" at bounding box center [905, 313] width 10 height 10
click at [774, 443] on span "клумбы" at bounding box center [803, 440] width 57 height 15
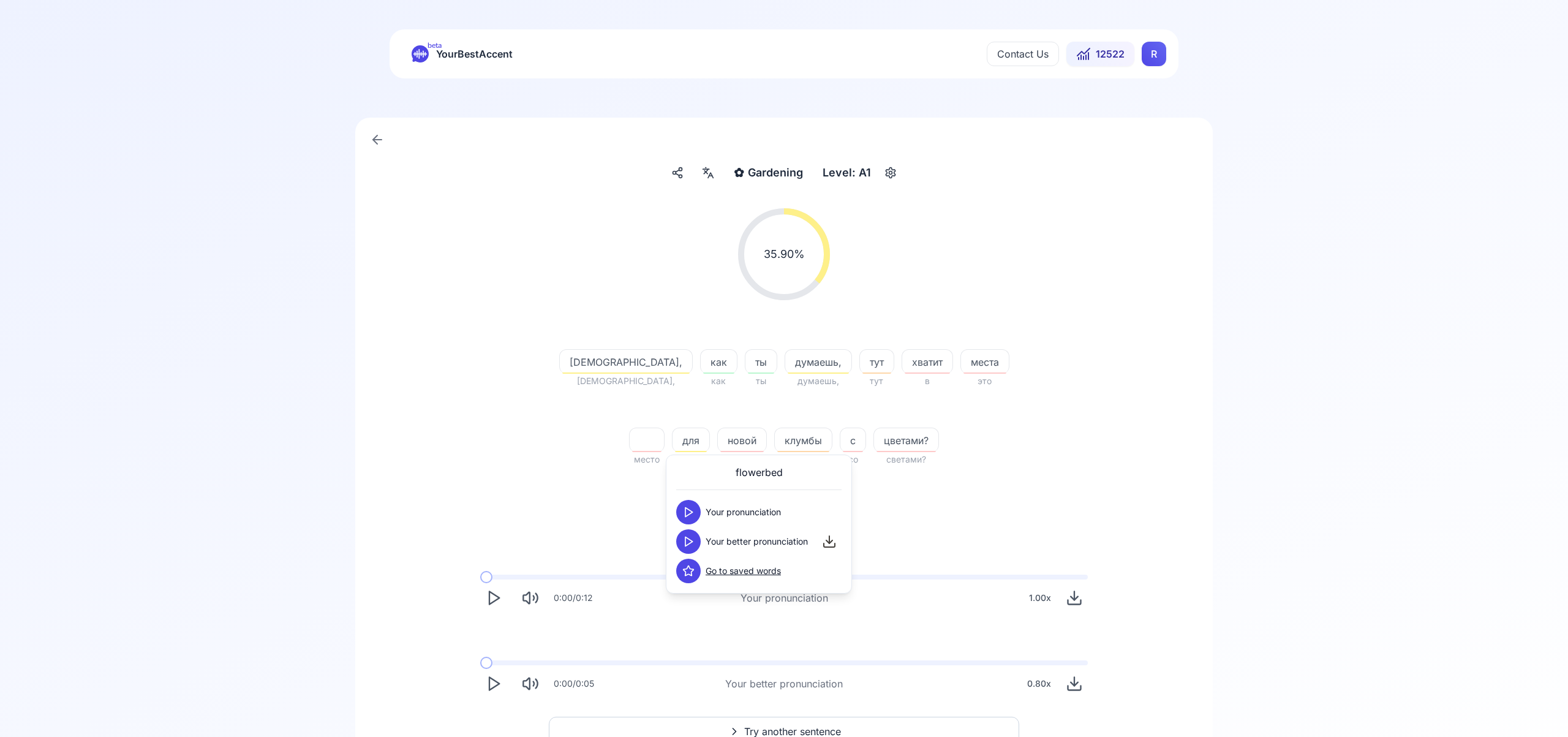
click at [760, 568] on link "Go to saved words" at bounding box center [743, 570] width 76 height 12
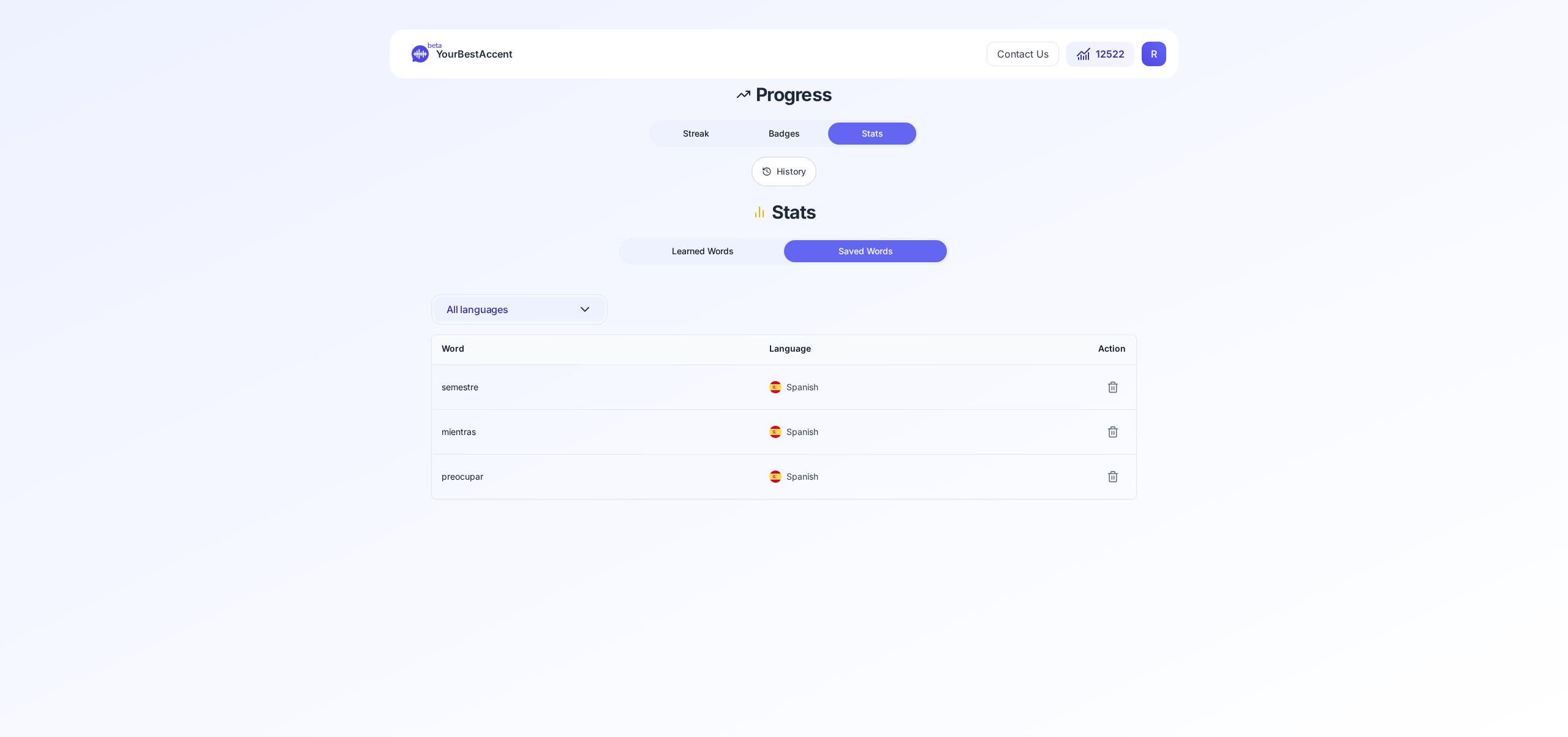
click at [1154, 57] on html "beta YourBestAccent Contact Us 12522 R Progress Streak Badges Stats History Sta…" at bounding box center [784, 368] width 1568 height 737
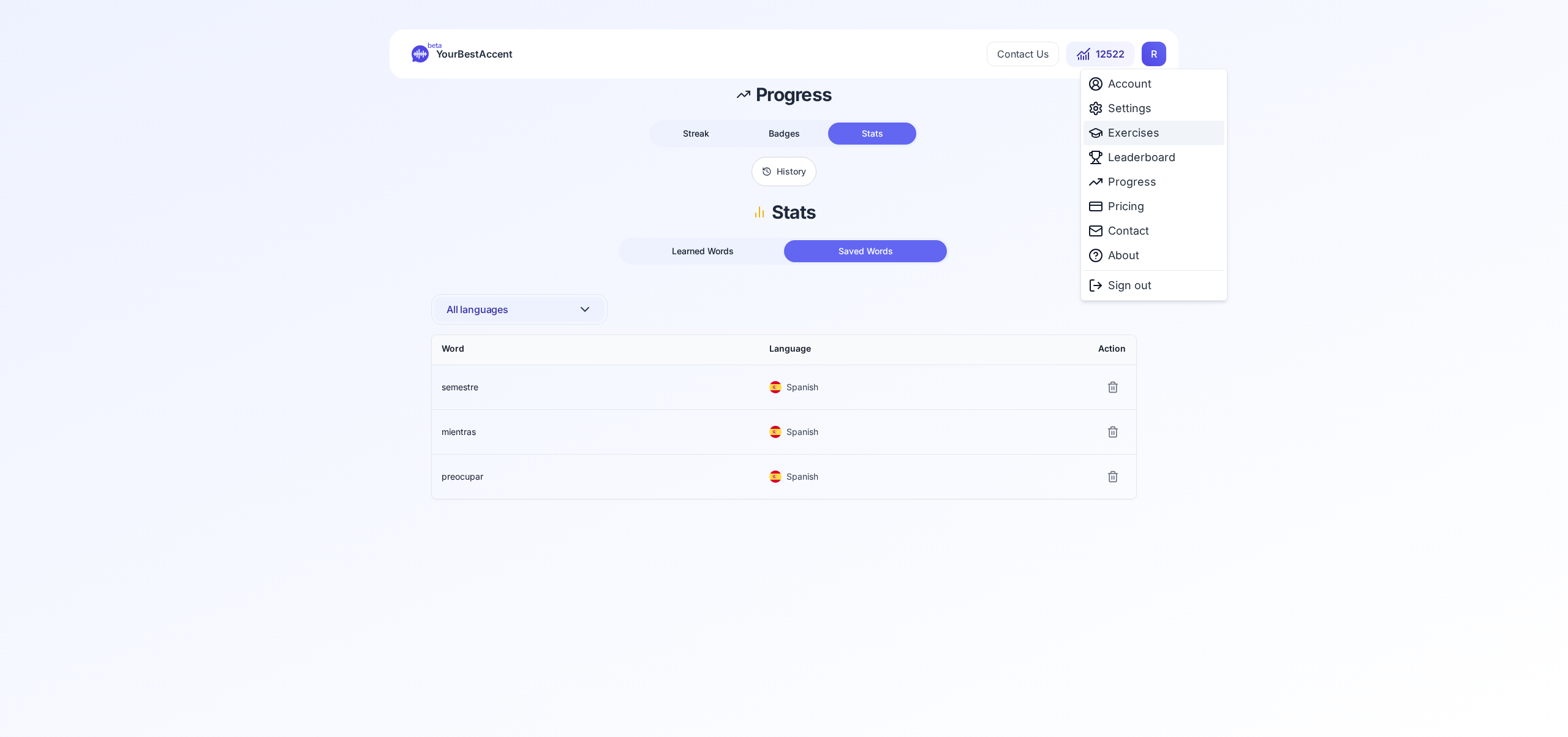
click at [1135, 135] on span "Exercises" at bounding box center [1134, 132] width 51 height 17
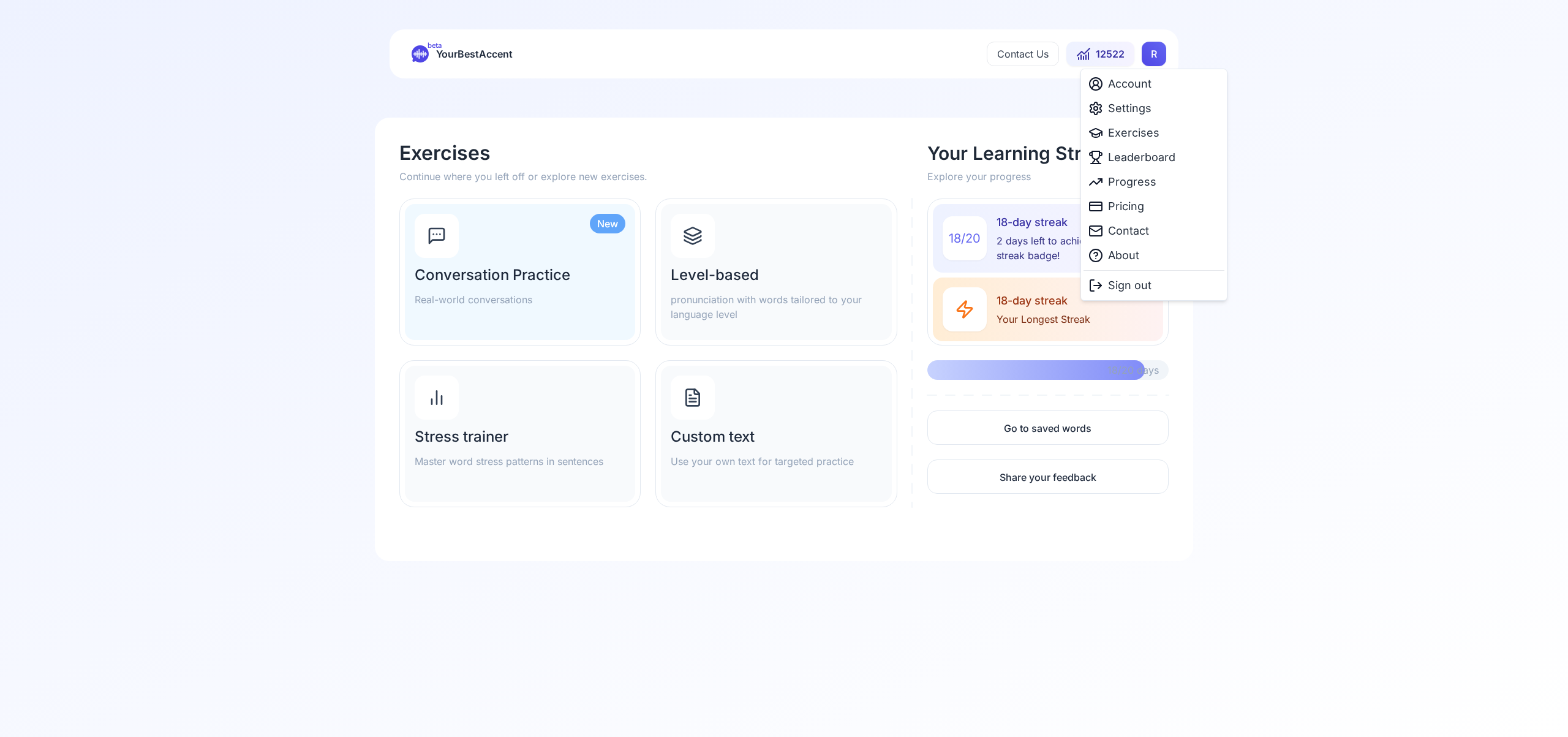
click at [1153, 51] on html "beta YourBestAccent Contact Us 12522 R Exercises Continue where you left off or…" at bounding box center [784, 368] width 1568 height 737
click at [1148, 109] on span "Settings" at bounding box center [1129, 108] width 43 height 17
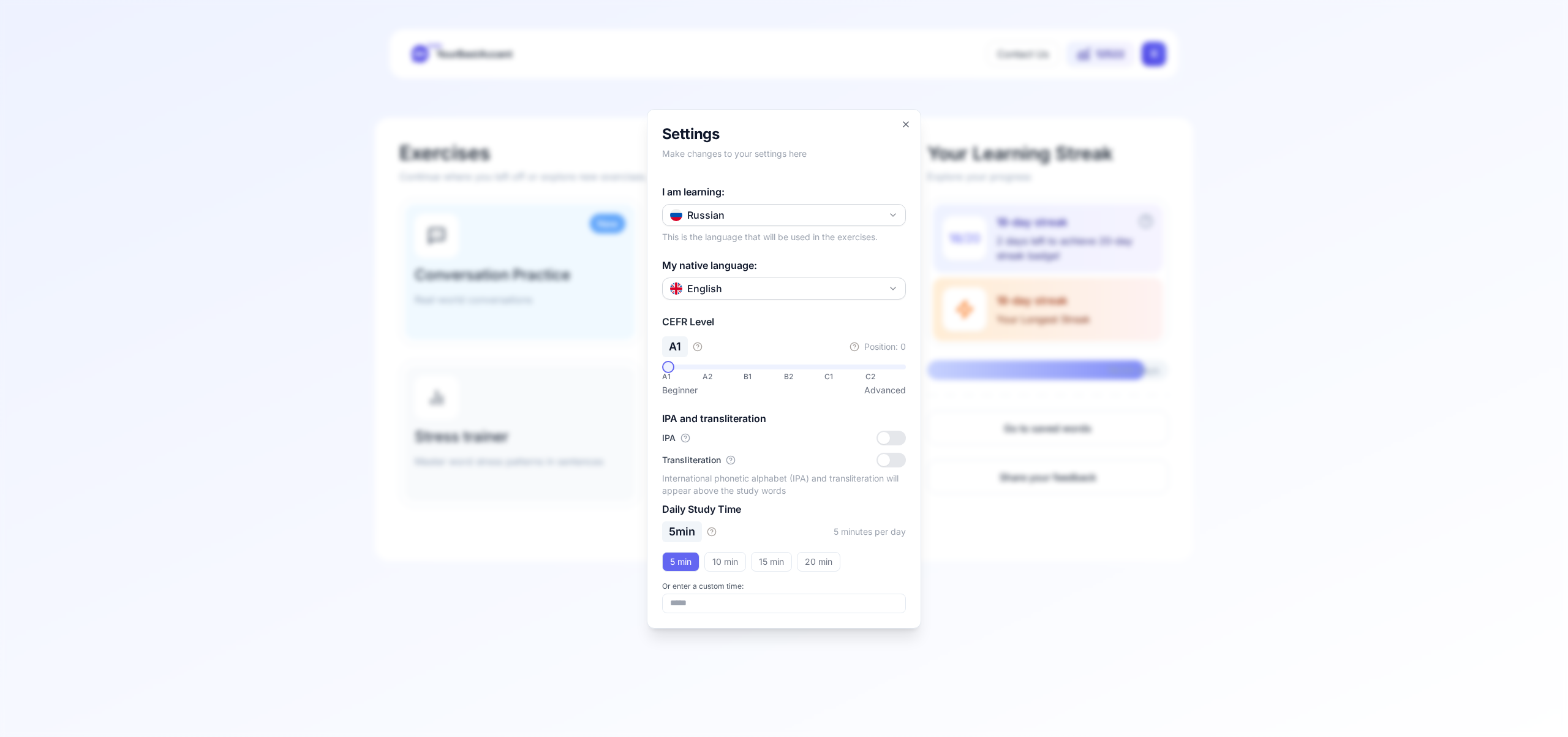
click at [891, 210] on icon "button" at bounding box center [893, 215] width 10 height 10
click at [813, 328] on div "Portuguese" at bounding box center [783, 322] width 237 height 22
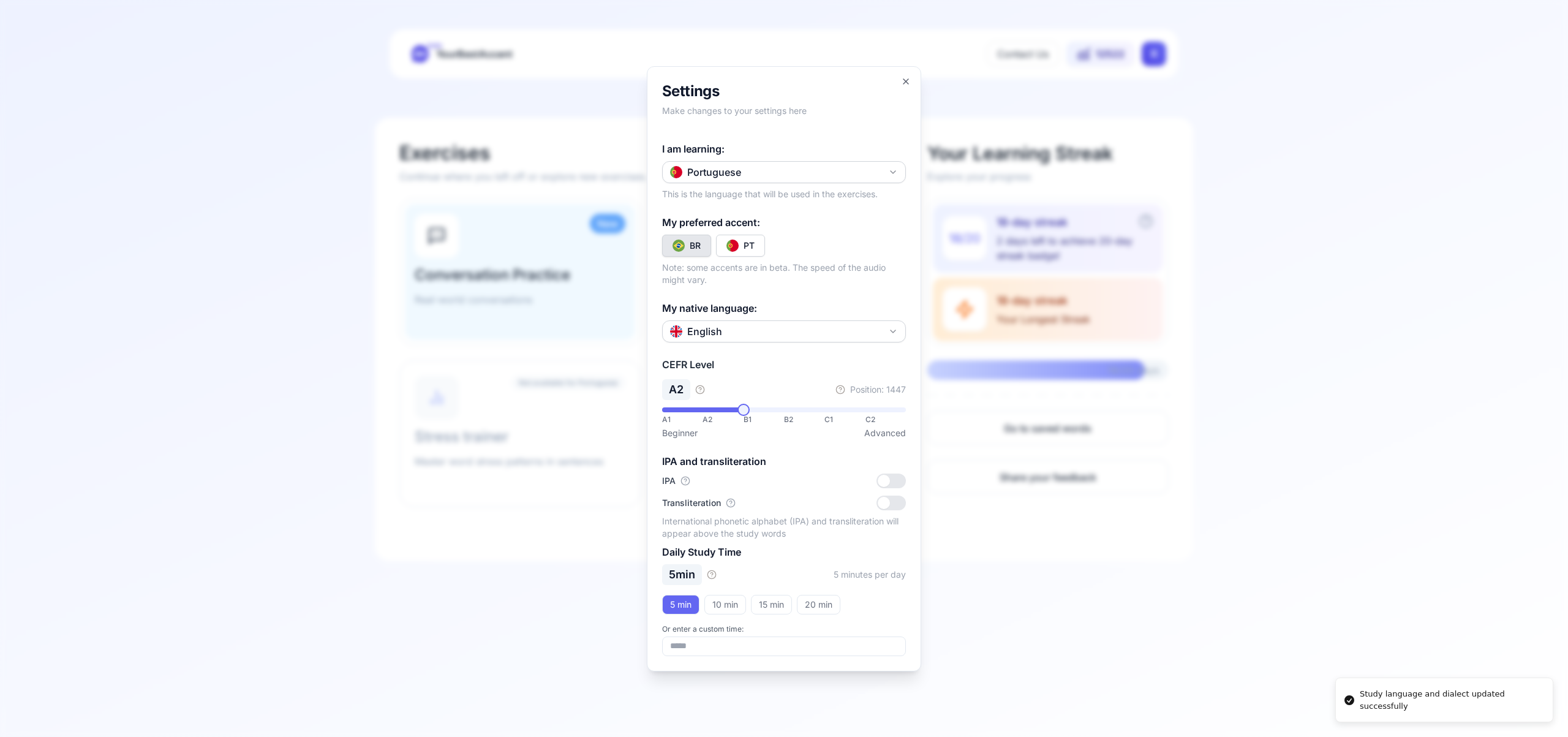
click at [749, 251] on div "PT" at bounding box center [749, 245] width 11 height 12
click at [910, 82] on icon "button" at bounding box center [905, 81] width 10 height 10
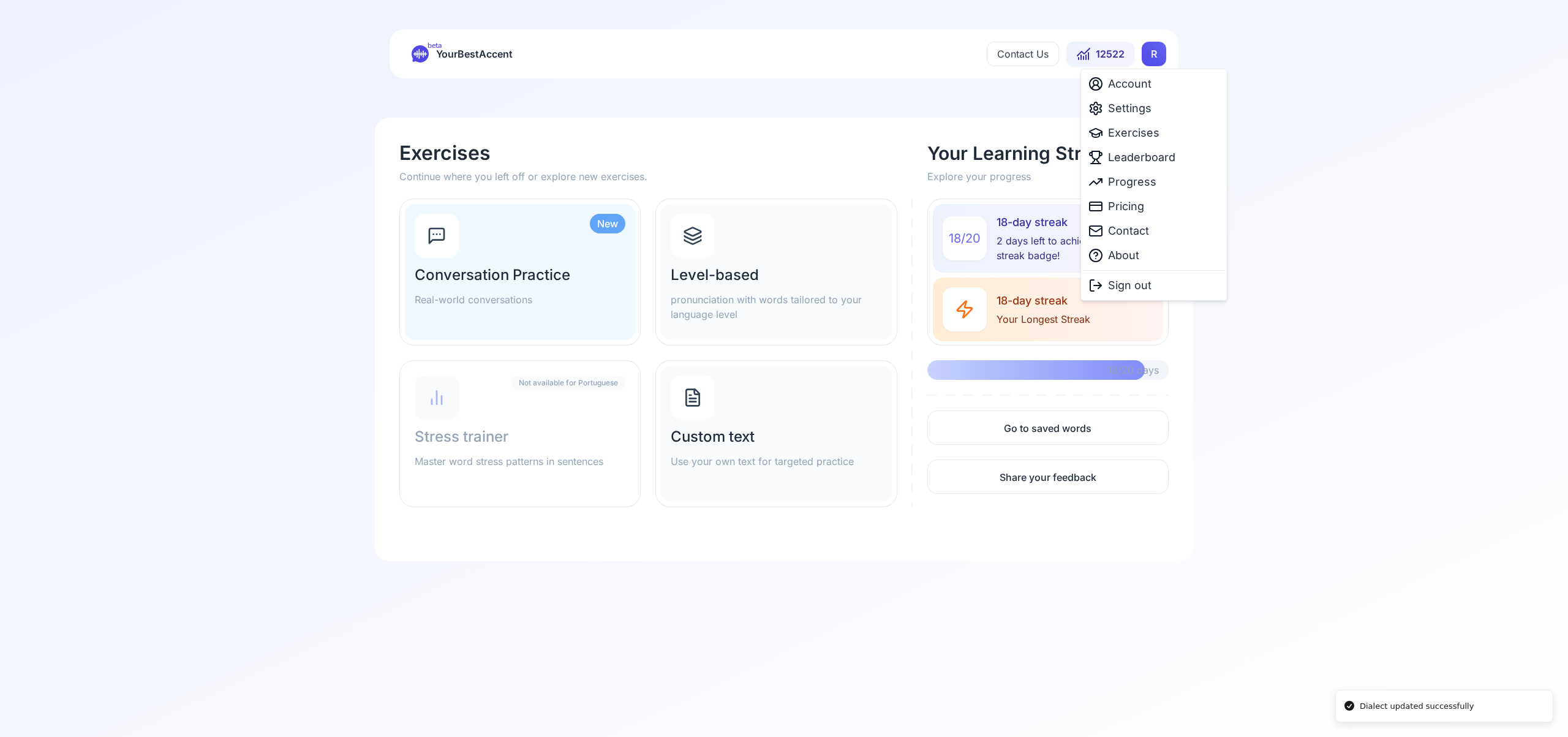
click at [1152, 62] on html "Dialect updated successfully beta YourBestAccent Contact Us 12522 R Exercises C…" at bounding box center [784, 368] width 1568 height 737
click at [1147, 134] on span "Exercises" at bounding box center [1134, 132] width 51 height 17
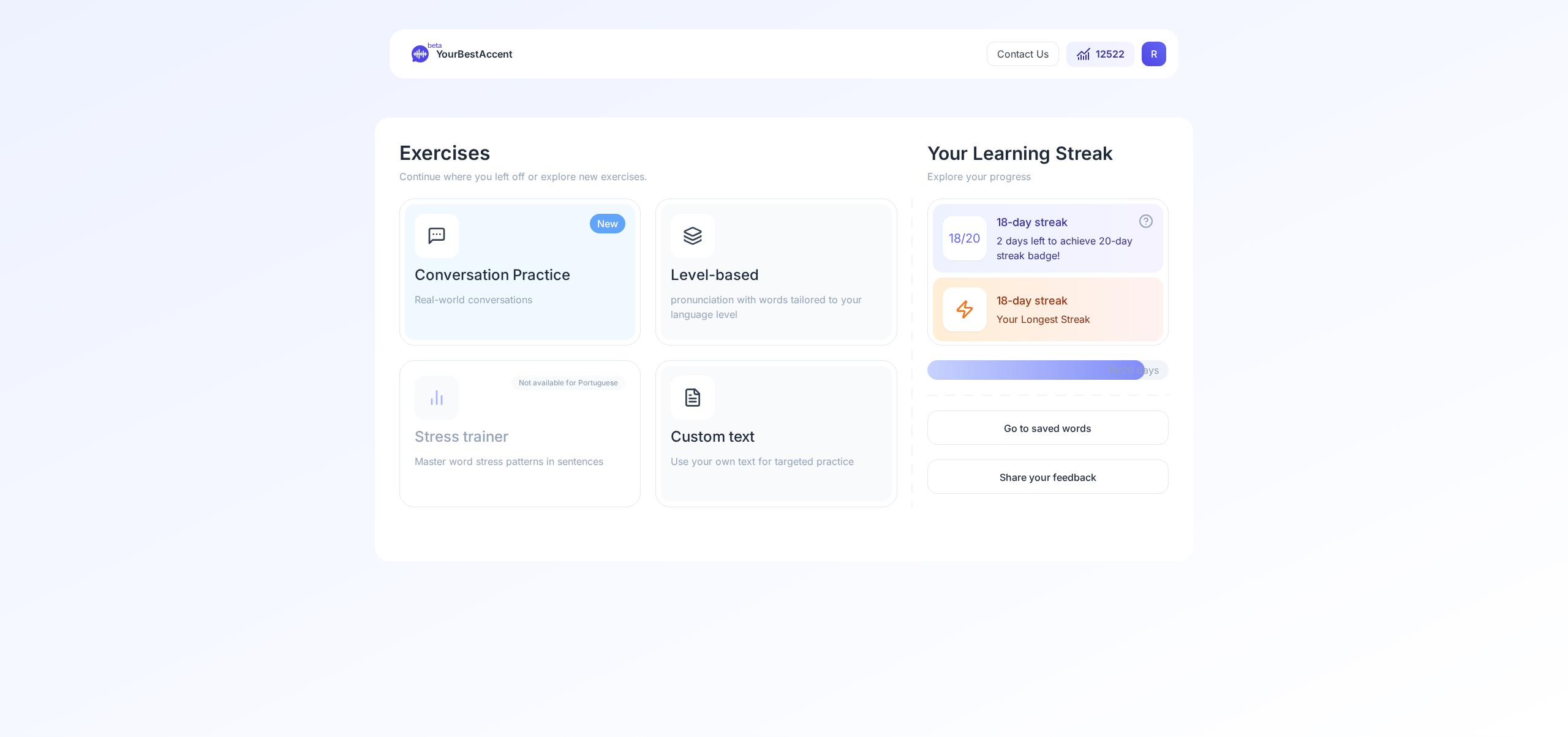
click at [694, 239] on icon at bounding box center [693, 238] width 17 height 4
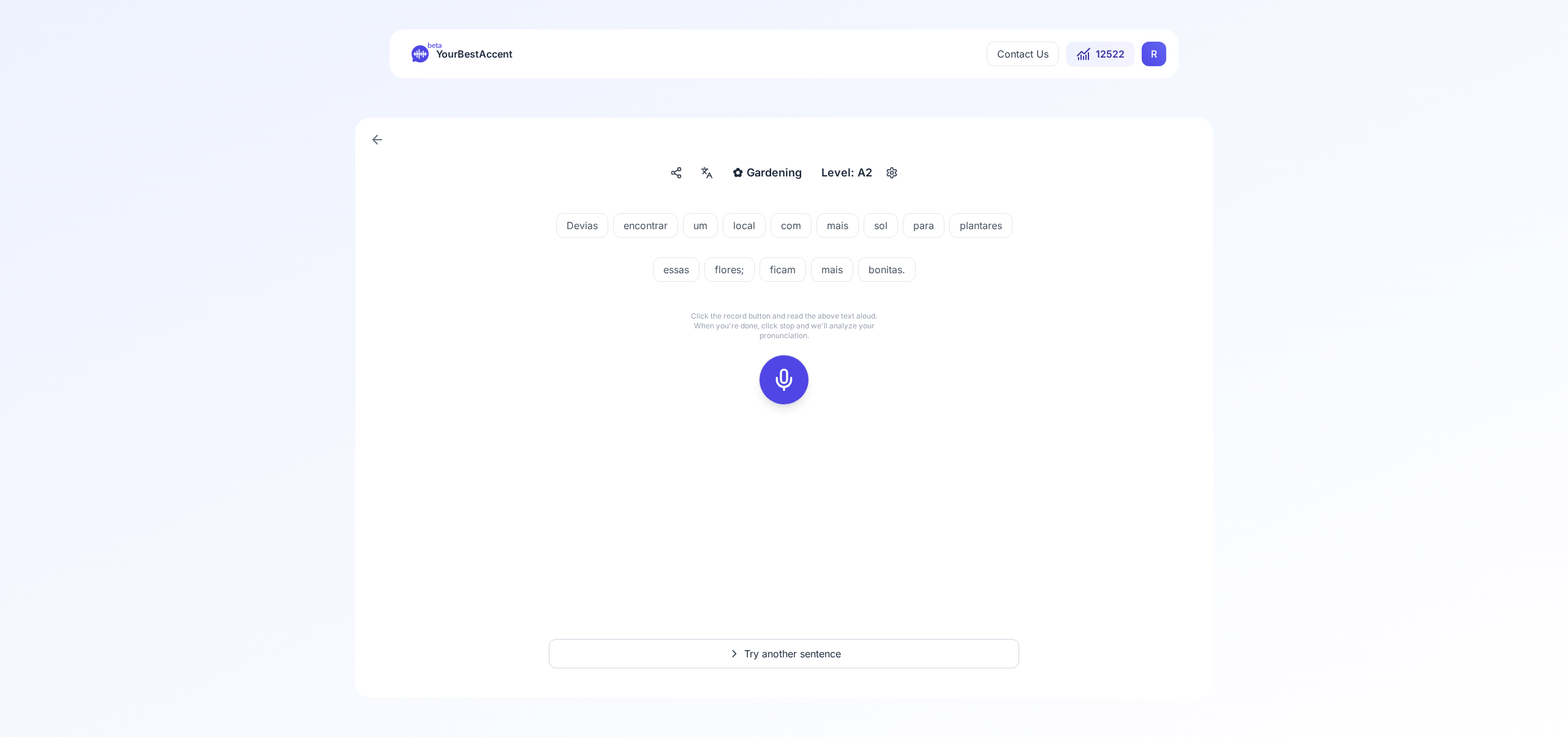
click at [782, 375] on icon at bounding box center [783, 379] width 24 height 24
click at [780, 385] on icon at bounding box center [783, 379] width 24 height 24
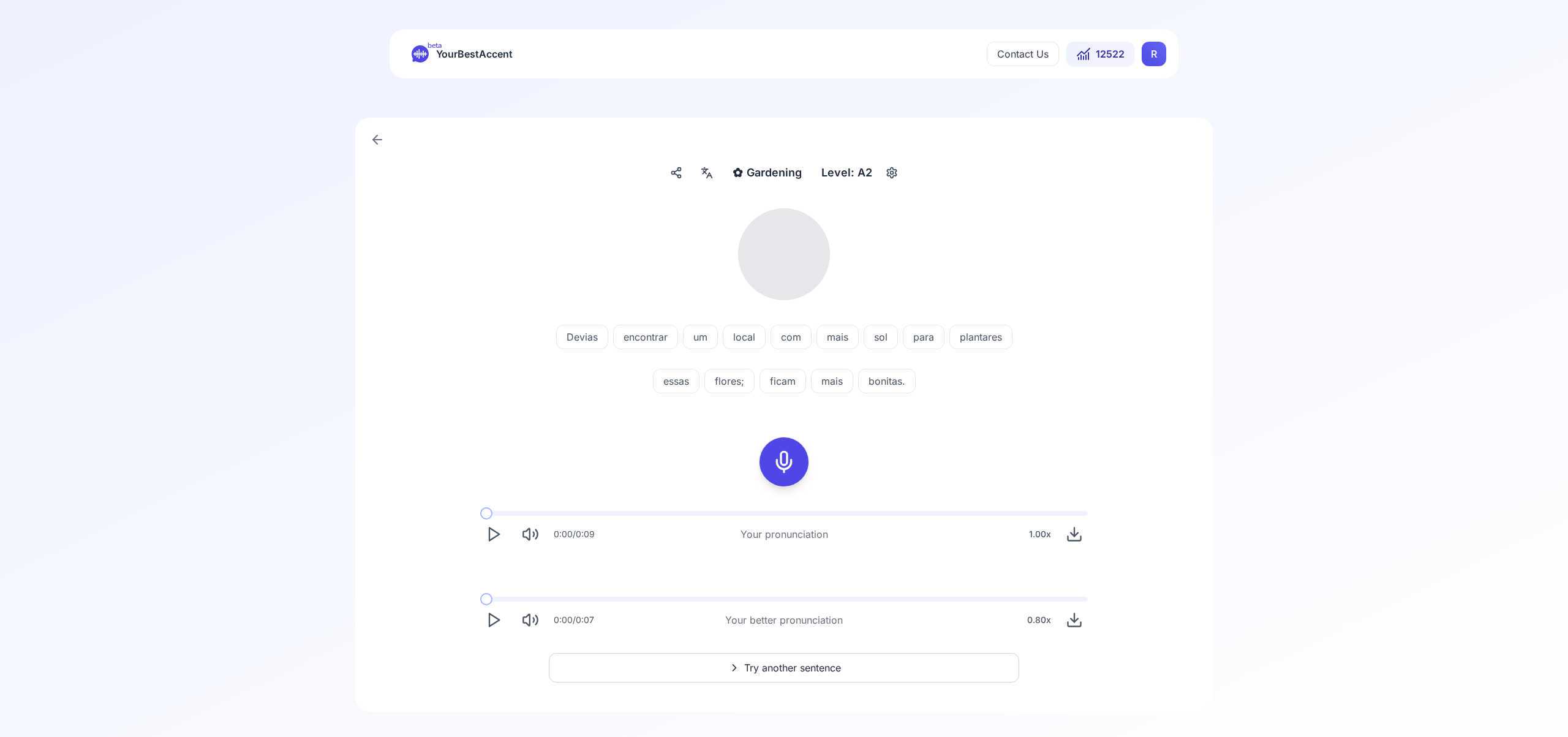
click at [794, 666] on span "Try another sentence" at bounding box center [793, 668] width 97 height 15
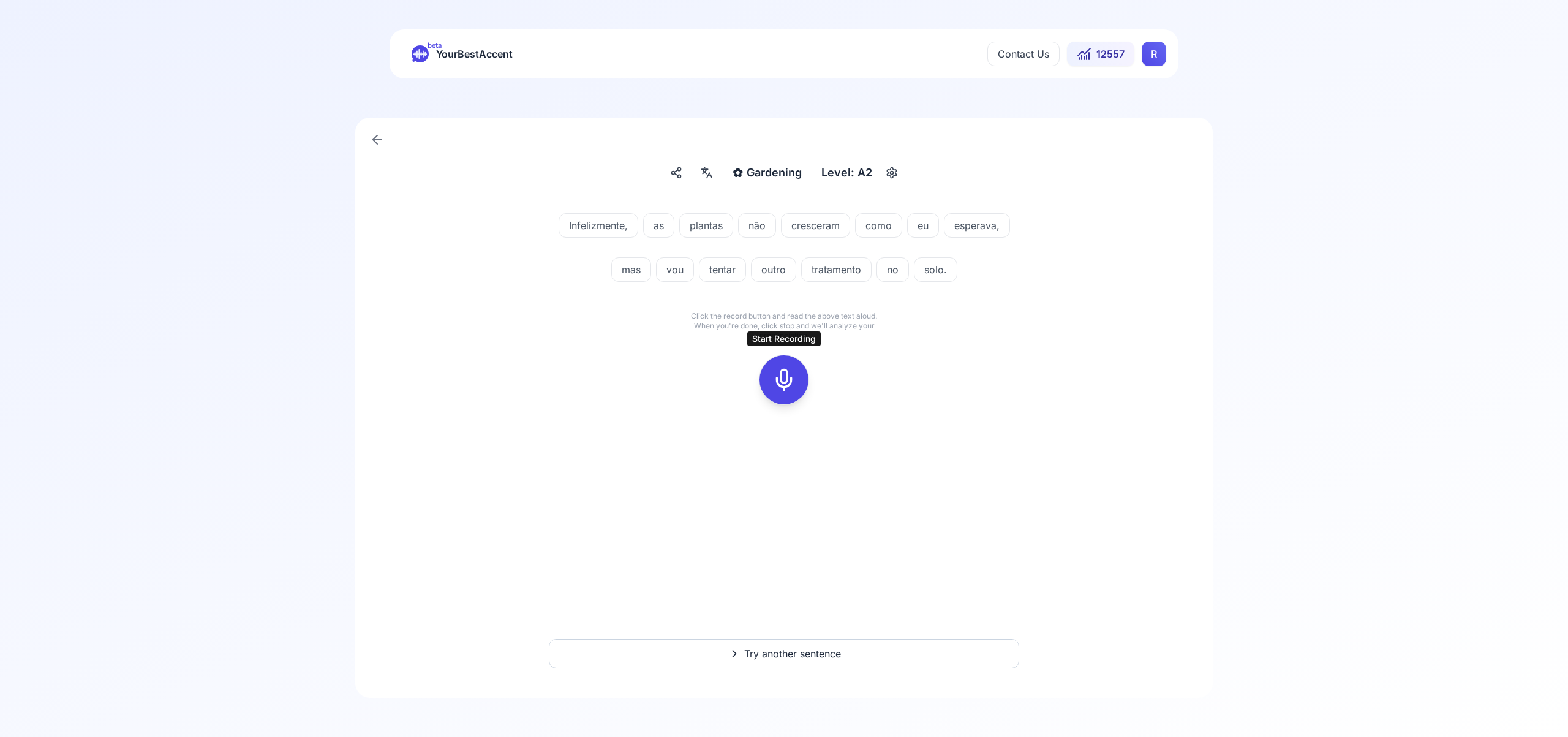
click at [787, 377] on icon at bounding box center [783, 379] width 24 height 24
click at [795, 384] on icon at bounding box center [783, 379] width 24 height 24
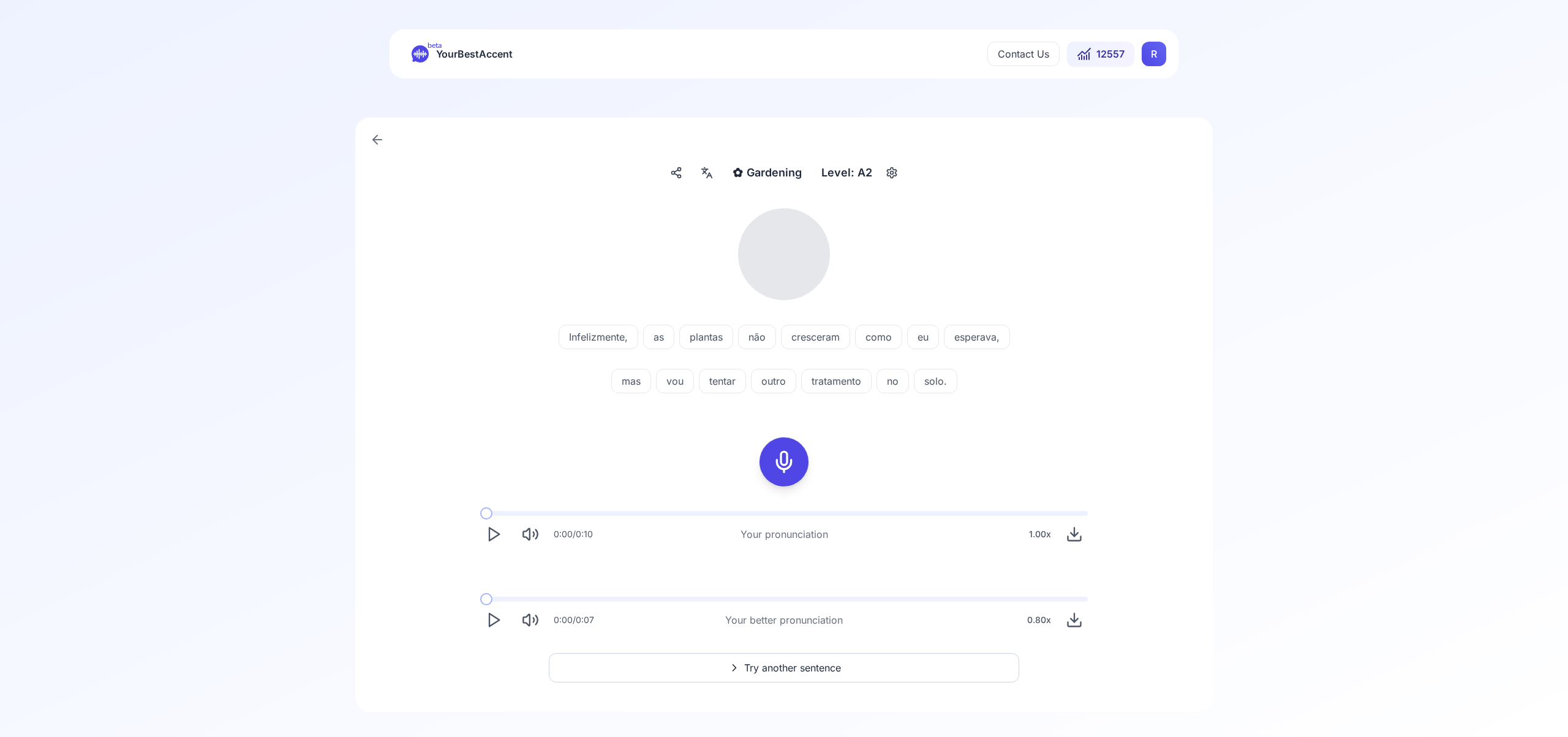
scroll to position [14, 0]
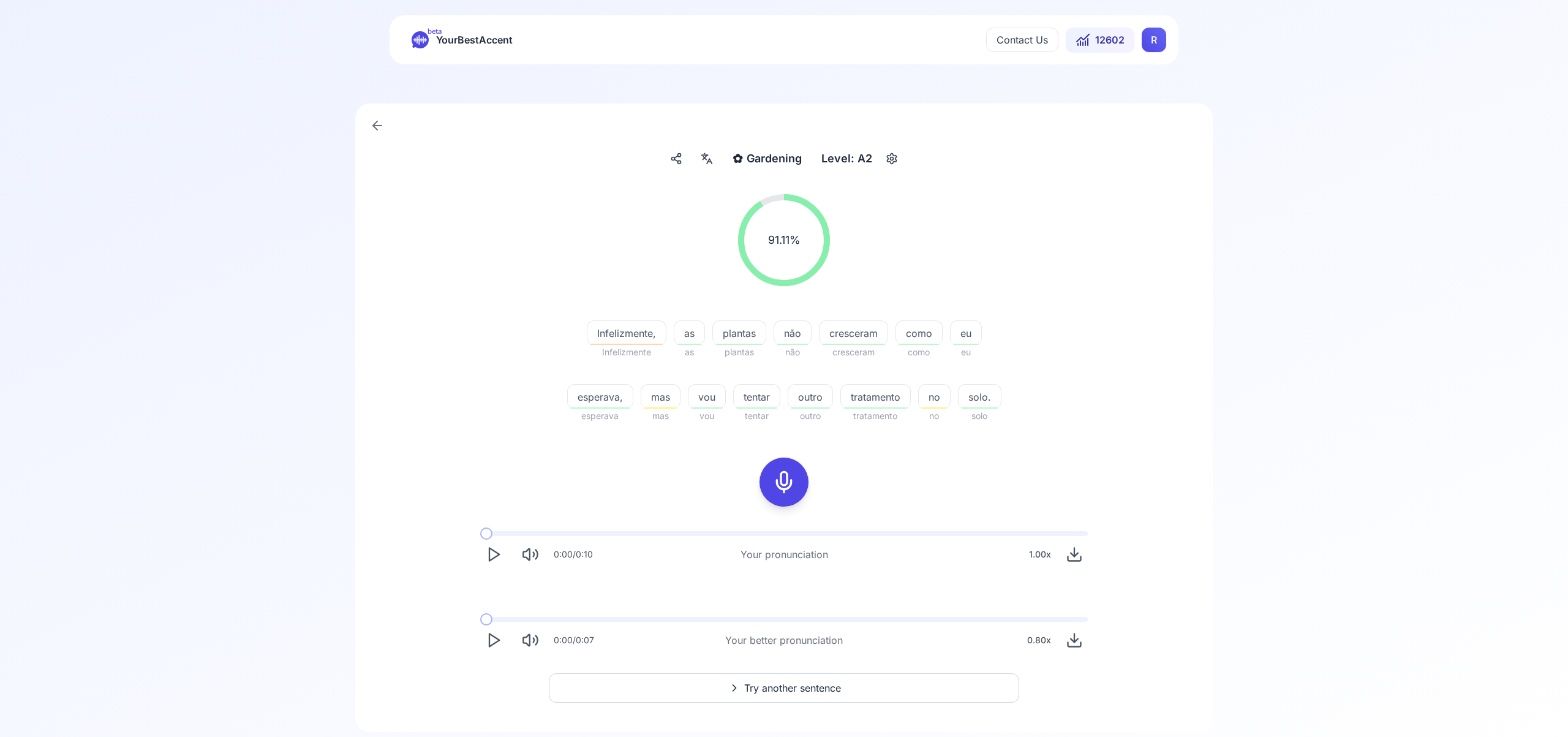
click at [711, 164] on icon at bounding box center [707, 159] width 15 height 12
click at [907, 311] on icon "button" at bounding box center [905, 313] width 10 height 10
click at [819, 683] on span "Try another sentence" at bounding box center [793, 688] width 97 height 15
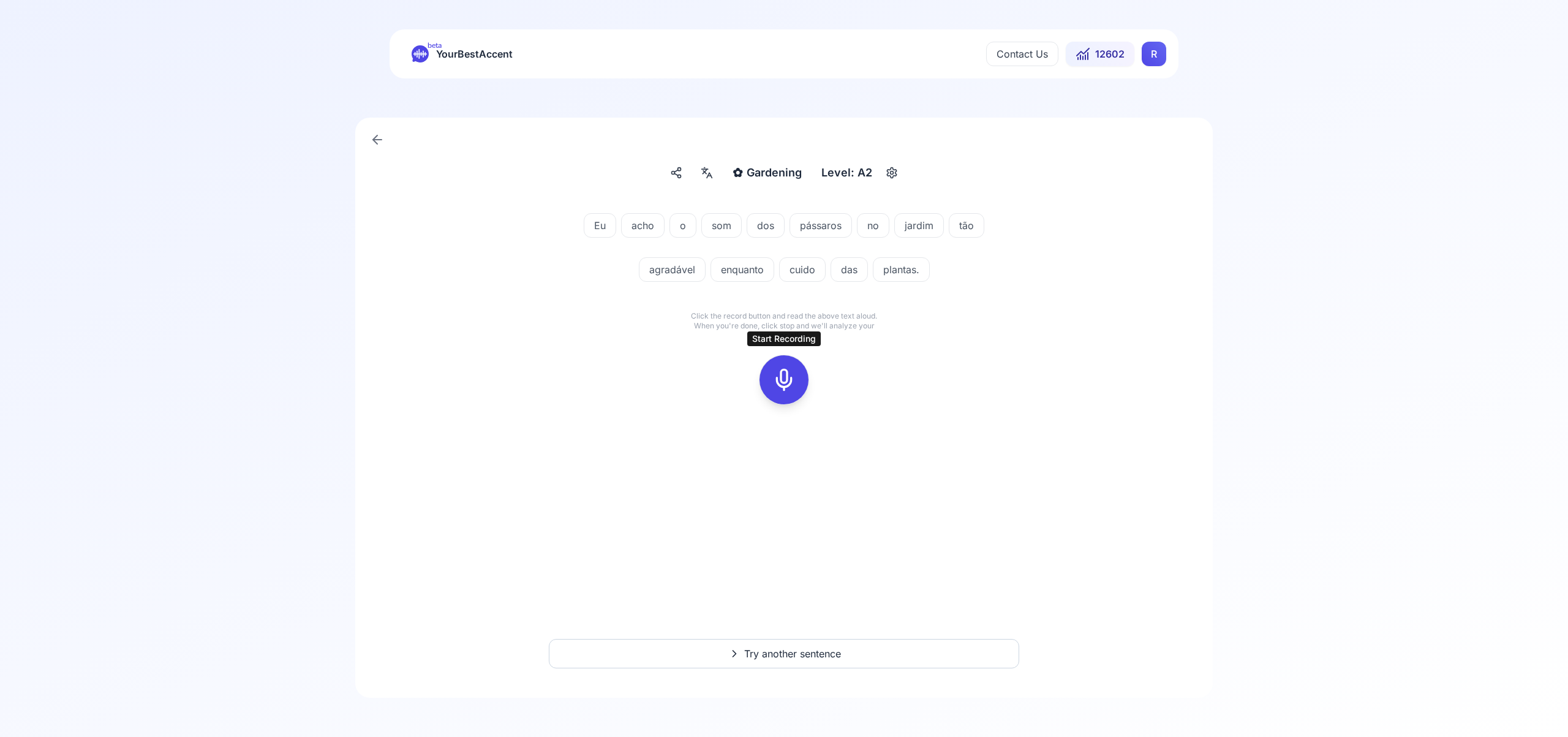
click at [782, 378] on icon at bounding box center [783, 379] width 24 height 24
click at [790, 384] on icon at bounding box center [783, 379] width 24 height 24
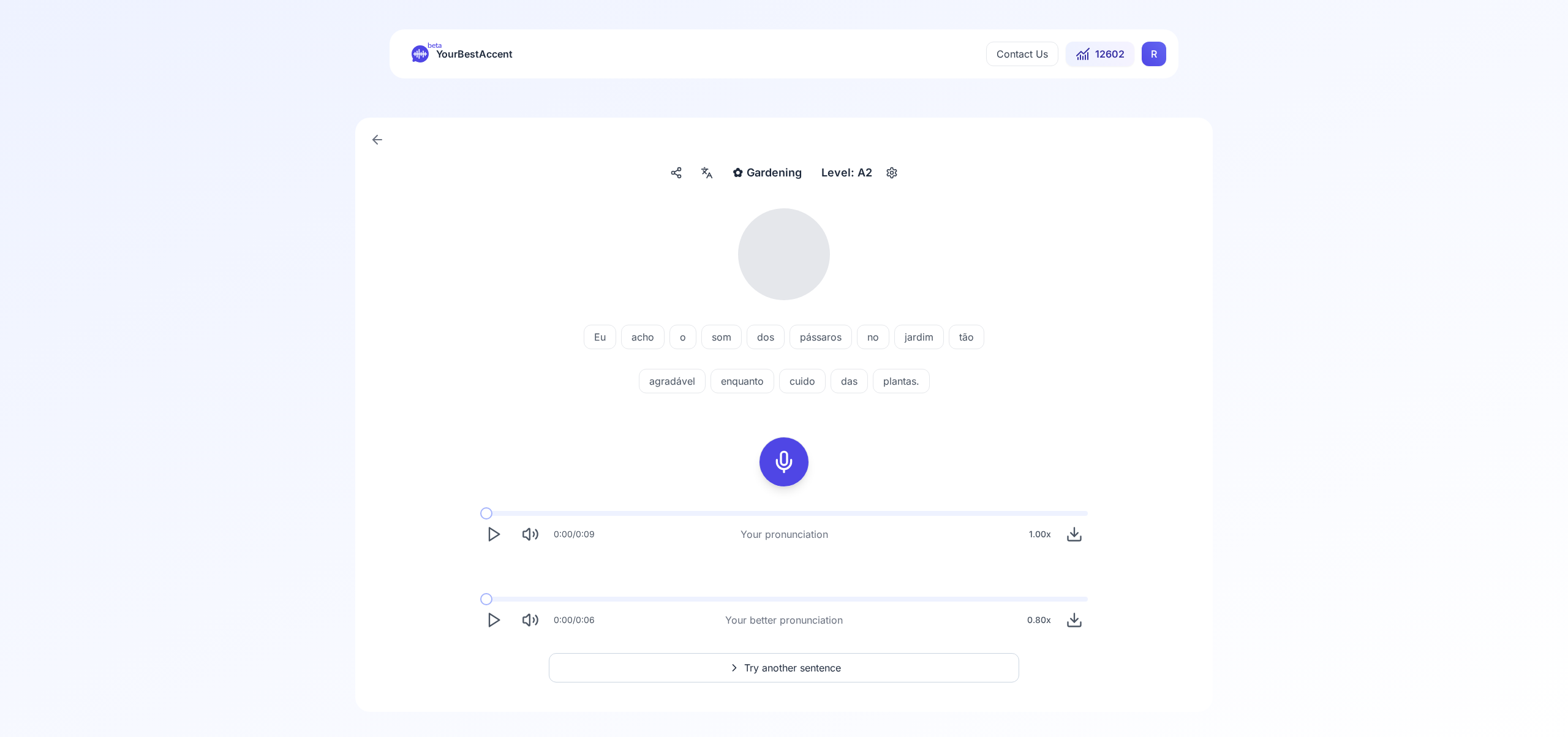
scroll to position [14, 0]
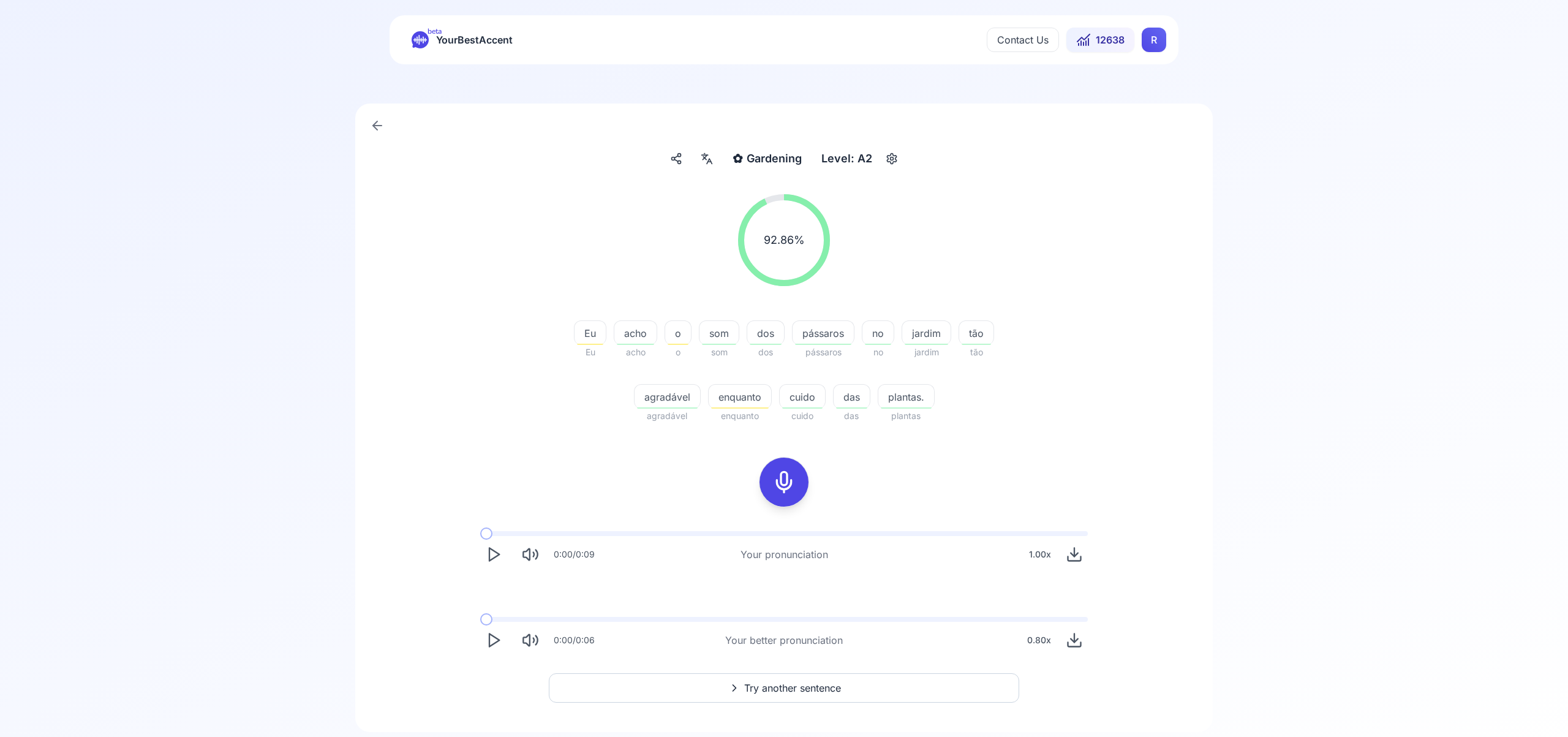
click at [807, 685] on span "Try another sentence" at bounding box center [793, 688] width 97 height 15
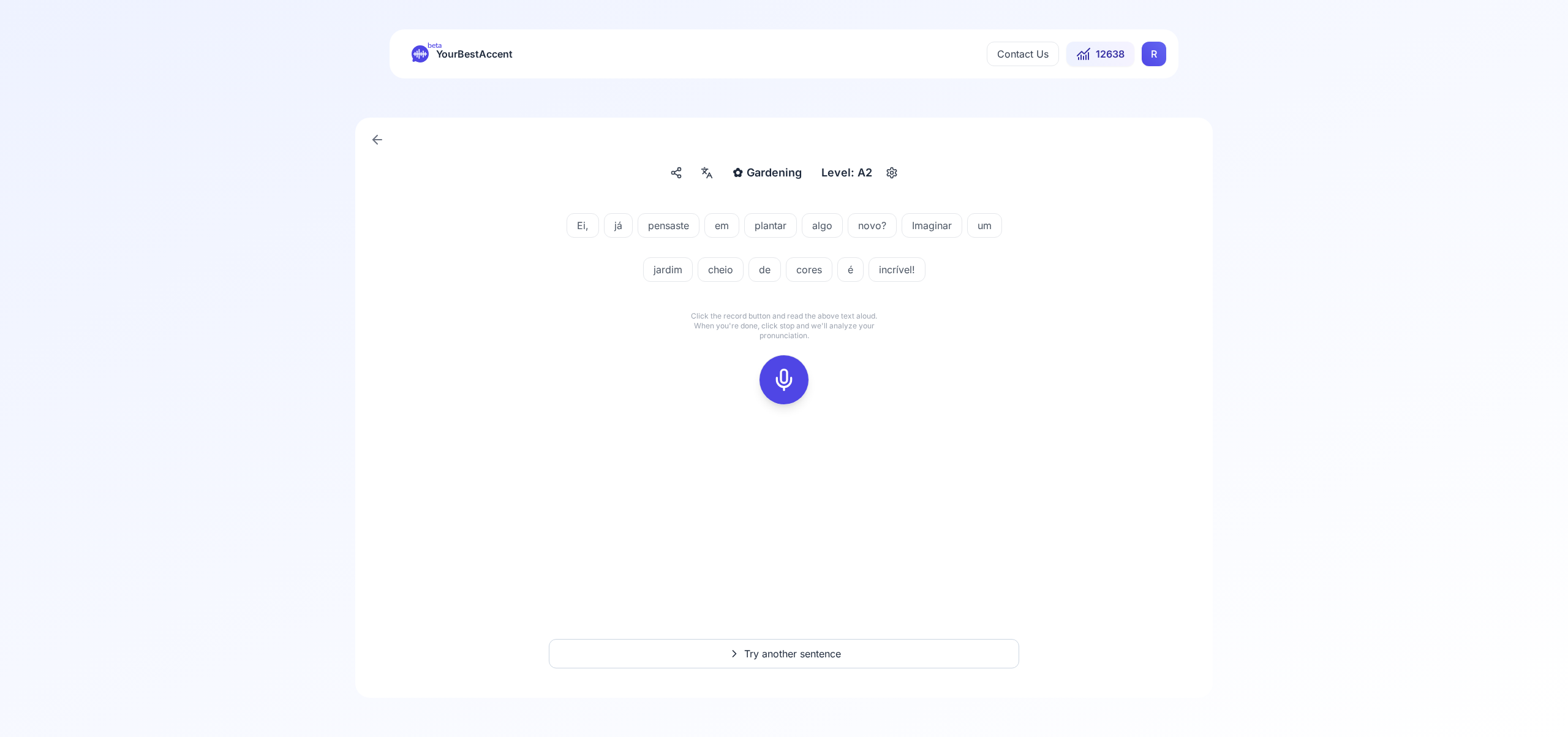
click at [781, 373] on icon at bounding box center [783, 379] width 24 height 24
click at [787, 386] on icon at bounding box center [783, 379] width 24 height 24
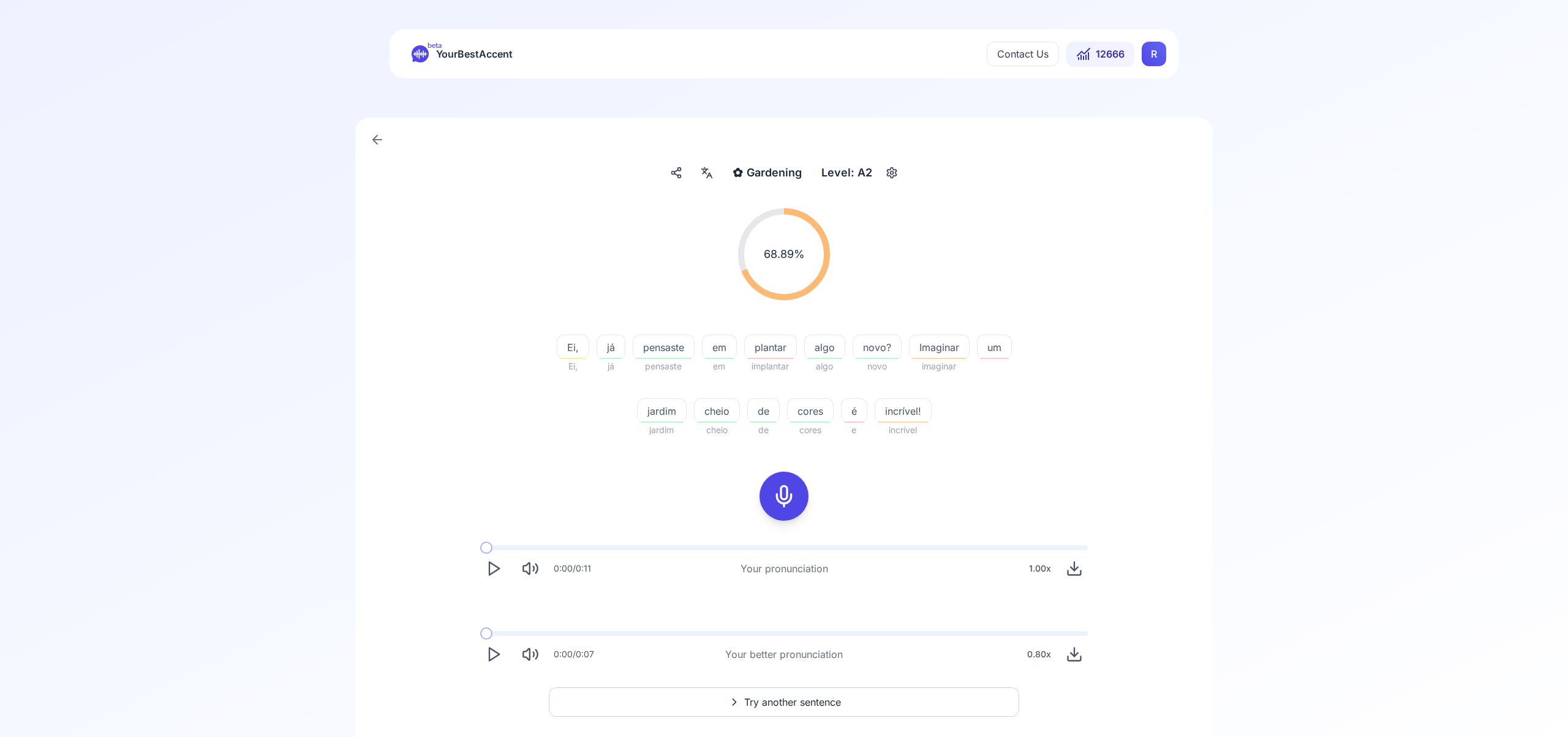
click at [822, 700] on span "Try another sentence" at bounding box center [793, 702] width 97 height 15
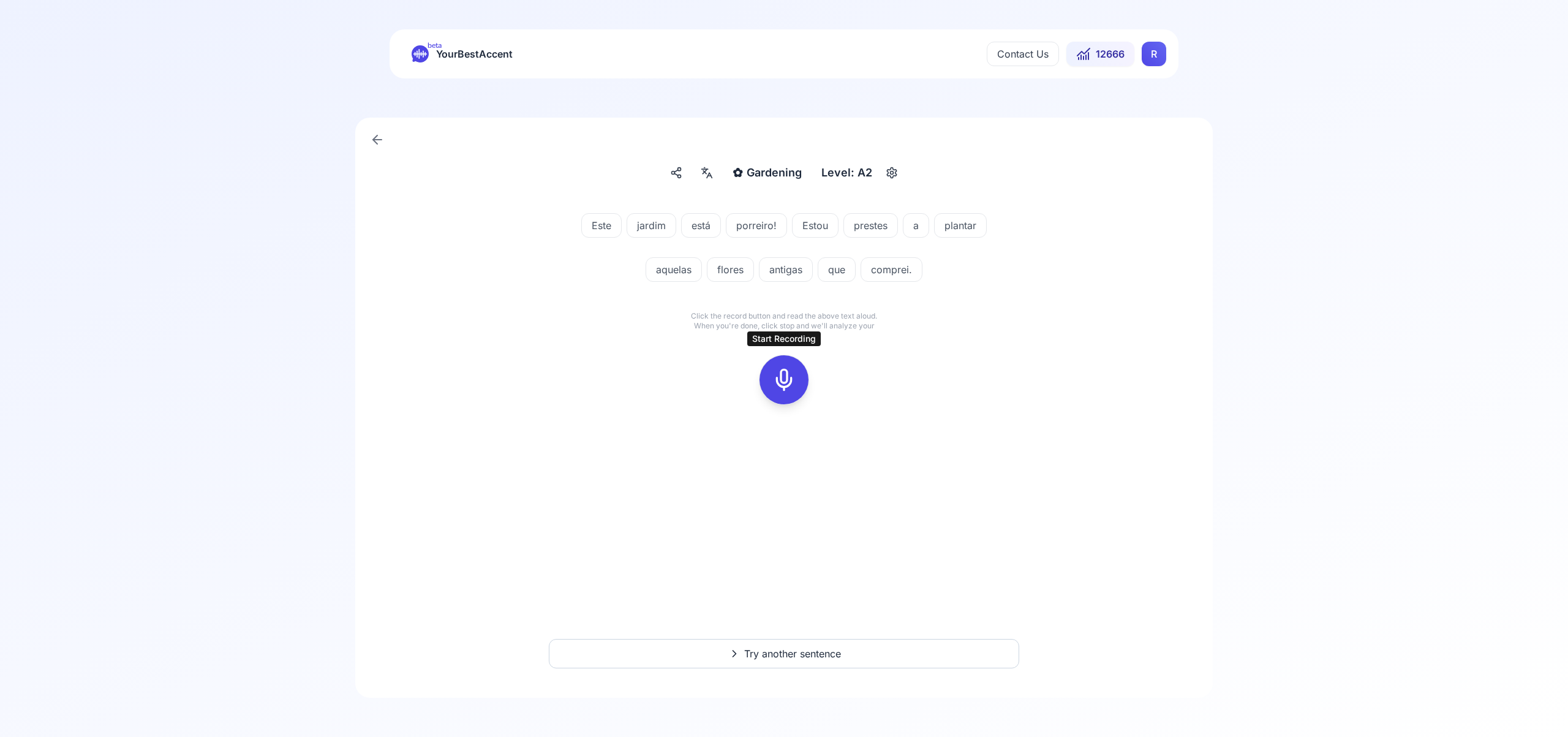
click at [790, 377] on icon at bounding box center [783, 379] width 24 height 24
click at [793, 382] on icon at bounding box center [783, 379] width 24 height 24
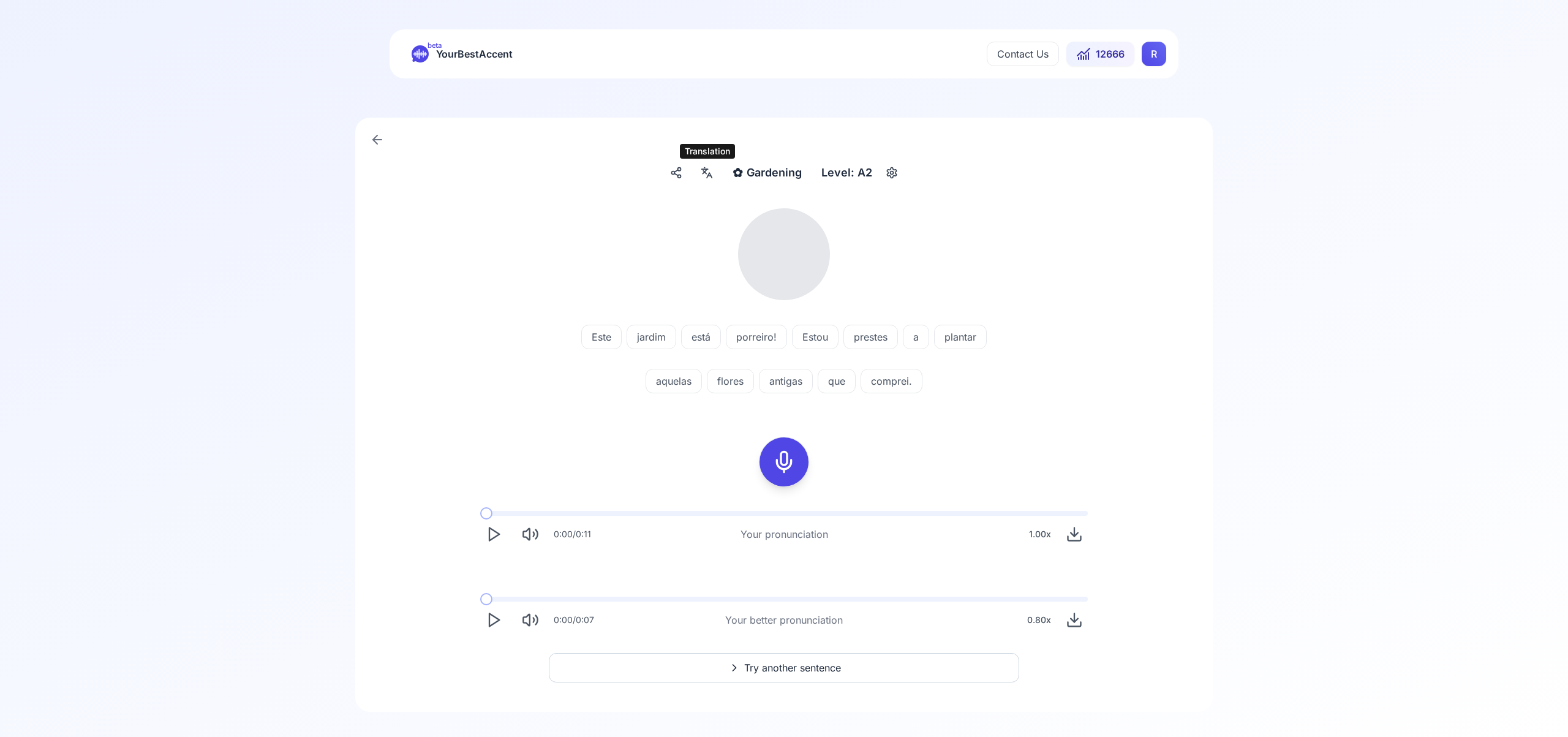
click at [705, 176] on icon at bounding box center [707, 173] width 15 height 12
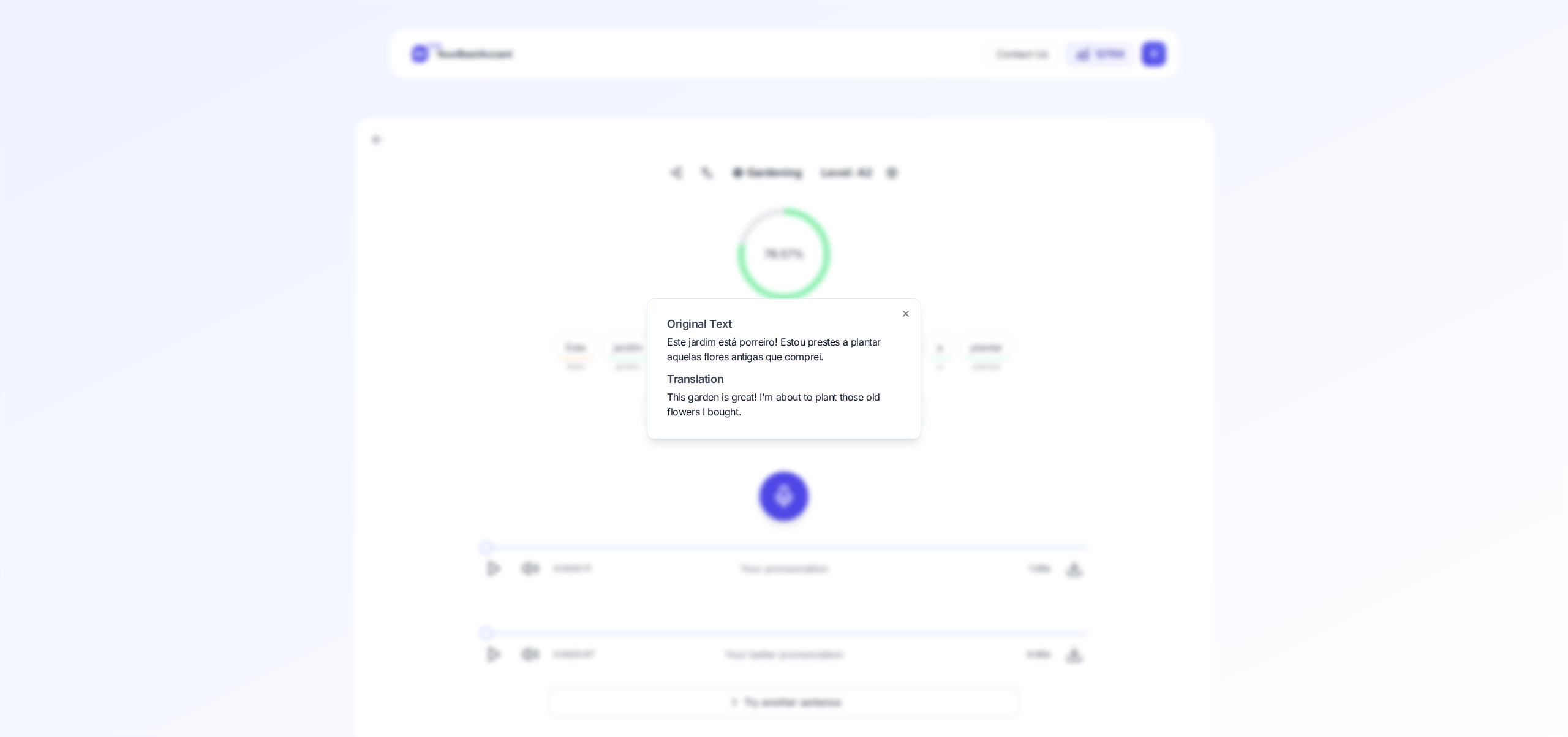
click at [903, 312] on icon "button" at bounding box center [905, 313] width 10 height 10
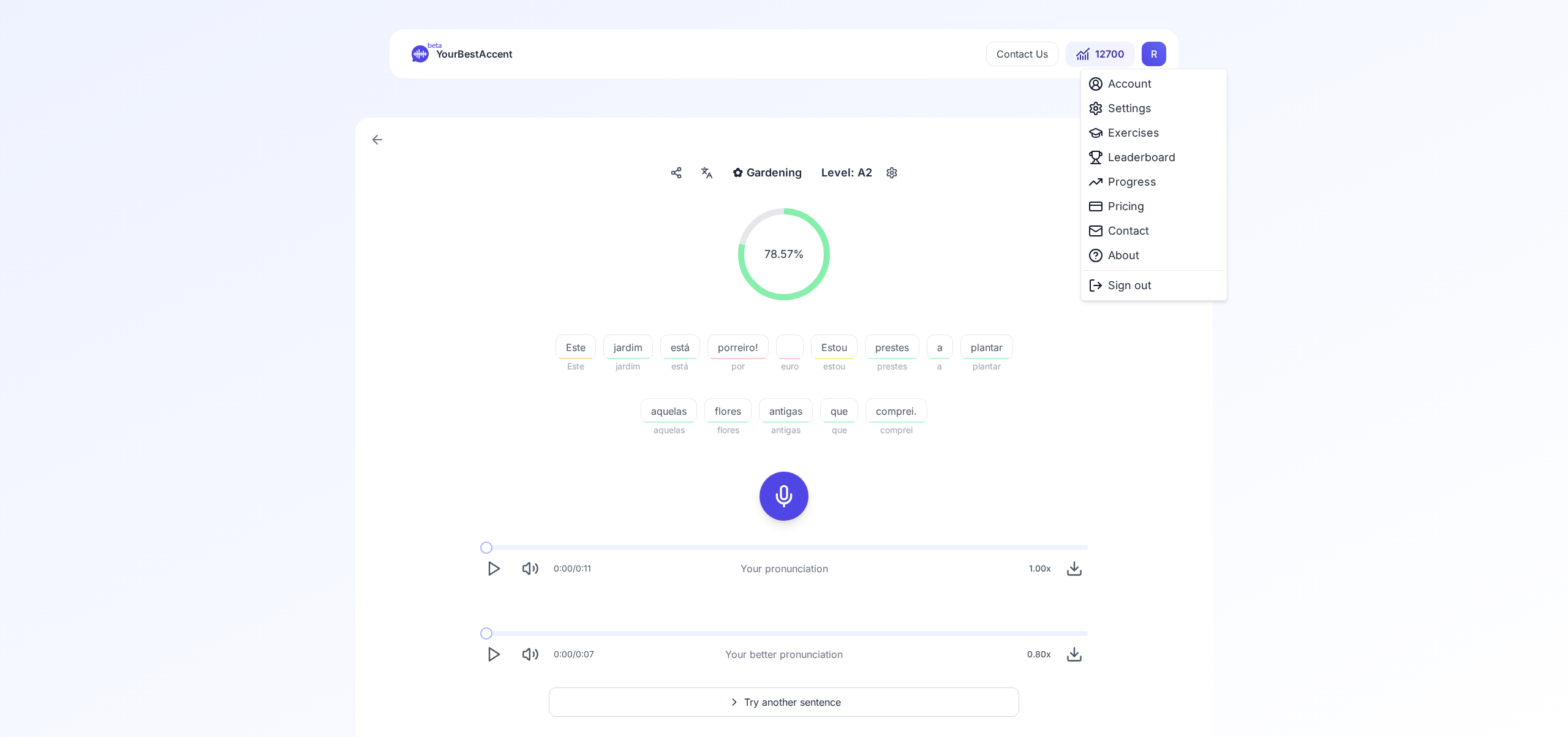
click at [1155, 61] on html "beta YourBestAccent Contact Us 12700 R ✿ Gardening Gardening Level: A2 78.57 % …" at bounding box center [784, 368] width 1568 height 737
click at [1151, 162] on span "Leaderboard" at bounding box center [1142, 157] width 68 height 17
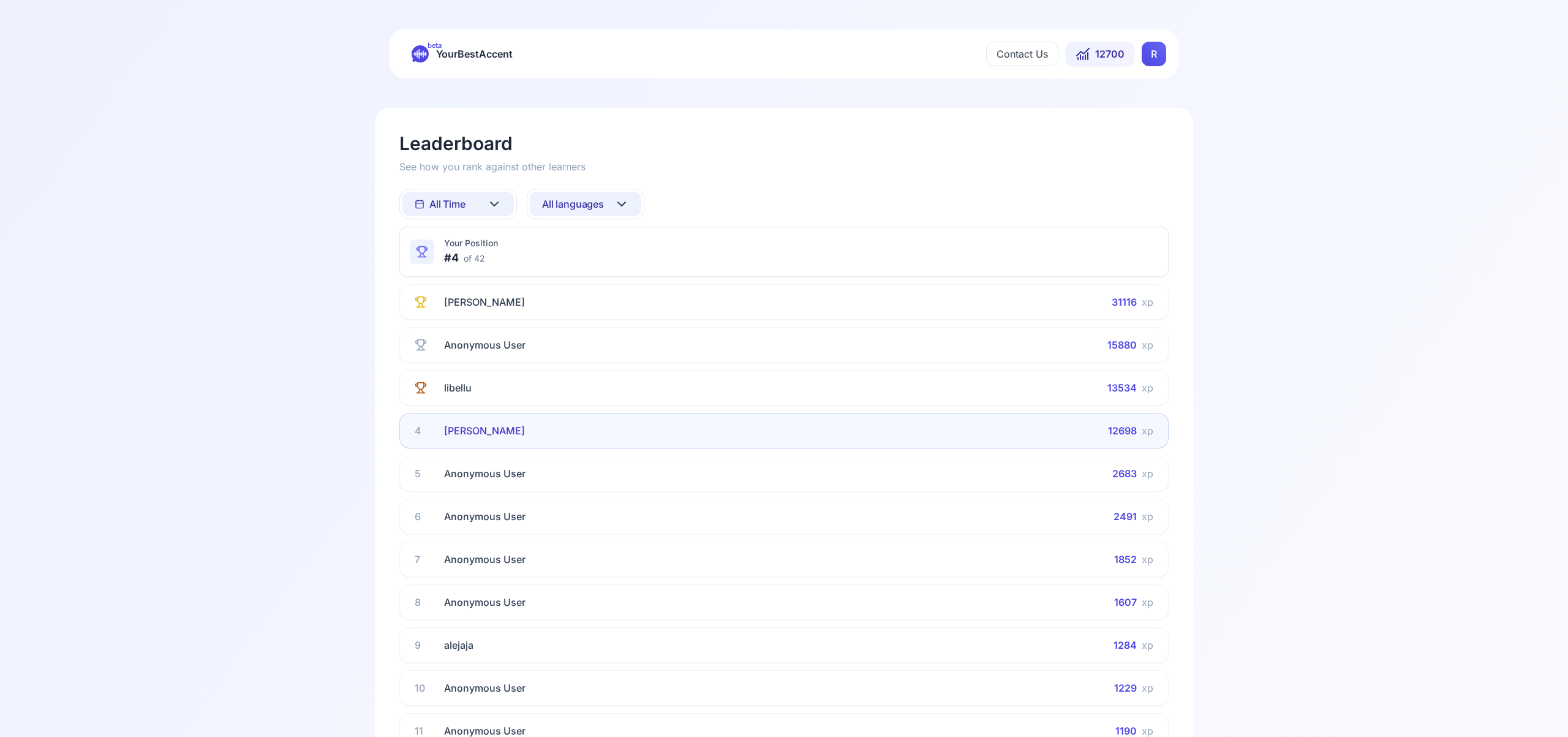
click at [622, 204] on icon at bounding box center [622, 204] width 15 height 15
click at [609, 330] on div "French" at bounding box center [586, 325] width 112 height 22
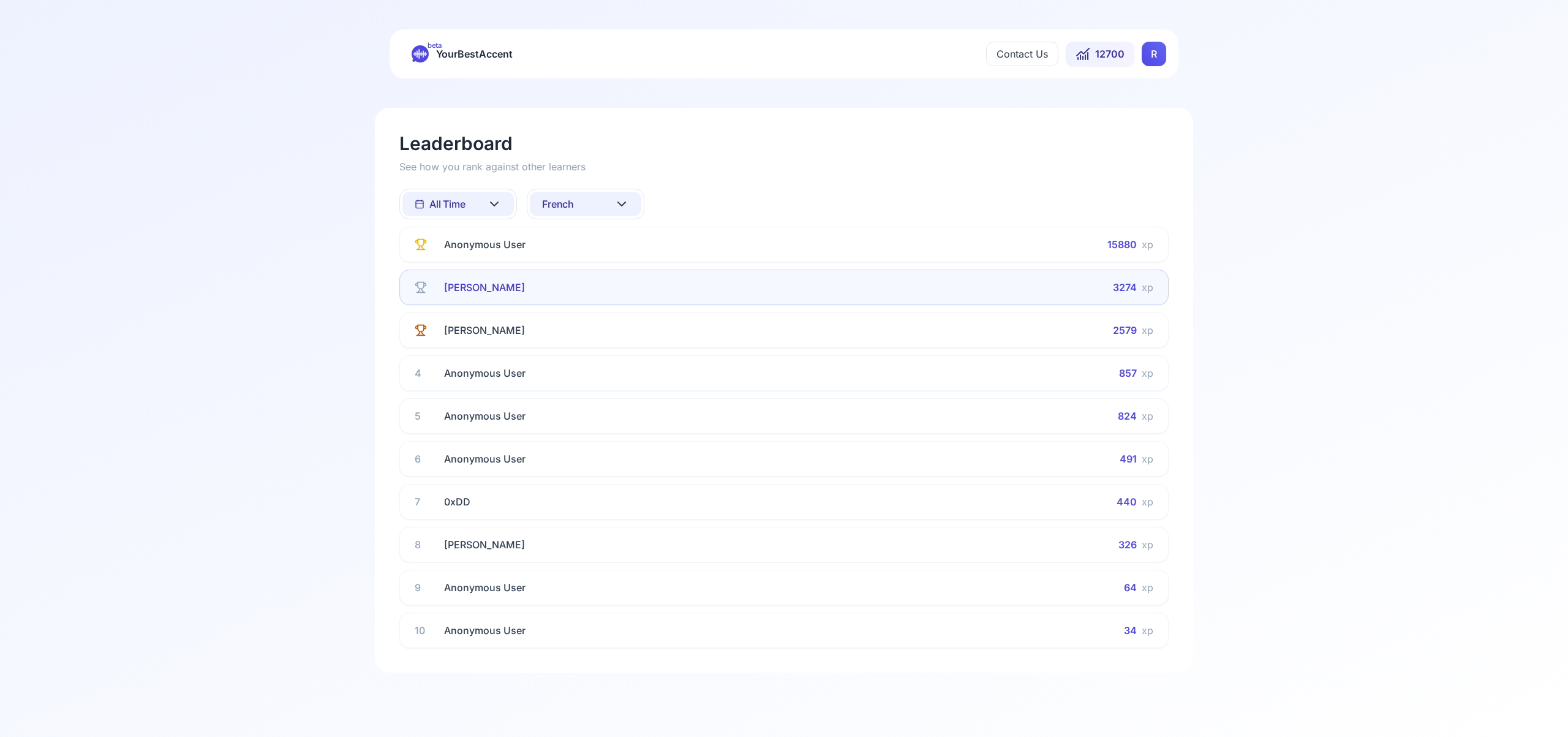
click at [618, 201] on icon at bounding box center [622, 204] width 15 height 15
click at [603, 319] on div "Russian" at bounding box center [586, 318] width 112 height 22
click at [622, 200] on icon at bounding box center [622, 204] width 15 height 15
click at [605, 303] on div "Spanish" at bounding box center [586, 303] width 112 height 22
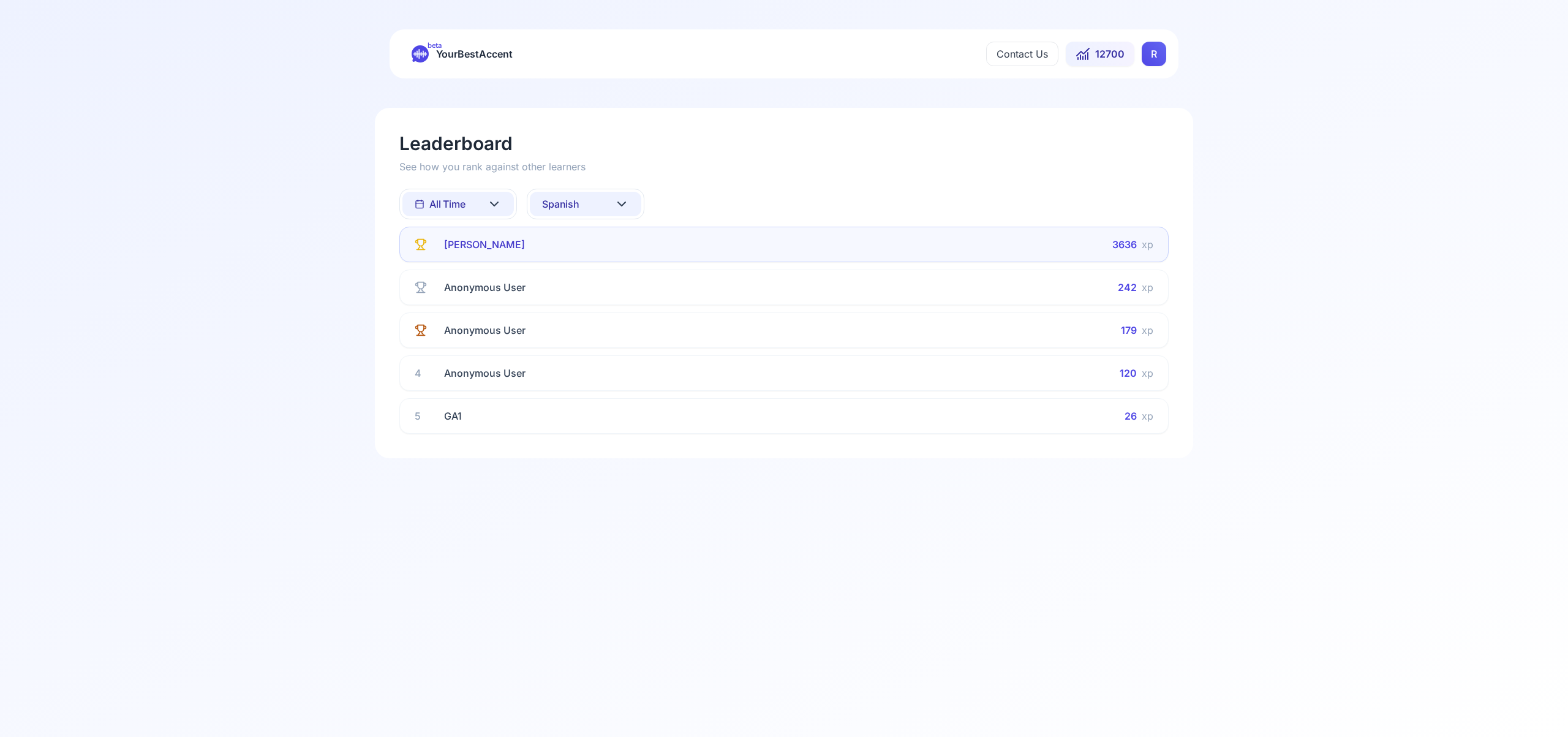
click at [627, 200] on icon at bounding box center [622, 204] width 15 height 15
click at [602, 311] on div "Italian" at bounding box center [586, 313] width 112 height 22
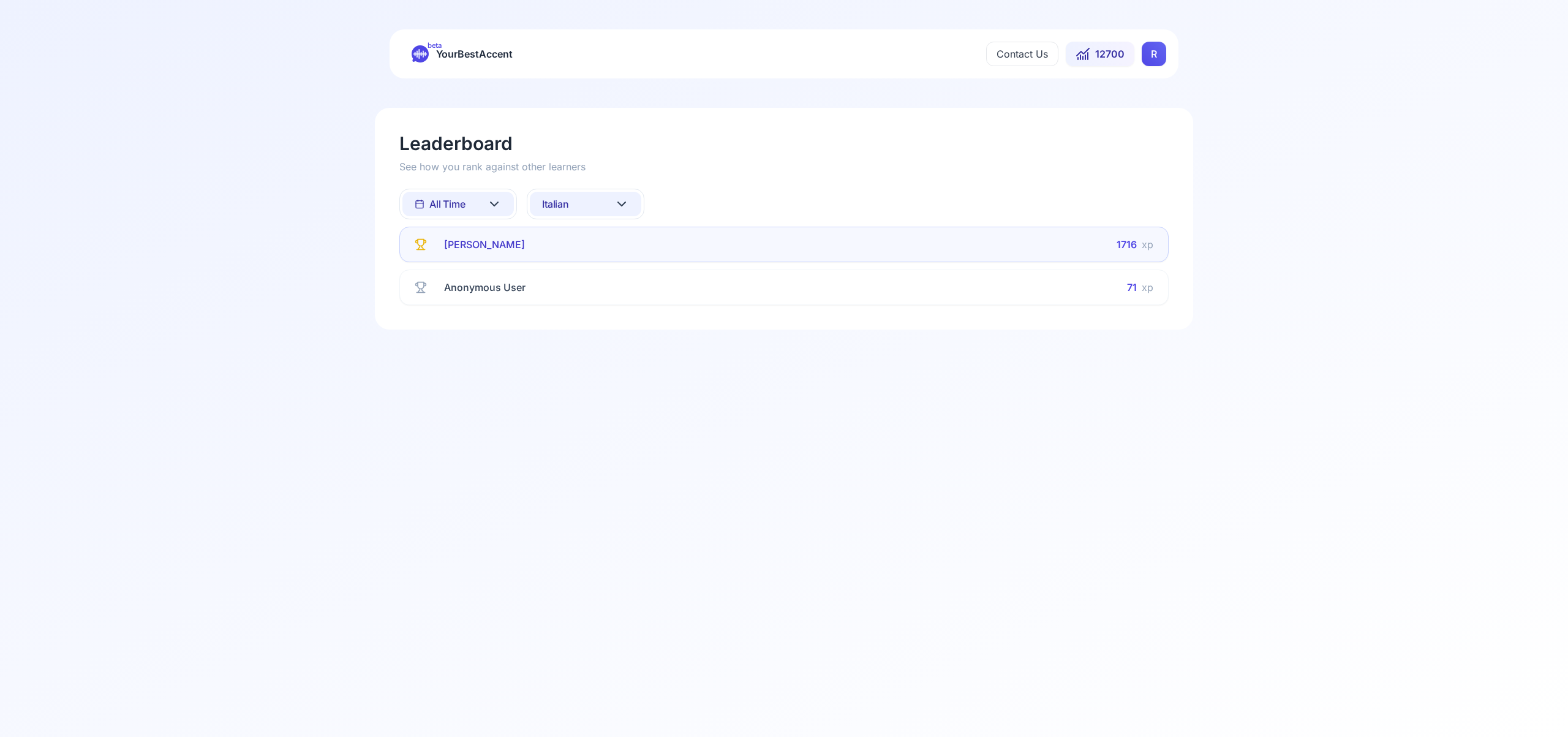
click at [623, 206] on icon at bounding box center [622, 204] width 15 height 15
click at [604, 351] on div "Portuguese" at bounding box center [586, 350] width 112 height 22
click at [620, 204] on icon at bounding box center [622, 204] width 7 height 4
click at [494, 200] on html "beta YourBestAccent Contact Us 12700 R Leaderboard See how you rank against oth…" at bounding box center [784, 368] width 1568 height 737
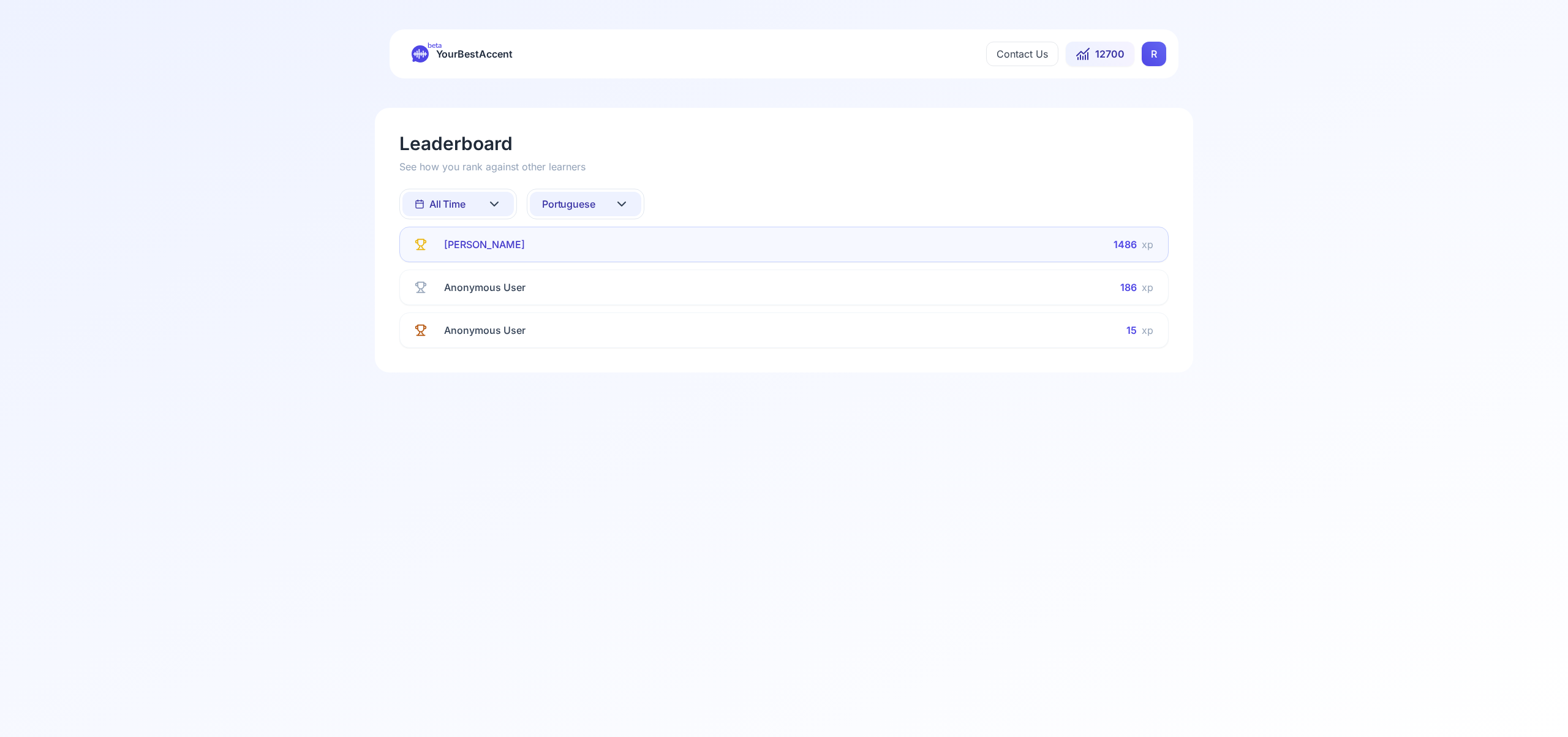
click at [491, 204] on icon at bounding box center [495, 204] width 15 height 15
click at [488, 262] on div "This Week" at bounding box center [458, 258] width 112 height 22
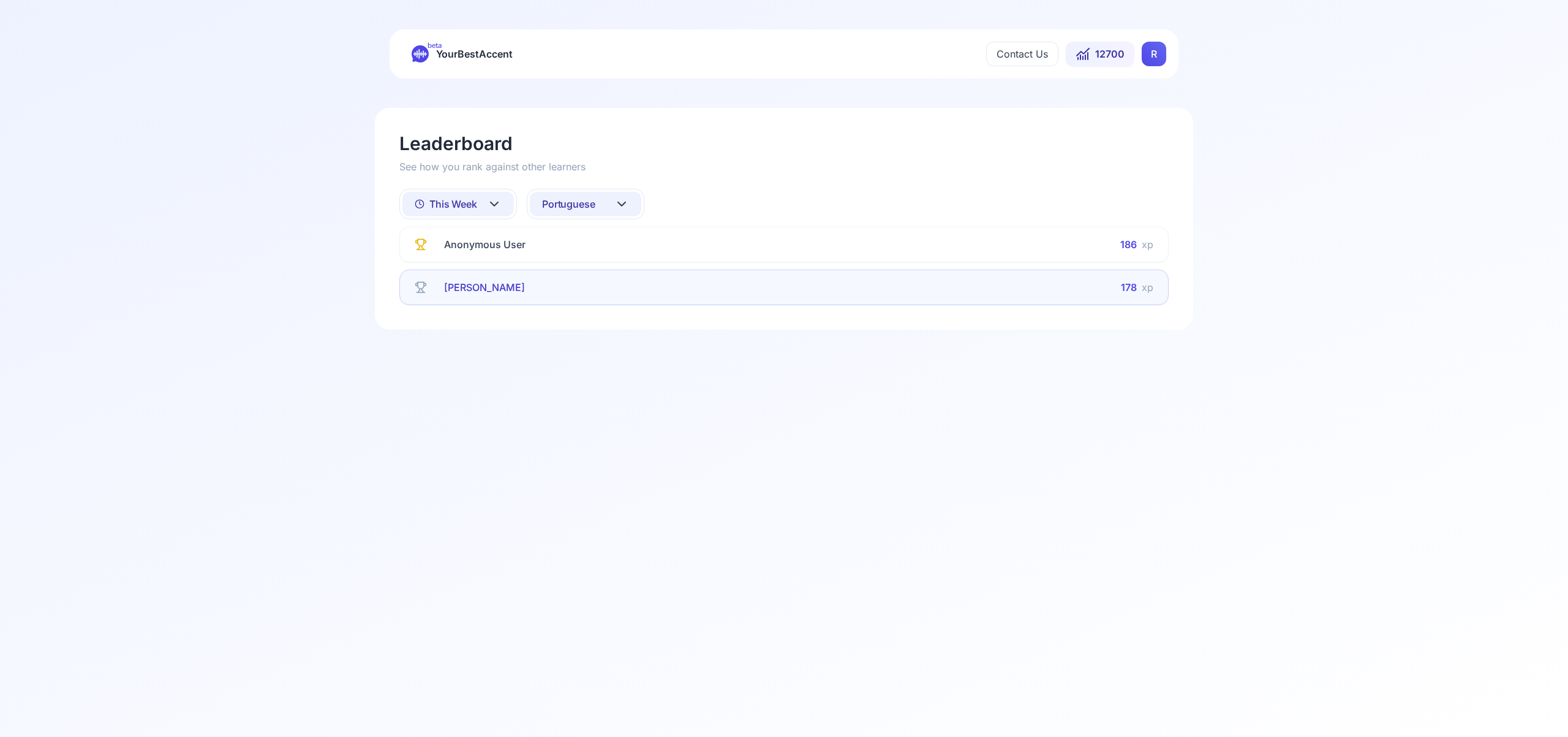
click at [625, 203] on icon at bounding box center [622, 204] width 15 height 15
click at [625, 203] on html "beta YourBestAccent Contact Us 12700 R Leaderboard See how you rank against oth…" at bounding box center [784, 368] width 1568 height 737
click at [625, 203] on icon at bounding box center [622, 204] width 15 height 15
click at [608, 256] on div "All languages" at bounding box center [586, 259] width 112 height 22
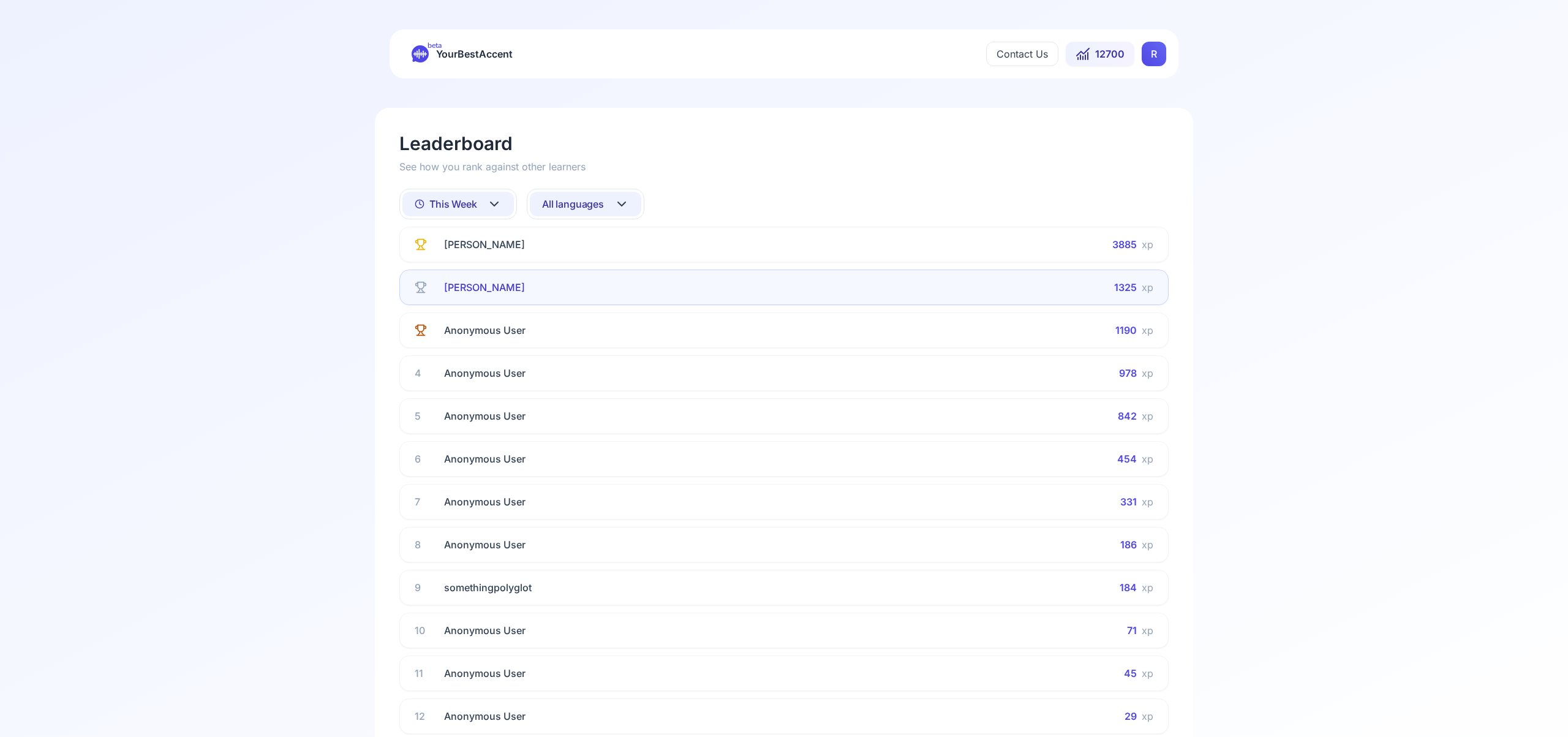
click at [623, 201] on icon at bounding box center [622, 204] width 15 height 15
click at [498, 201] on html "beta YourBestAccent Contact Us 12700 R Leaderboard See how you rank against oth…" at bounding box center [784, 368] width 1568 height 737
click at [497, 201] on icon at bounding box center [495, 204] width 15 height 15
click at [485, 241] on div "All Time" at bounding box center [458, 236] width 112 height 22
